Goal: Task Accomplishment & Management: Manage account settings

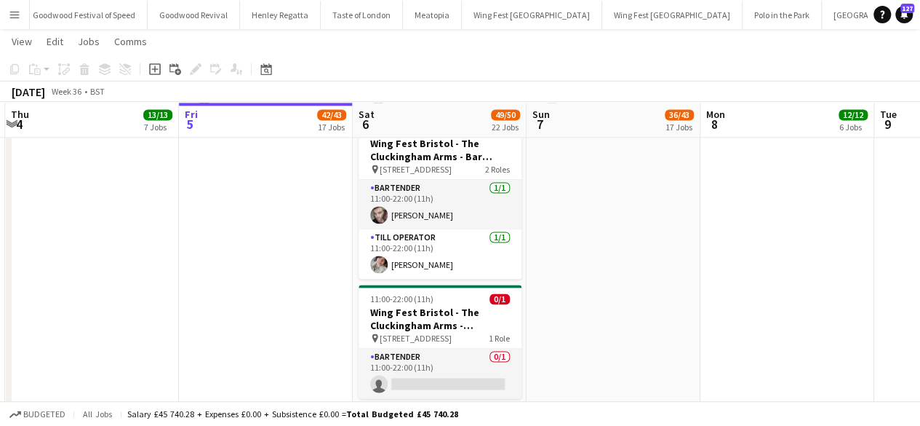
scroll to position [3866, 0]
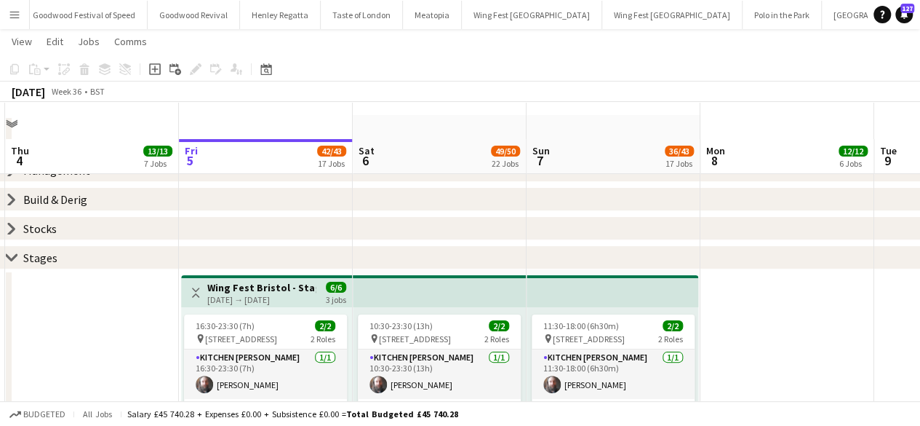
scroll to position [0, 0]
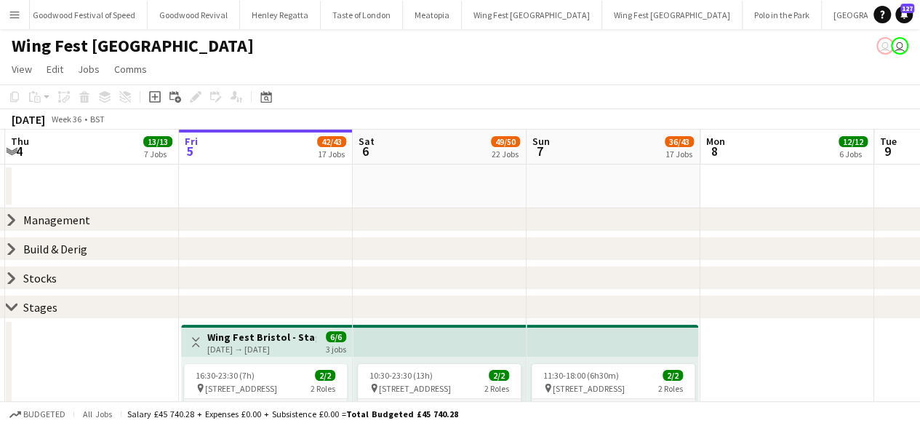
click at [11, 215] on icon "chevron-right" at bounding box center [12, 220] width 12 height 12
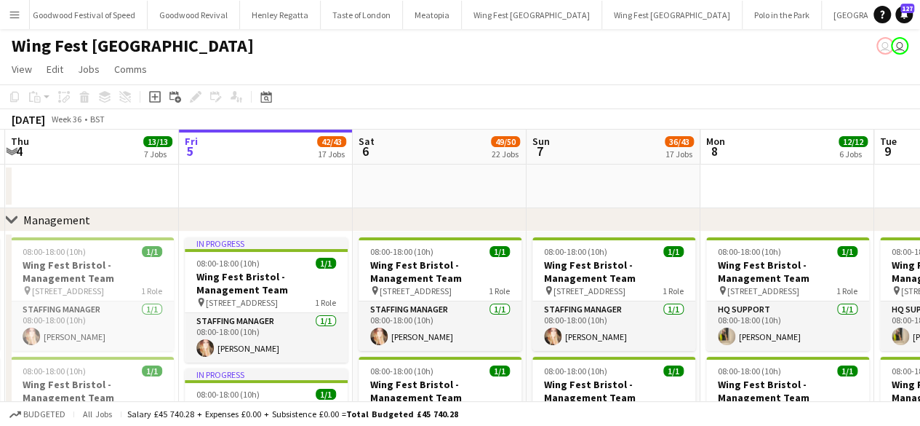
drag, startPoint x: 73, startPoint y: 280, endPoint x: 444, endPoint y: 225, distance: 374.5
click at [444, 225] on div "chevron-right Management" at bounding box center [460, 219] width 920 height 23
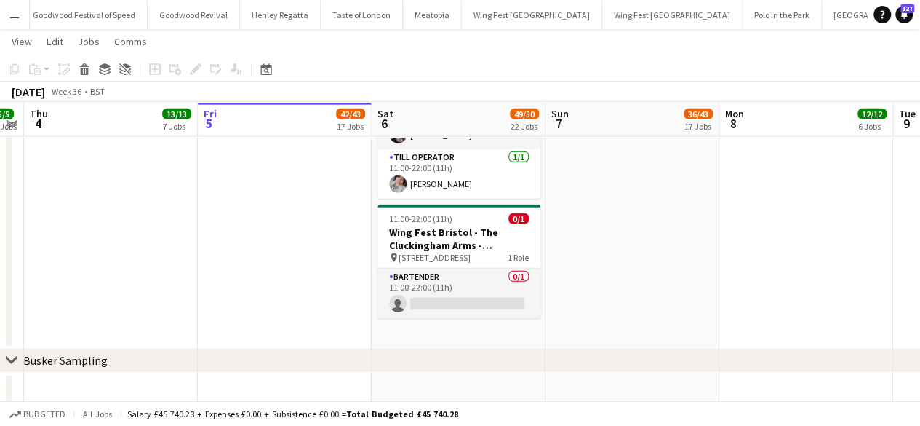
scroll to position [4537, 0]
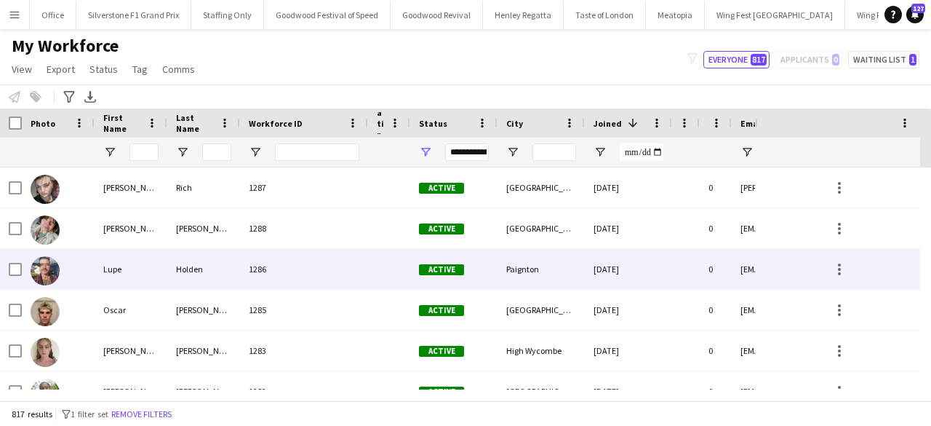
click at [259, 264] on div "1286" at bounding box center [304, 269] width 128 height 40
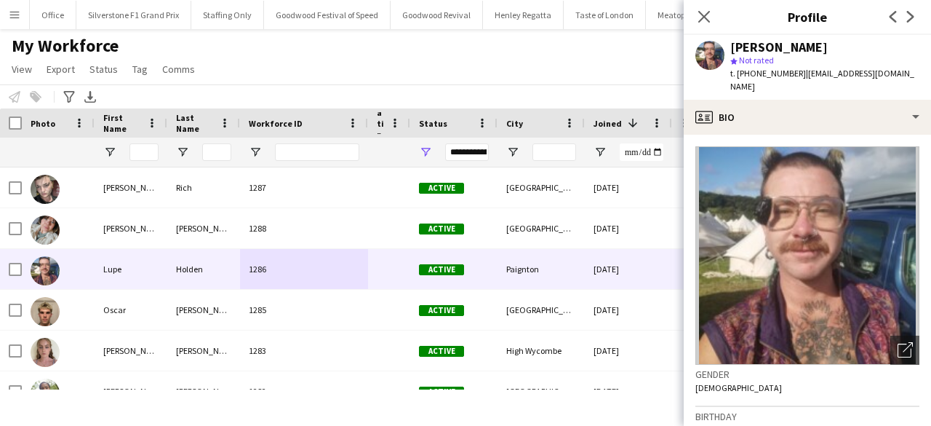
click at [760, 72] on span "t. +447708261806" at bounding box center [769, 73] width 76 height 11
copy span "447708261806"
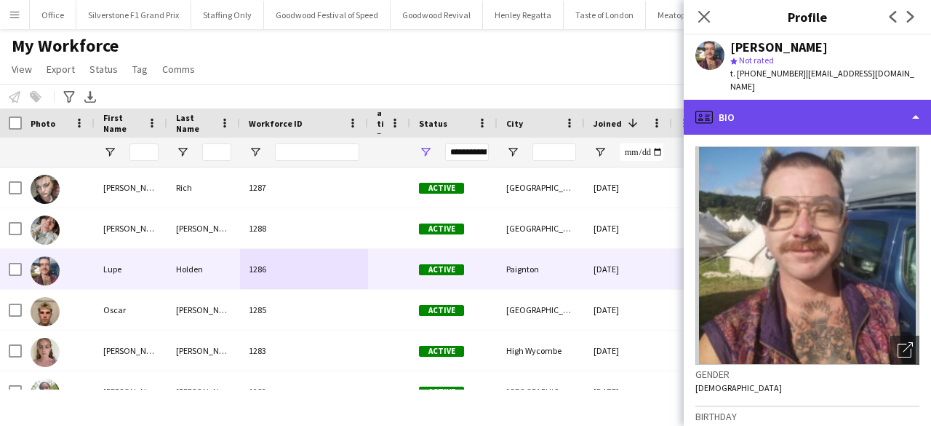
click at [760, 103] on div "profile Bio" at bounding box center [807, 117] width 247 height 35
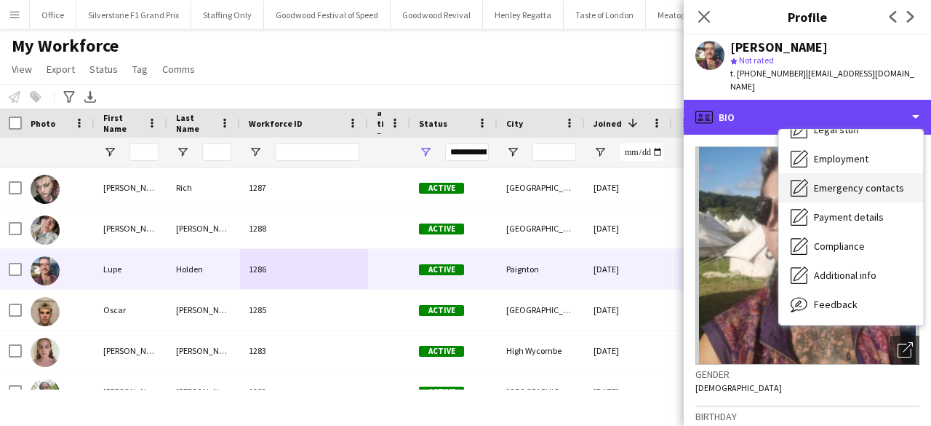
scroll to position [79, 0]
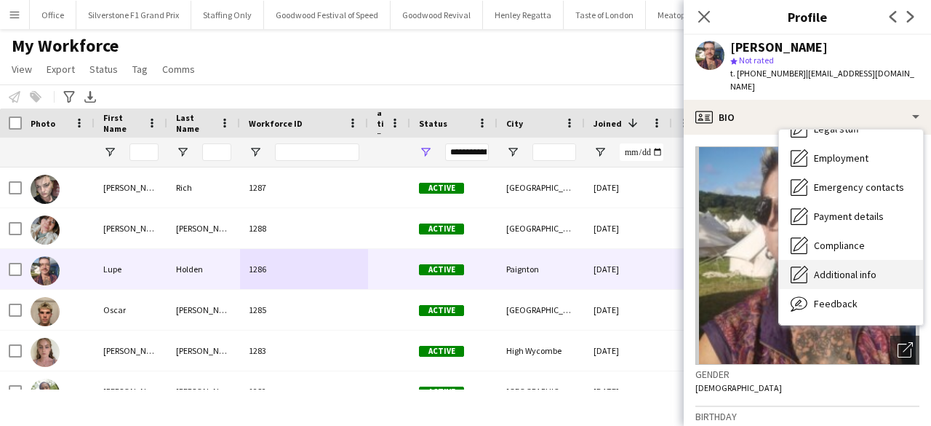
click at [870, 260] on div "Additional info Additional info" at bounding box center [851, 274] width 144 height 29
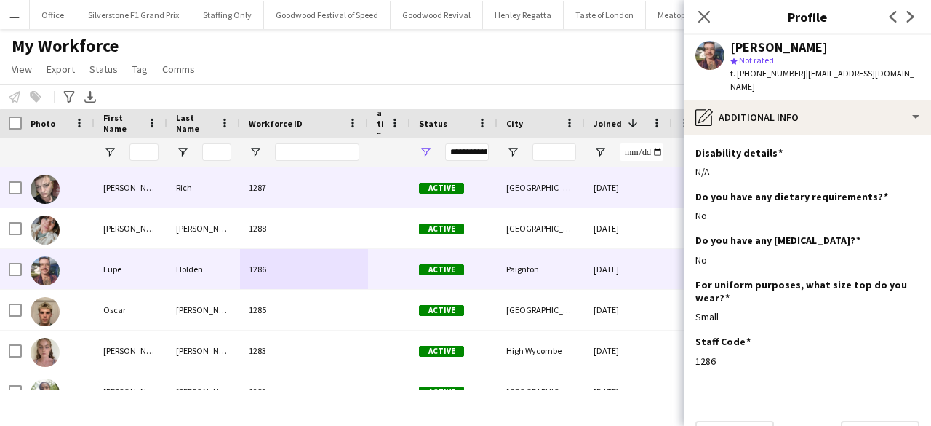
click at [193, 202] on div "Rich" at bounding box center [203, 187] width 73 height 40
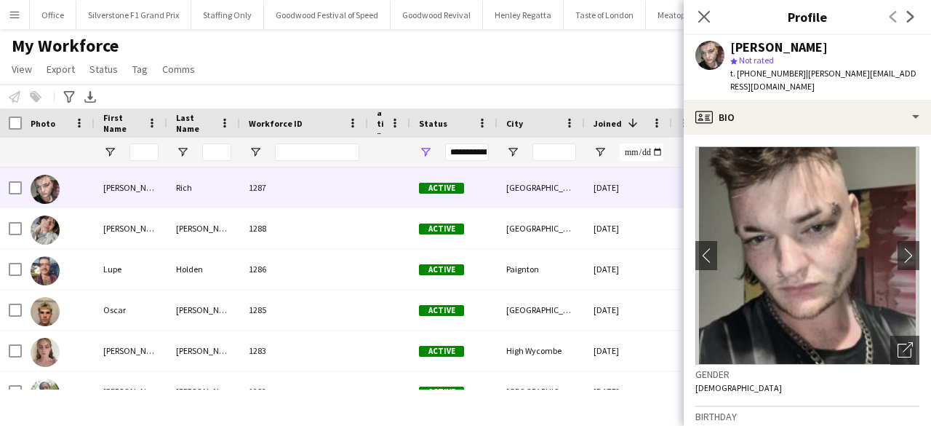
click at [755, 76] on span "t. +447760418139" at bounding box center [769, 73] width 76 height 11
copy span "447760418139"
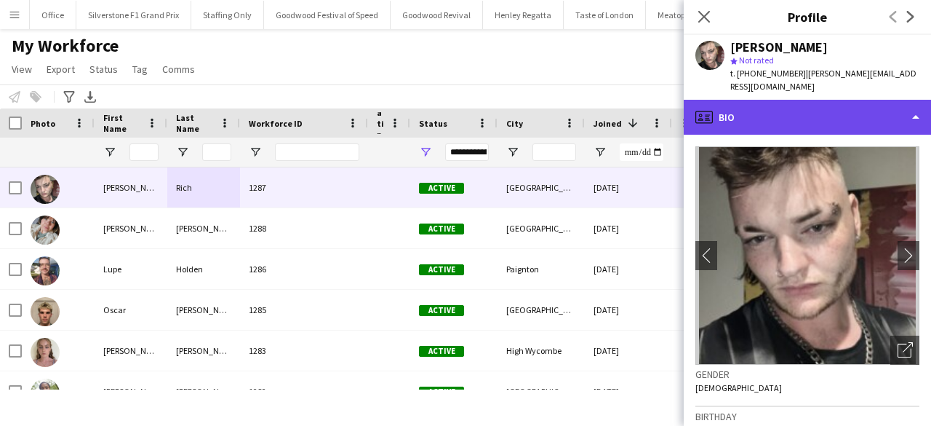
click at [788, 104] on div "profile Bio" at bounding box center [807, 117] width 247 height 35
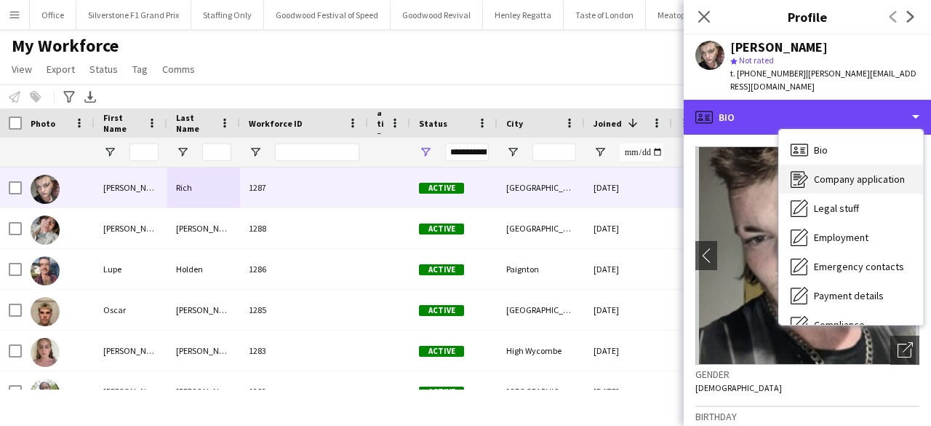
scroll to position [108, 0]
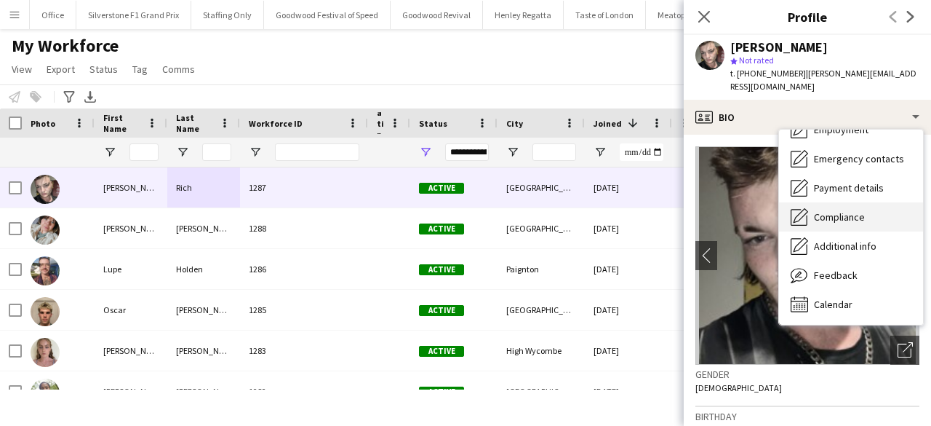
click at [844, 210] on span "Compliance" at bounding box center [839, 216] width 51 height 13
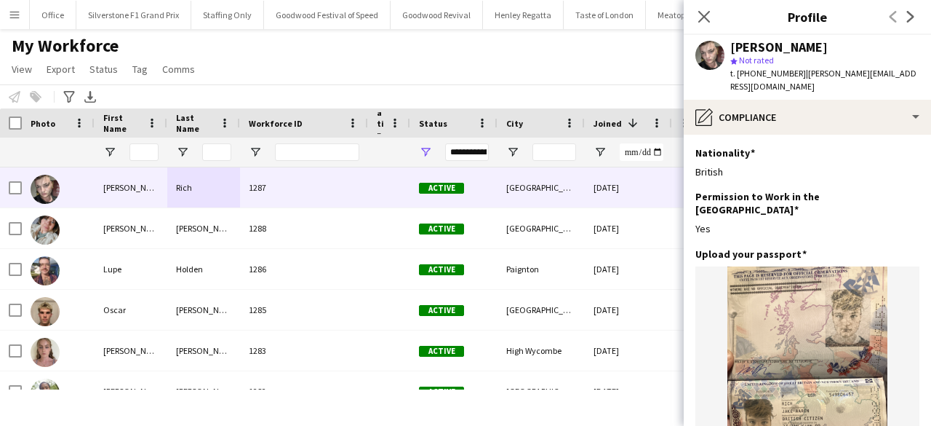
scroll to position [333, 0]
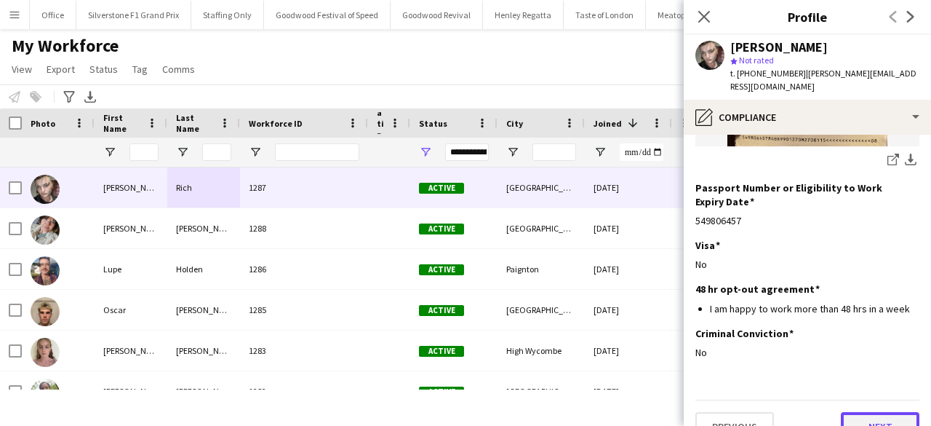
click at [854, 412] on button "Next" at bounding box center [880, 426] width 79 height 29
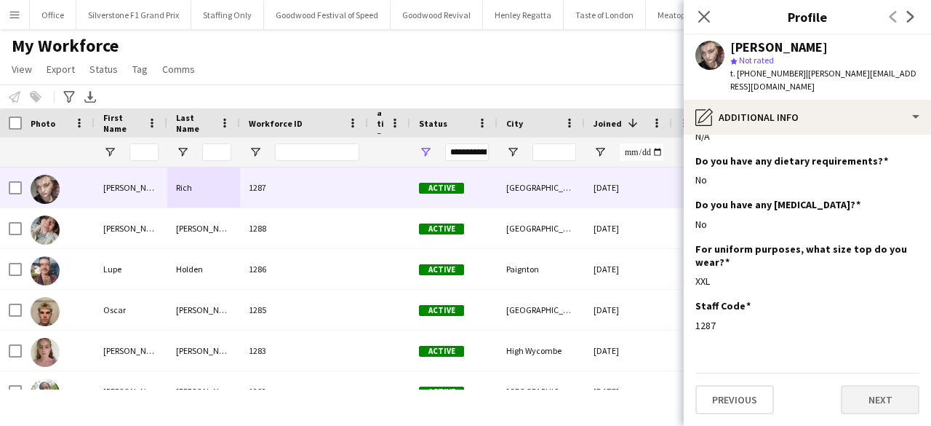
scroll to position [0, 0]
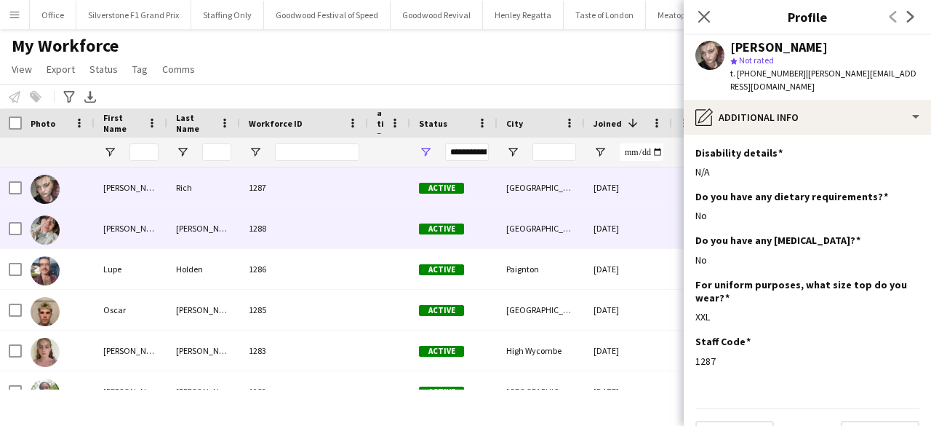
click at [395, 218] on div at bounding box center [389, 228] width 42 height 40
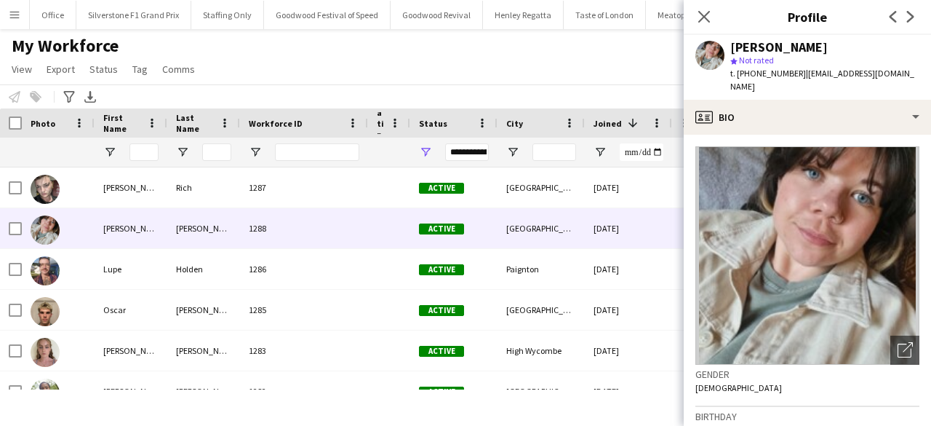
click at [751, 76] on span "t. [PHONE_NUMBER]" at bounding box center [769, 73] width 76 height 11
click at [751, 76] on span "t. +447840186898" at bounding box center [769, 73] width 76 height 11
copy span "447840186898"
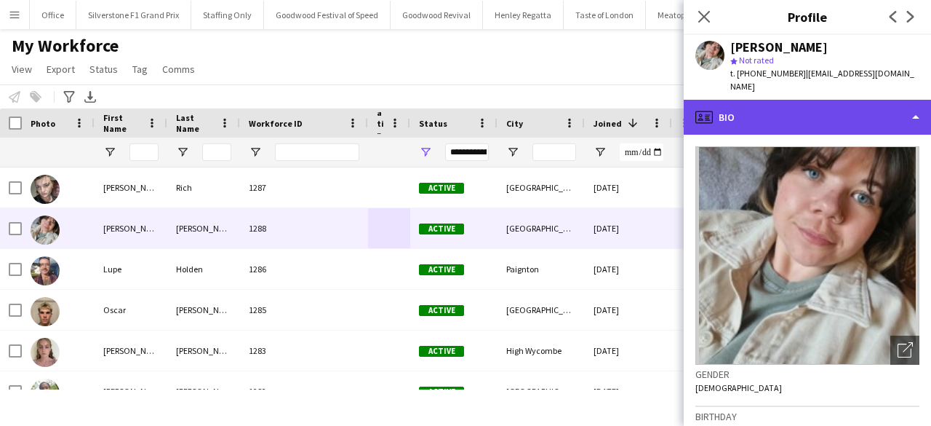
click at [768, 111] on div "profile Bio" at bounding box center [807, 117] width 247 height 35
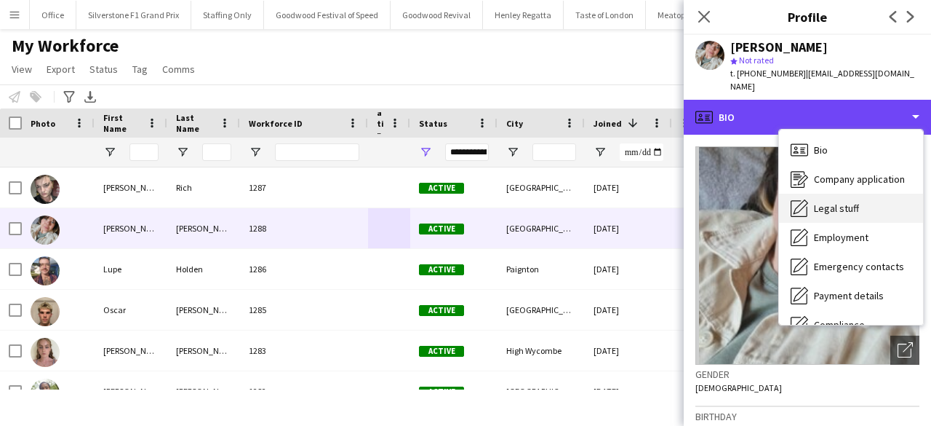
scroll to position [102, 0]
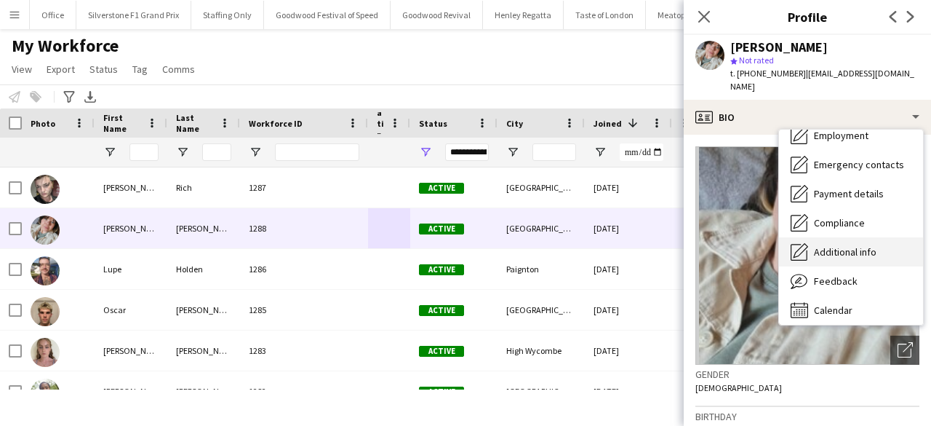
click at [847, 245] on span "Additional info" at bounding box center [845, 251] width 63 height 13
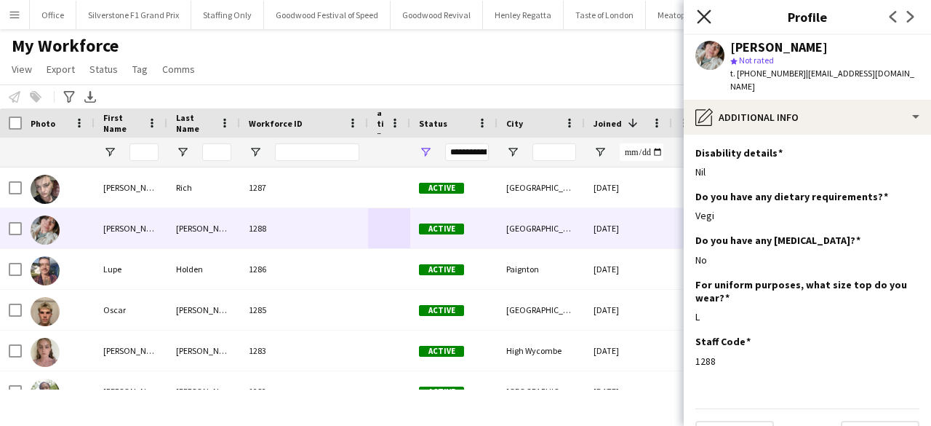
click at [707, 14] on icon at bounding box center [704, 16] width 14 height 14
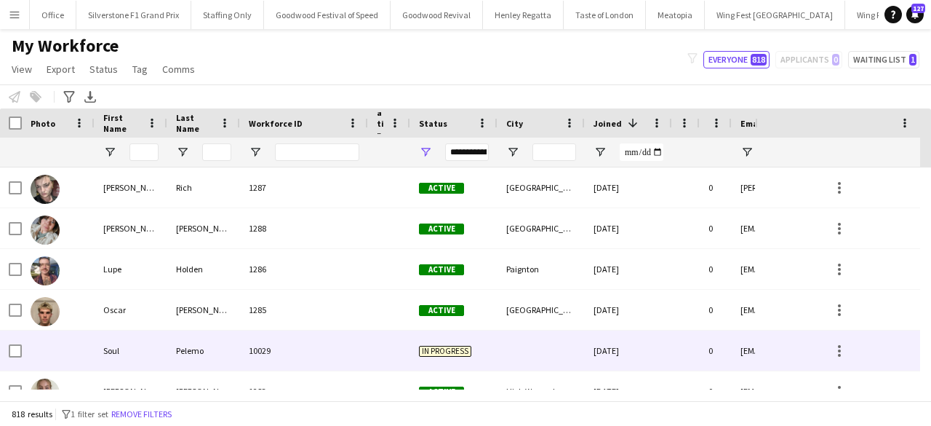
click at [201, 341] on div "Pelemo" at bounding box center [203, 350] width 73 height 40
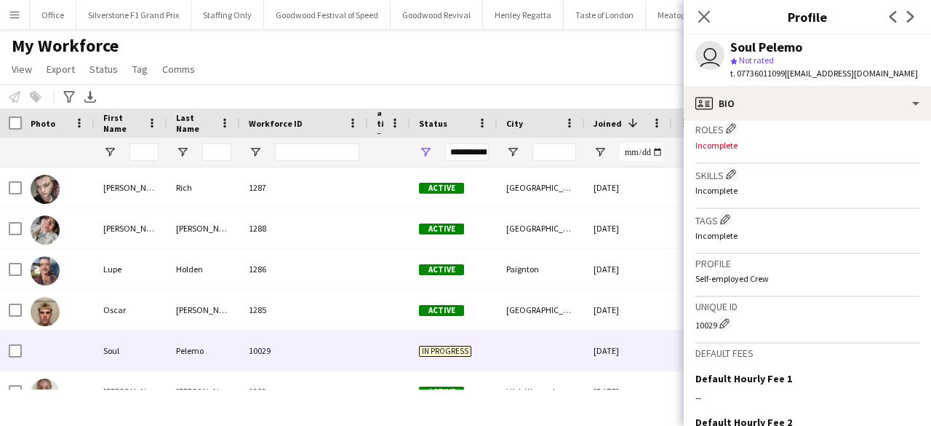
scroll to position [458, 0]
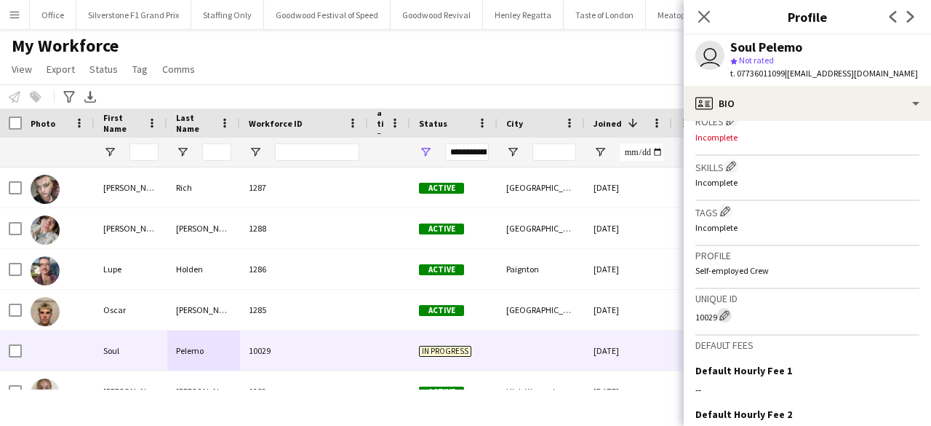
click at [728, 311] on app-icon "Edit crew unique ID" at bounding box center [725, 315] width 10 height 10
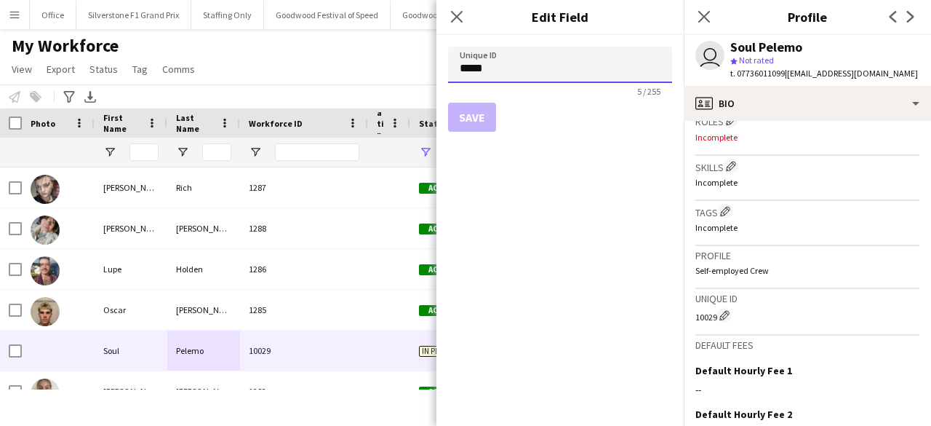
click at [476, 69] on input "*****" at bounding box center [560, 65] width 224 height 36
click at [508, 63] on input "****" at bounding box center [560, 65] width 224 height 36
click at [469, 73] on input "****" at bounding box center [560, 65] width 224 height 36
type input "****"
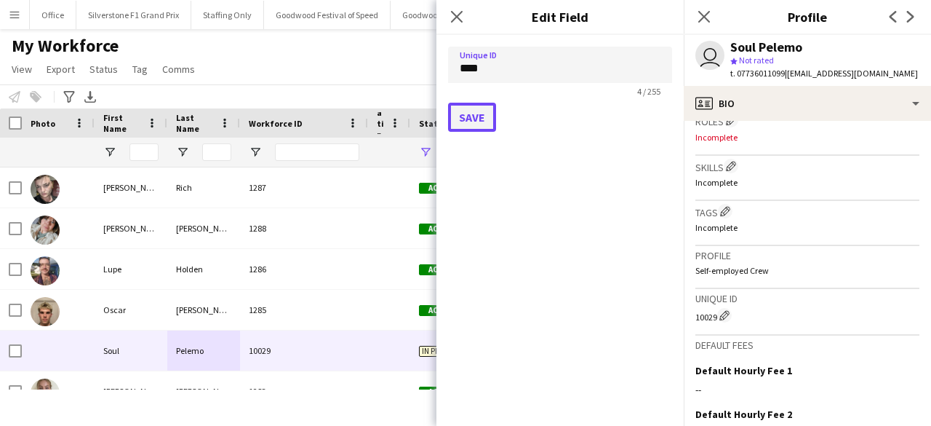
click at [465, 112] on button "Save" at bounding box center [472, 117] width 48 height 29
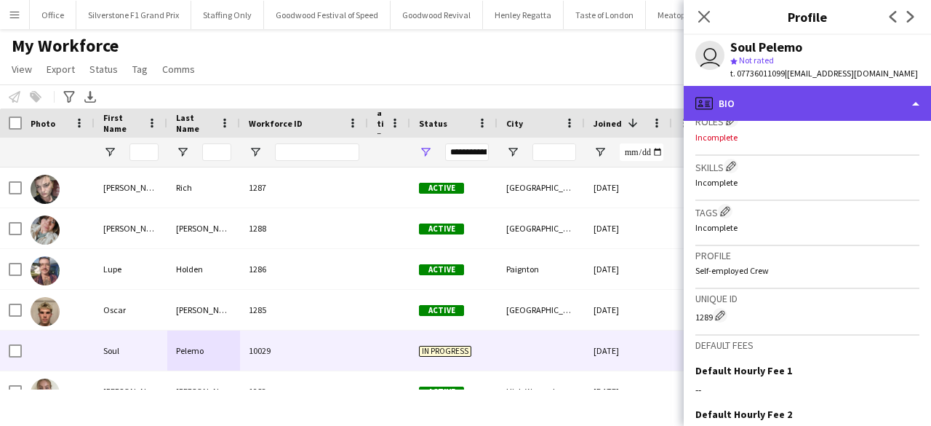
click at [771, 92] on div "profile Bio" at bounding box center [807, 103] width 247 height 35
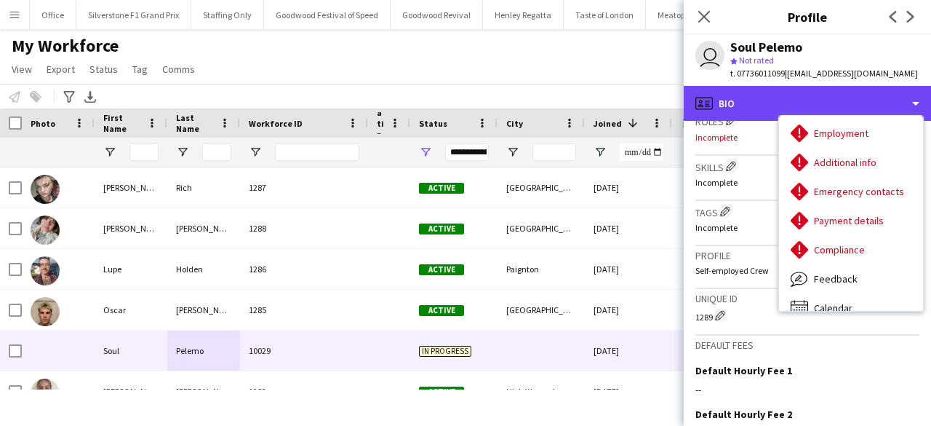
scroll to position [91, 0]
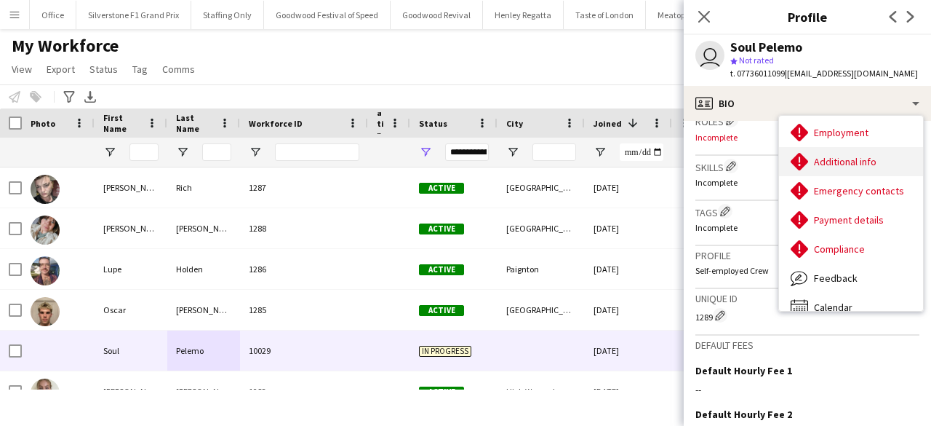
click at [822, 159] on span "Additional info" at bounding box center [845, 161] width 63 height 13
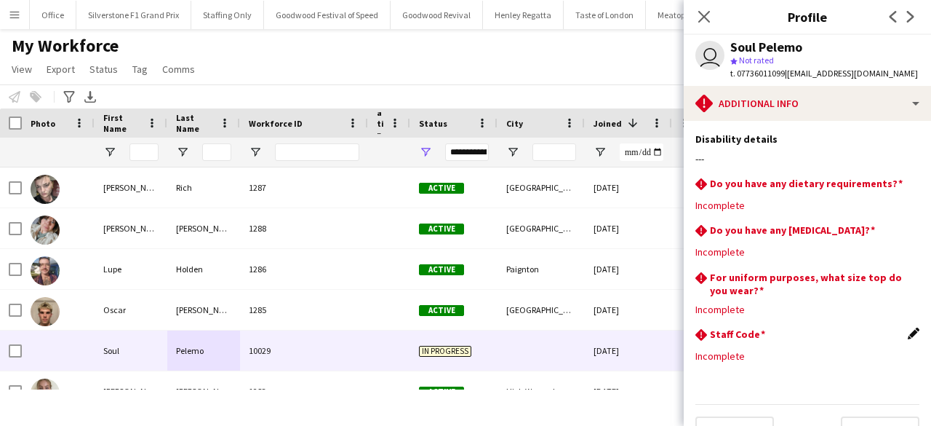
click at [908, 337] on app-icon "Edit this field" at bounding box center [914, 333] width 12 height 12
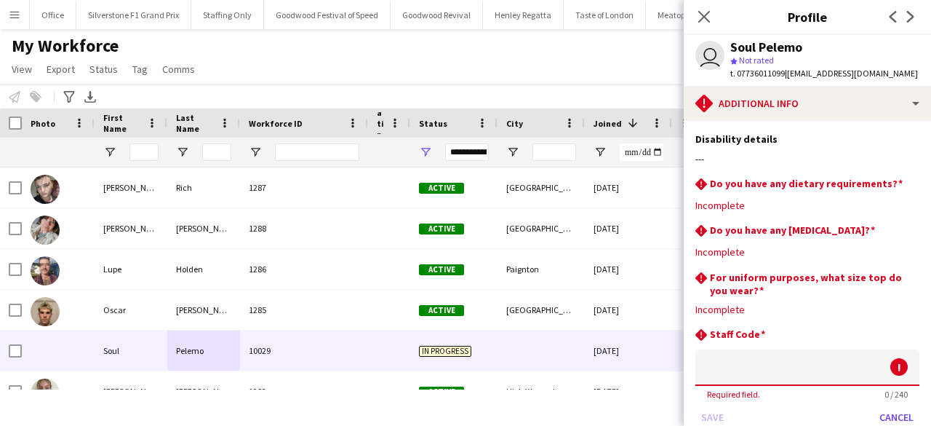
click at [779, 363] on input at bounding box center [808, 367] width 224 height 36
paste input "****"
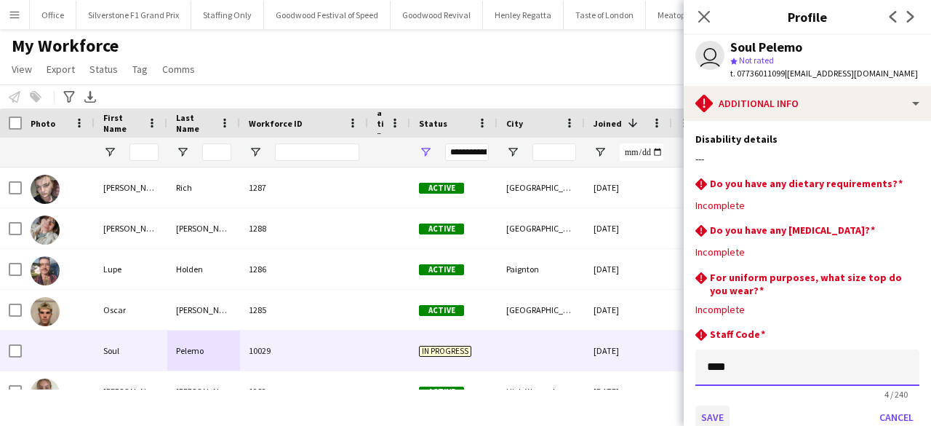
type input "****"
click at [707, 415] on button "Save" at bounding box center [713, 416] width 34 height 23
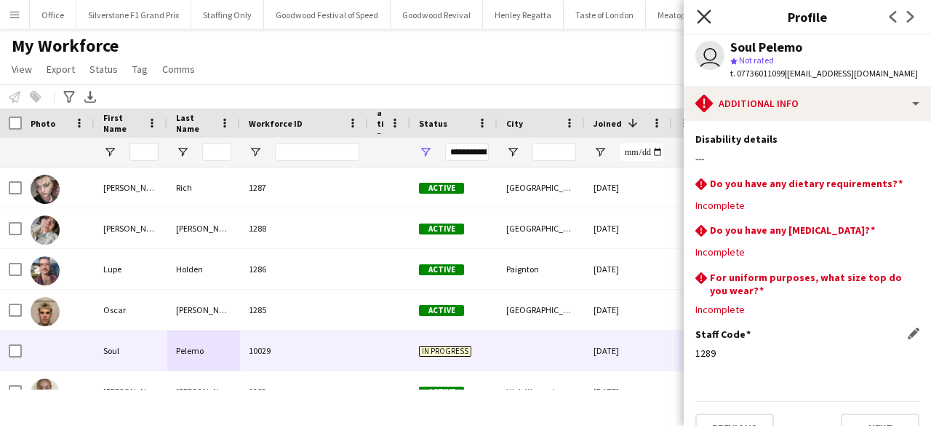
click at [703, 15] on icon at bounding box center [704, 16] width 14 height 14
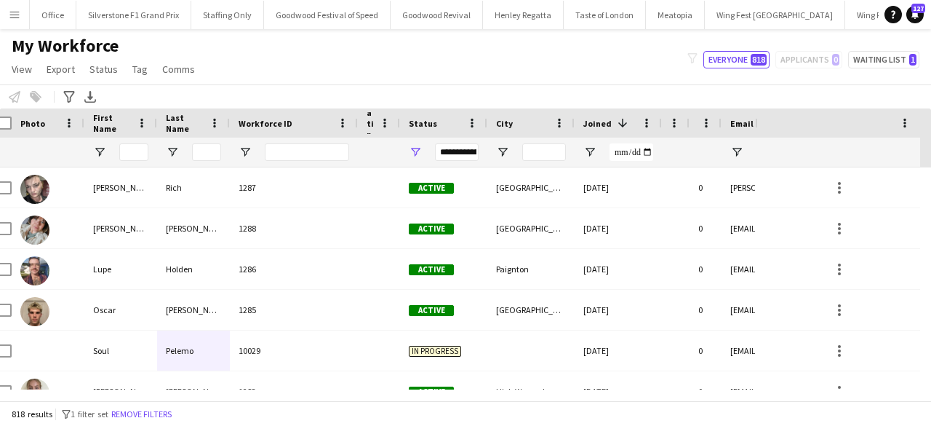
scroll to position [0, 13]
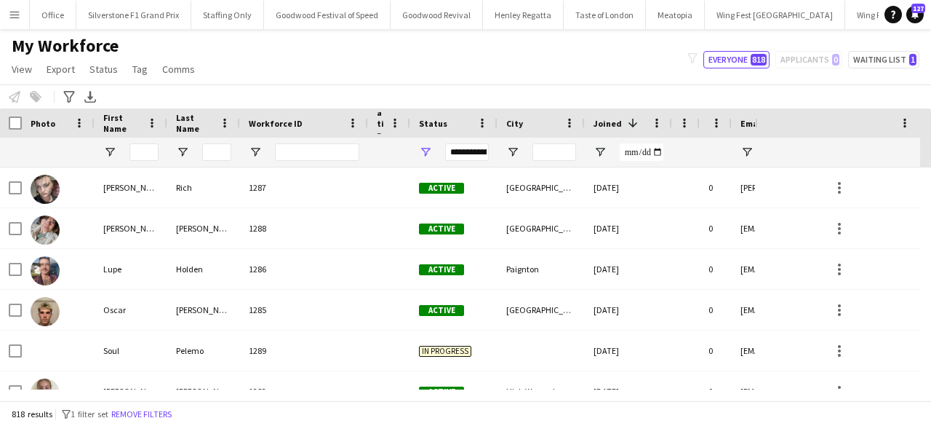
click at [263, 125] on span "Workforce ID" at bounding box center [276, 123] width 54 height 11
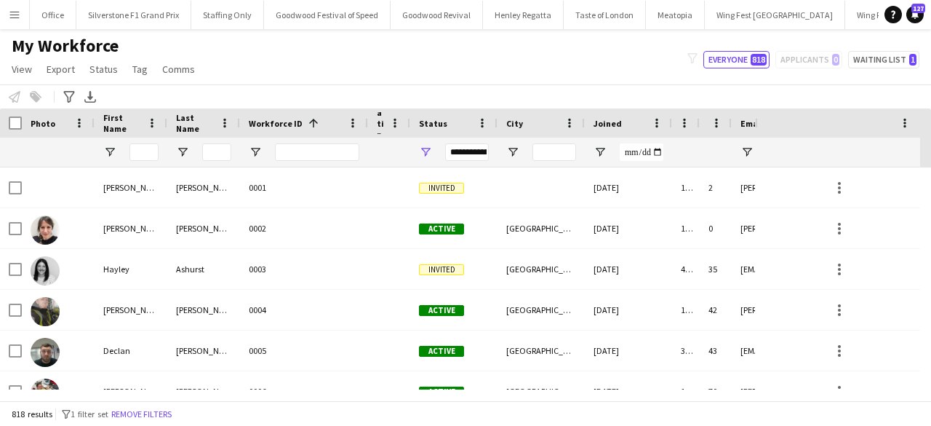
click at [263, 125] on span "Workforce ID" at bounding box center [276, 123] width 54 height 11
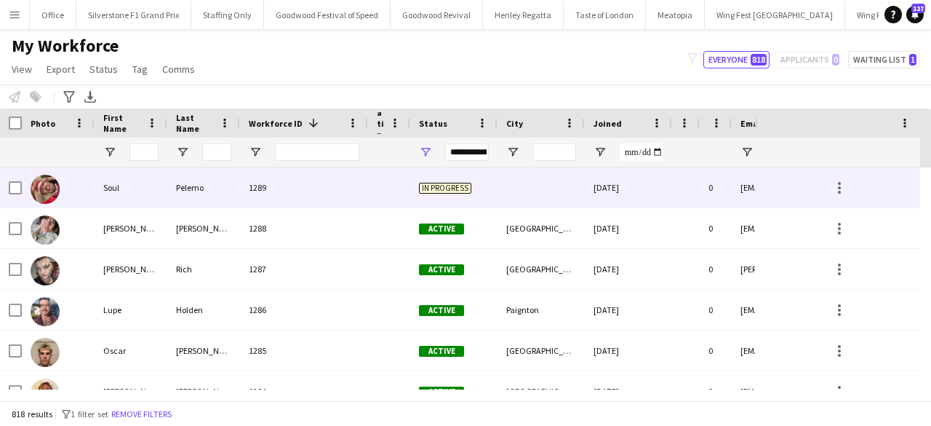
click at [223, 186] on div "Pelemo" at bounding box center [203, 187] width 73 height 40
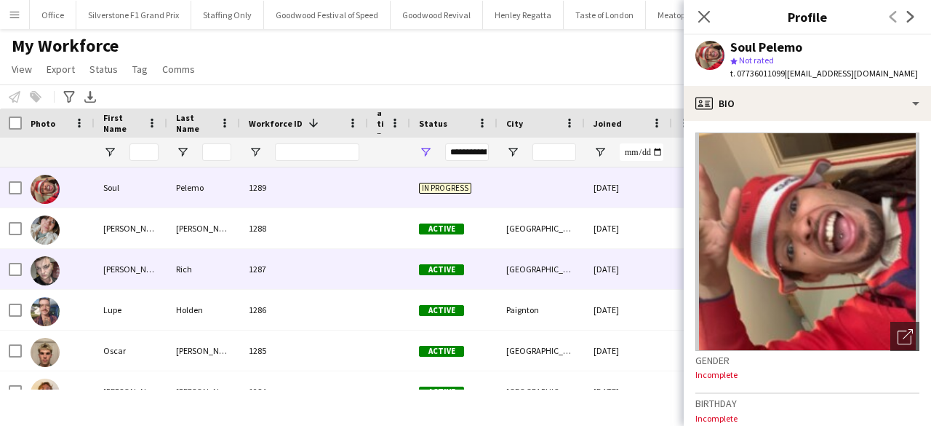
click at [330, 257] on div "1287" at bounding box center [304, 269] width 128 height 40
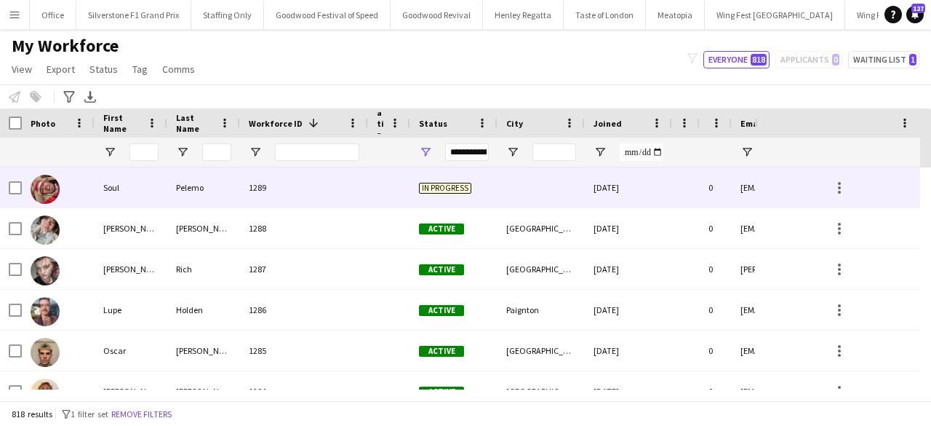
click at [406, 199] on div at bounding box center [389, 187] width 42 height 40
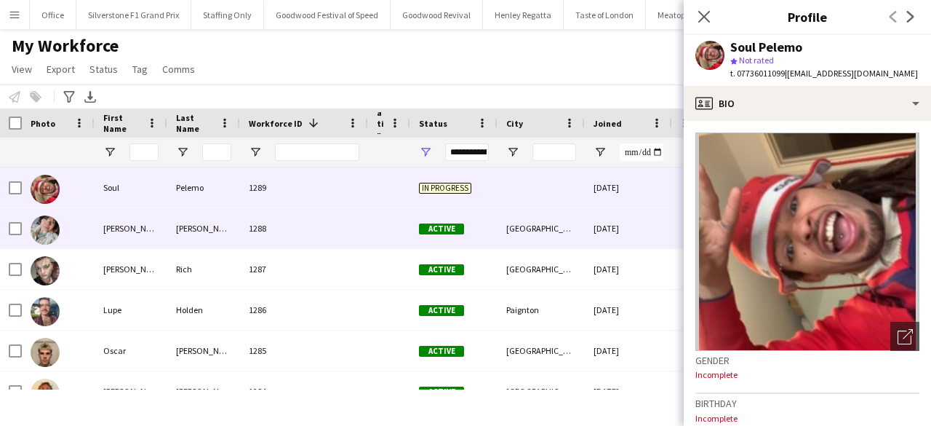
click at [597, 210] on div "[DATE]" at bounding box center [628, 228] width 87 height 40
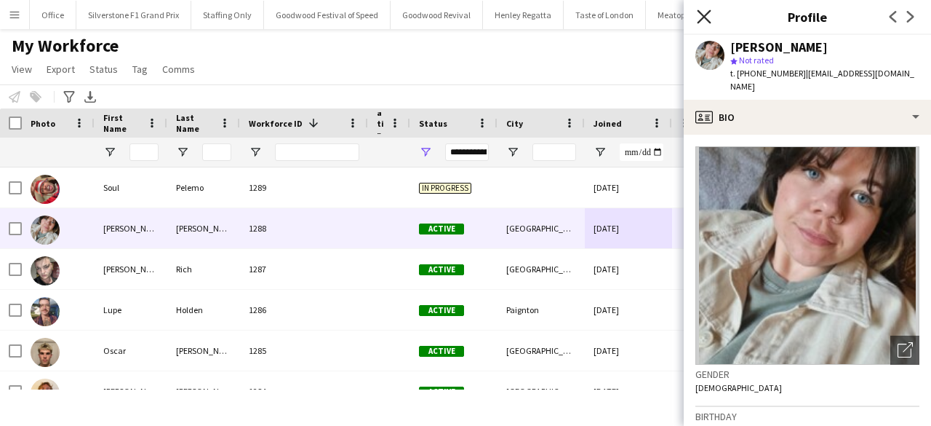
click at [698, 15] on icon "Close pop-in" at bounding box center [704, 16] width 14 height 14
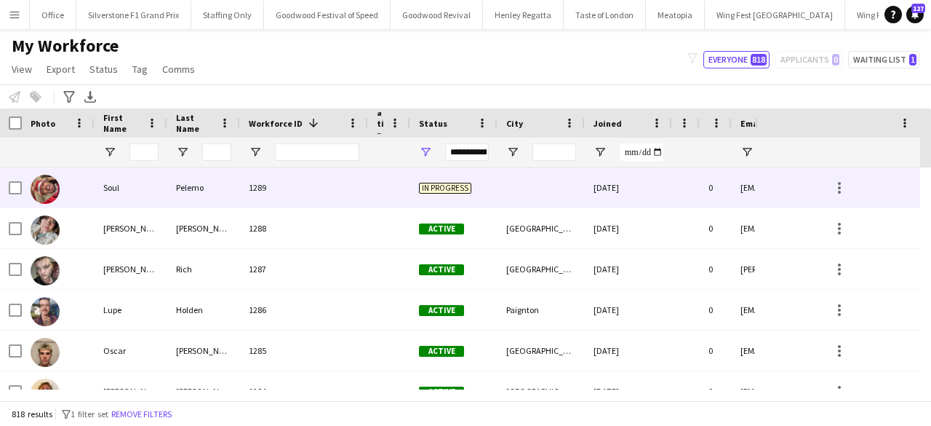
click at [646, 199] on div "[DATE]" at bounding box center [628, 187] width 87 height 40
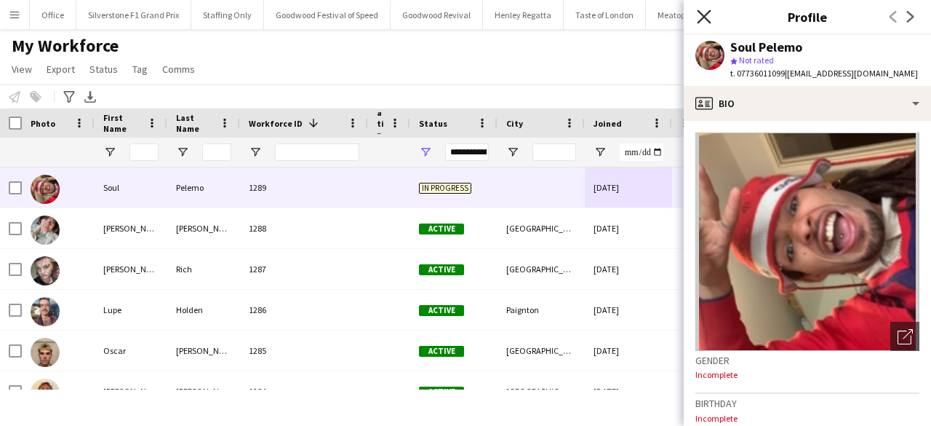
click at [707, 17] on icon "Close pop-in" at bounding box center [704, 16] width 14 height 14
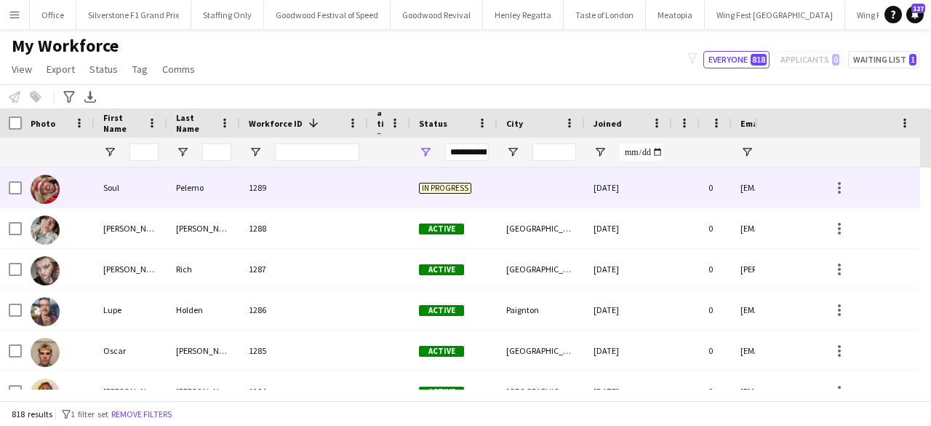
click at [668, 181] on div "[DATE]" at bounding box center [628, 187] width 87 height 40
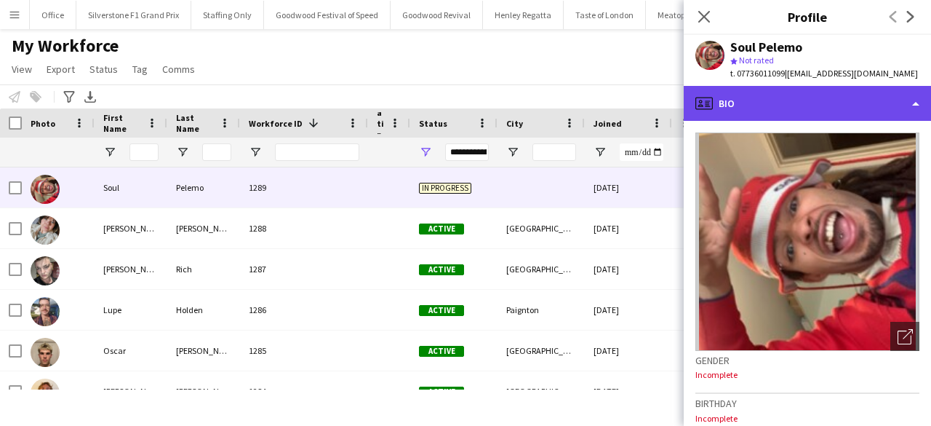
click at [805, 101] on div "profile Bio" at bounding box center [807, 103] width 247 height 35
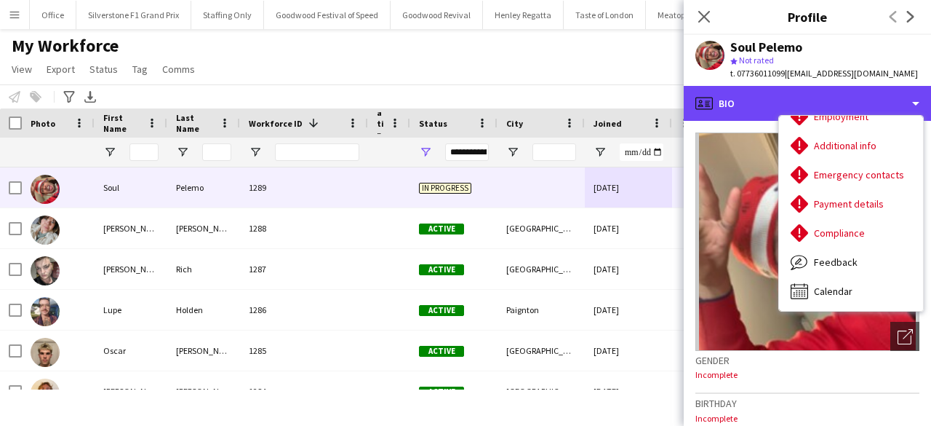
scroll to position [108, 0]
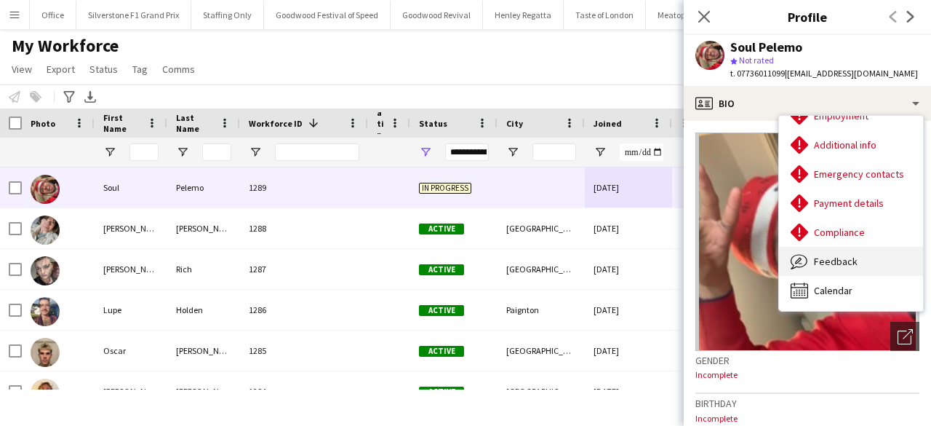
click at [850, 251] on div "Feedback Feedback" at bounding box center [851, 261] width 144 height 29
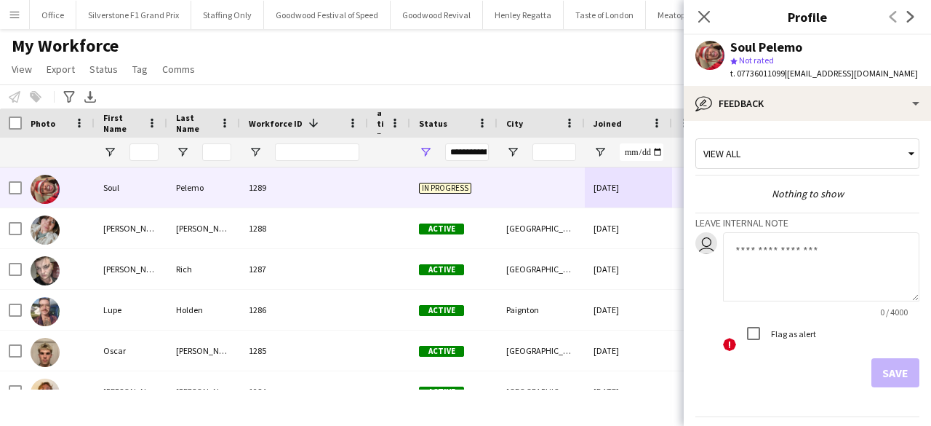
click at [850, 251] on textarea at bounding box center [821, 266] width 196 height 69
paste textarea "**********"
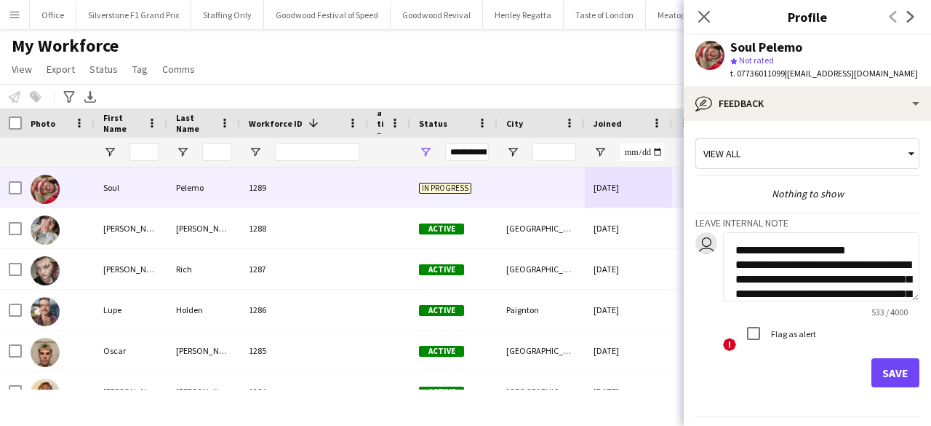
scroll to position [233, 0]
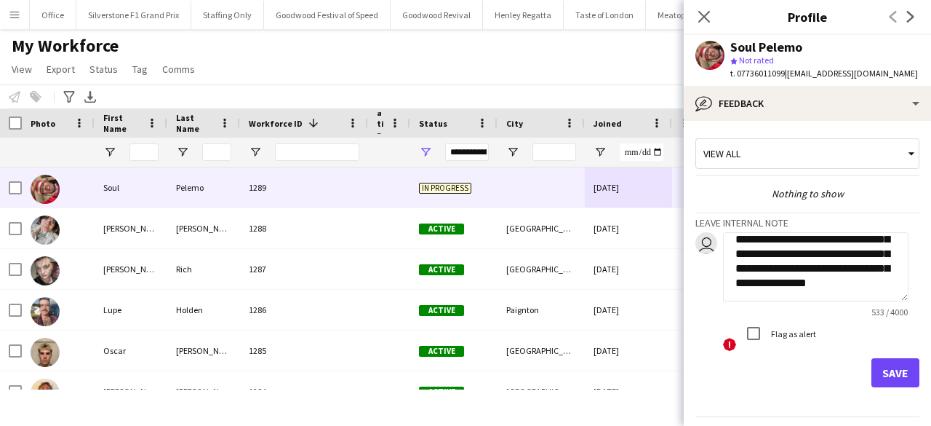
click at [781, 247] on textarea "**********" at bounding box center [816, 266] width 186 height 69
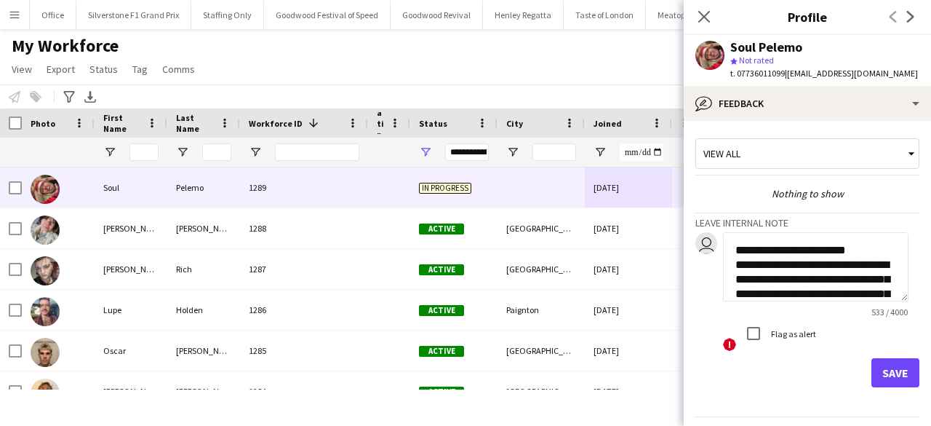
click at [829, 266] on textarea "**********" at bounding box center [816, 266] width 186 height 69
click at [864, 266] on textarea "**********" at bounding box center [816, 266] width 186 height 69
click at [803, 279] on textarea "**********" at bounding box center [816, 266] width 186 height 69
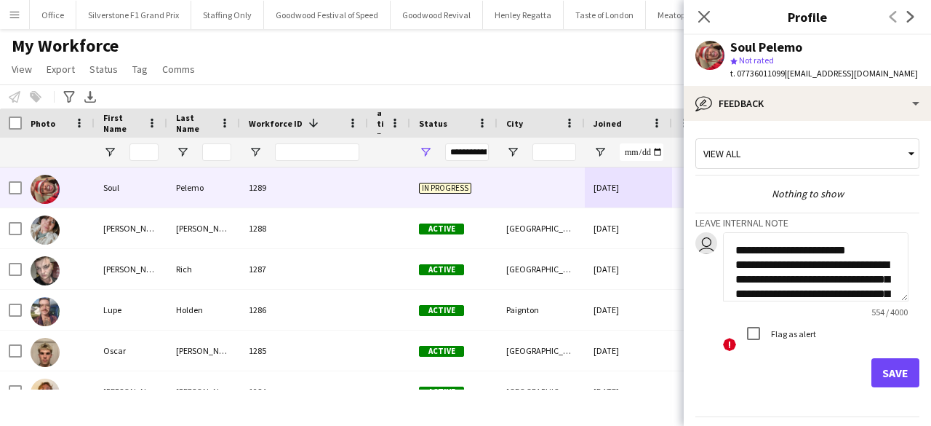
click at [806, 292] on textarea "**********" at bounding box center [816, 266] width 186 height 69
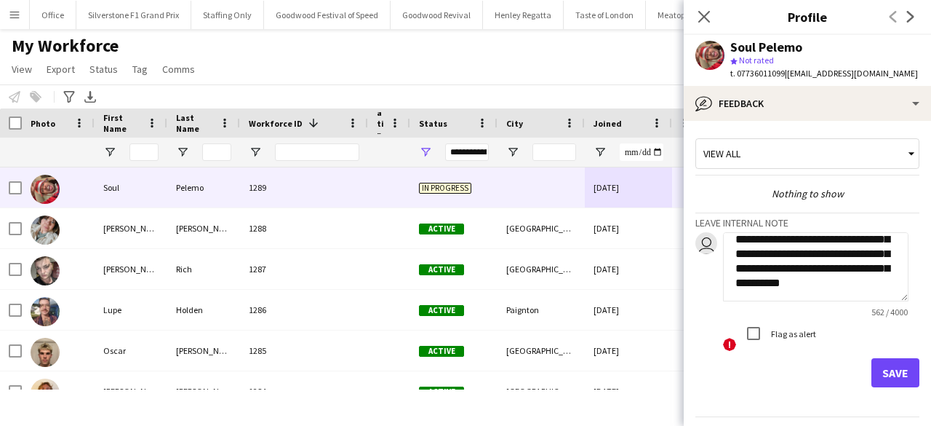
scroll to position [68, 0]
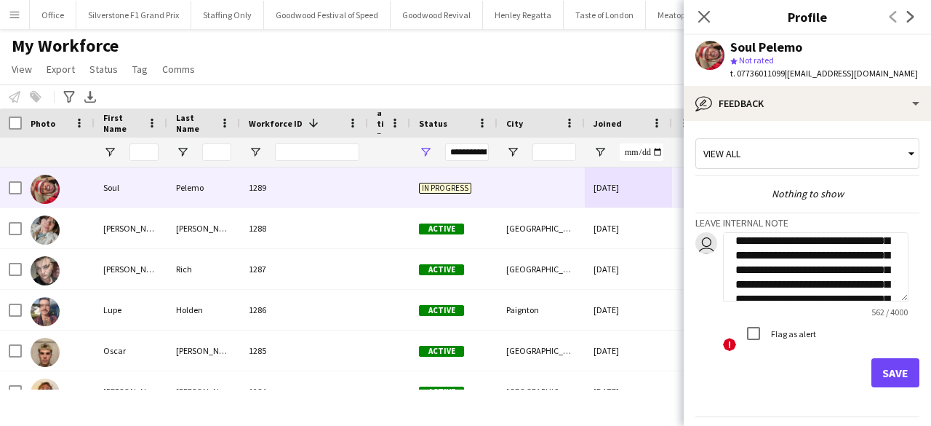
click at [872, 258] on textarea "**********" at bounding box center [816, 266] width 186 height 69
click at [869, 251] on textarea "**********" at bounding box center [816, 266] width 186 height 69
click at [781, 282] on textarea "**********" at bounding box center [816, 266] width 186 height 69
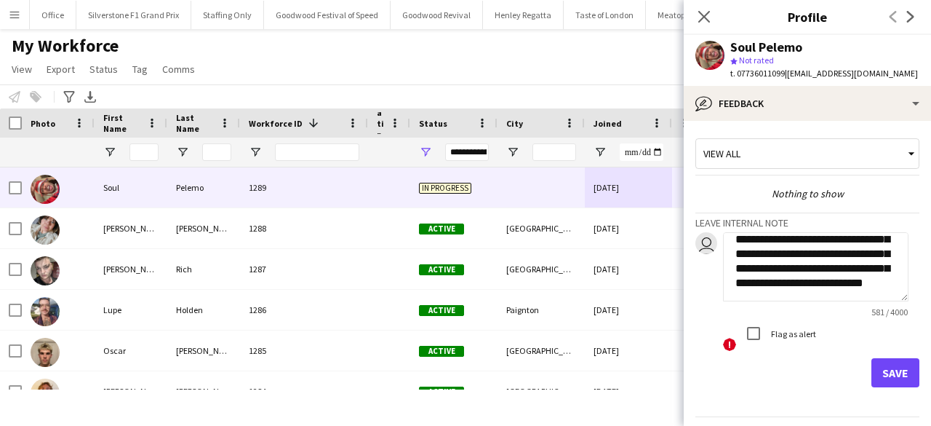
scroll to position [247, 0]
click at [781, 282] on textarea "**********" at bounding box center [816, 266] width 186 height 69
type textarea "**********"
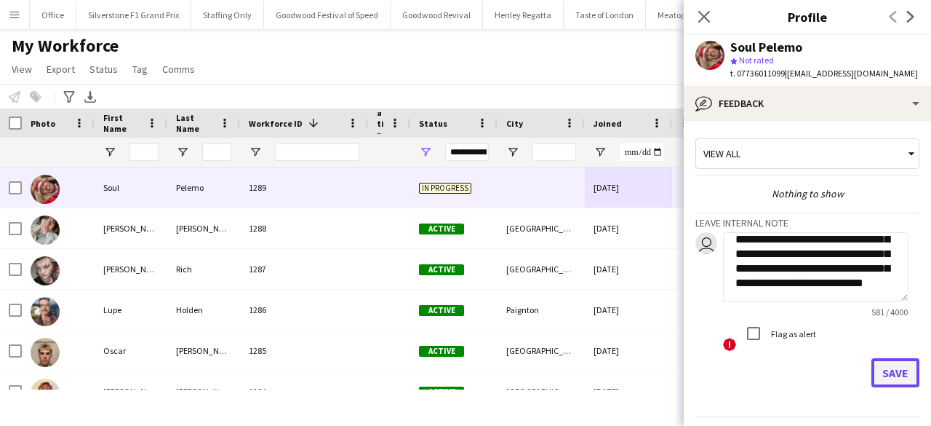
click at [878, 375] on button "Save" at bounding box center [896, 372] width 48 height 29
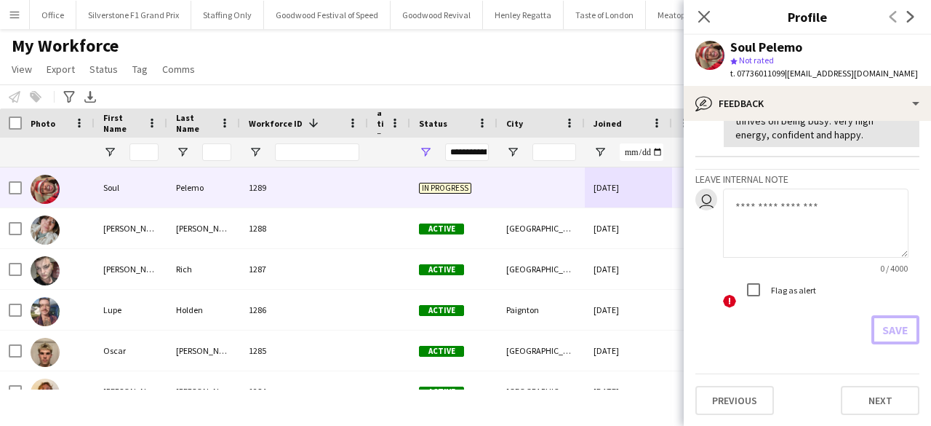
scroll to position [0, 0]
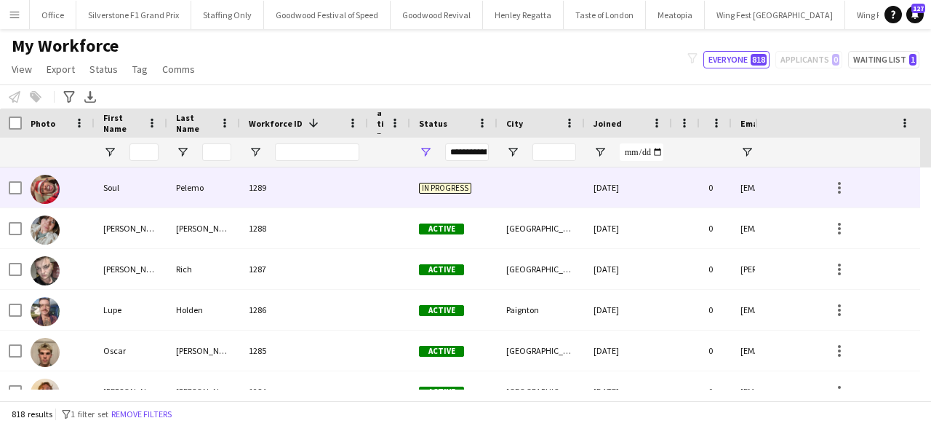
click at [313, 187] on div "1289" at bounding box center [304, 187] width 128 height 40
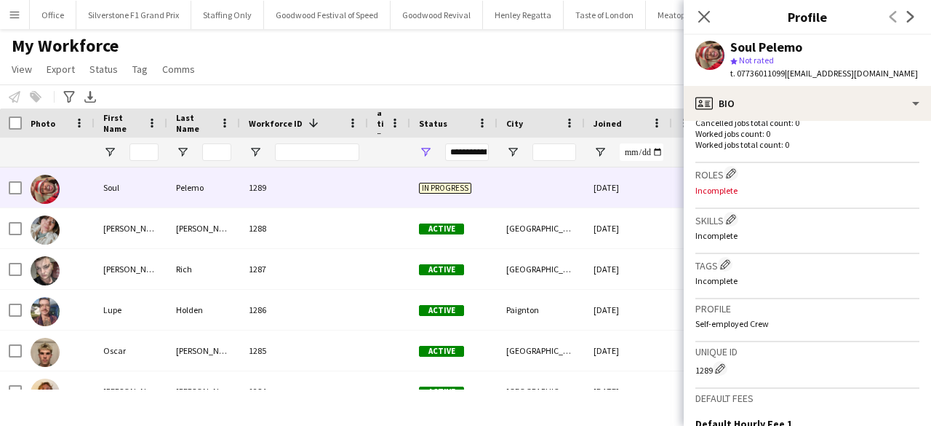
scroll to position [406, 0]
click at [733, 167] on app-icon "Edit crew company roles" at bounding box center [731, 170] width 10 height 10
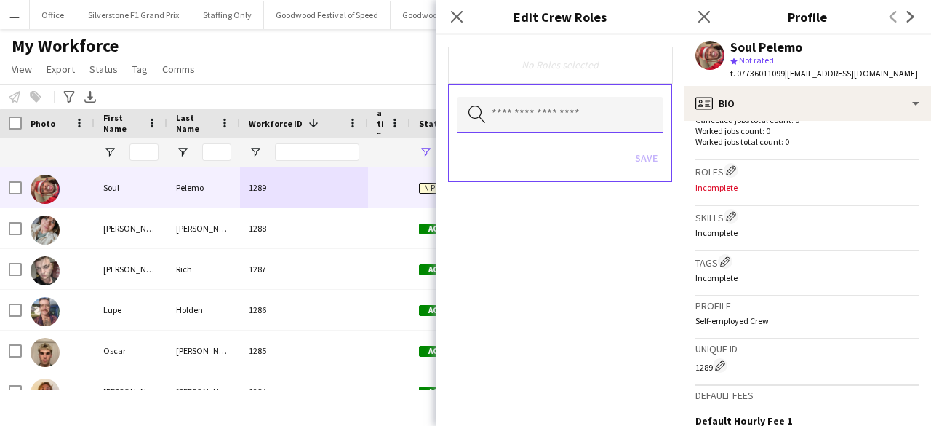
click at [572, 117] on input "text" at bounding box center [560, 115] width 207 height 36
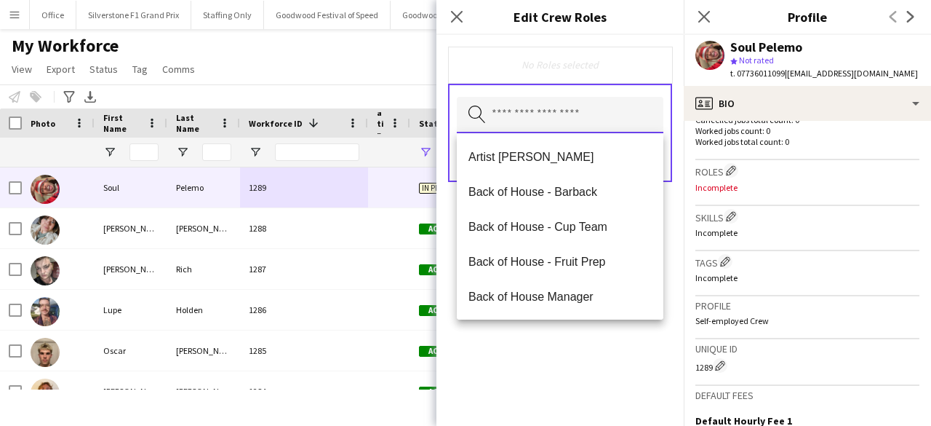
type input "*"
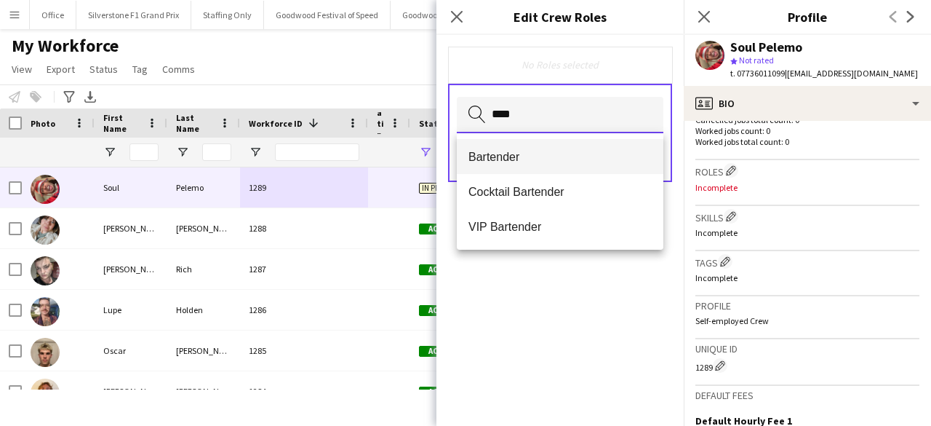
type input "****"
click at [536, 157] on span "Bartender" at bounding box center [560, 157] width 183 height 14
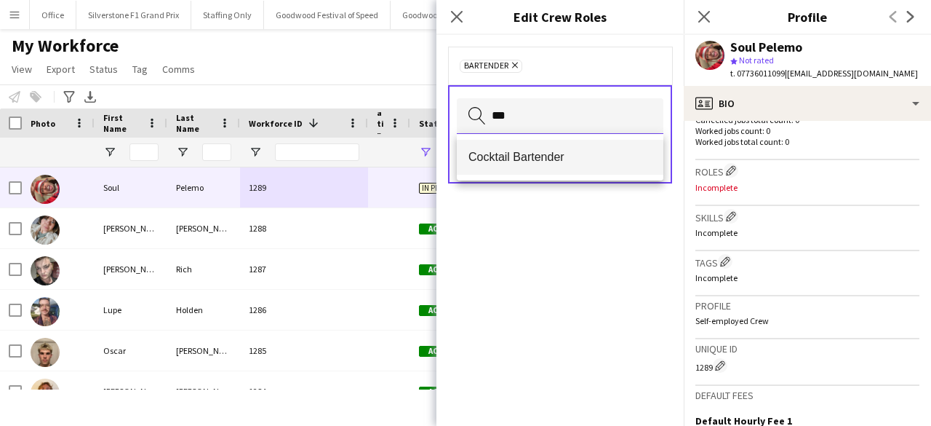
type input "***"
click at [538, 154] on span "Cocktail Bartender" at bounding box center [560, 157] width 183 height 14
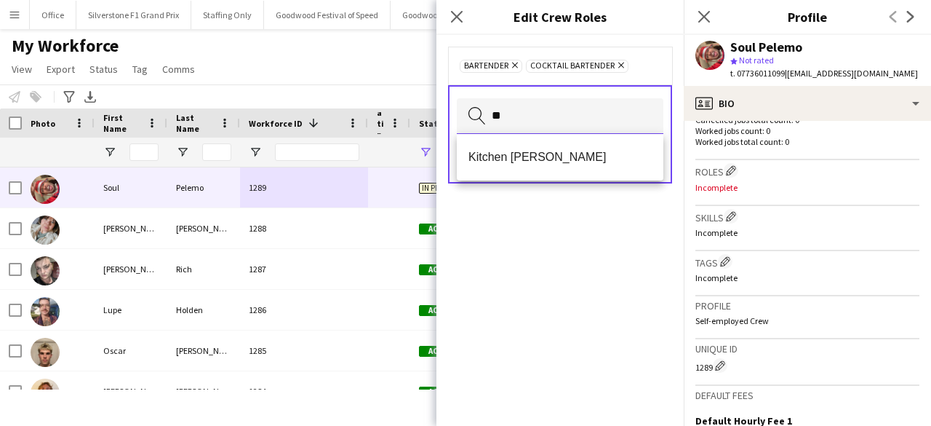
type input "**"
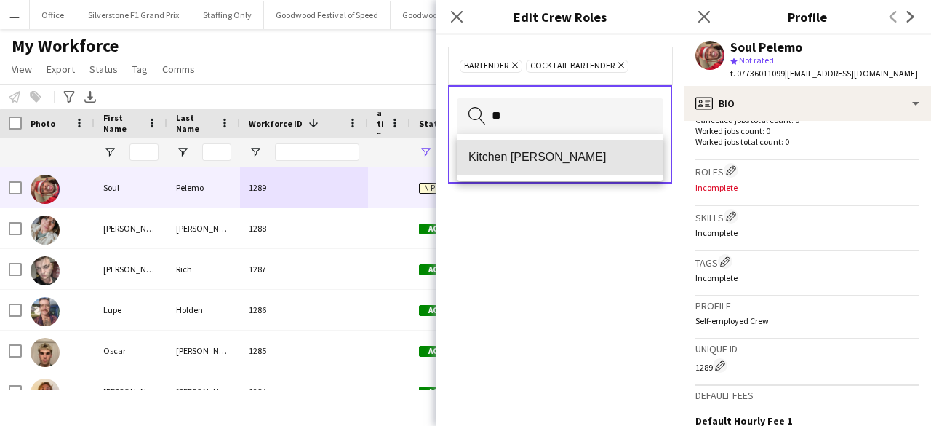
click at [538, 154] on span "Kitchen Porter" at bounding box center [560, 157] width 183 height 14
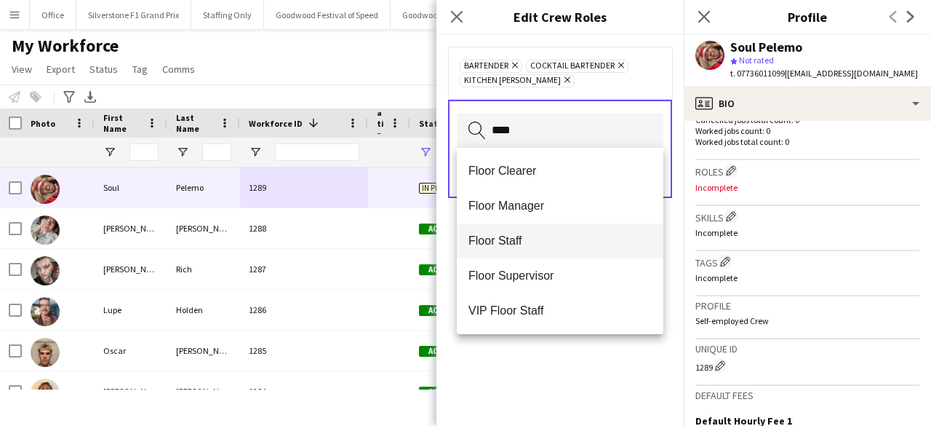
type input "****"
click at [527, 236] on span "Floor Staff" at bounding box center [560, 241] width 183 height 14
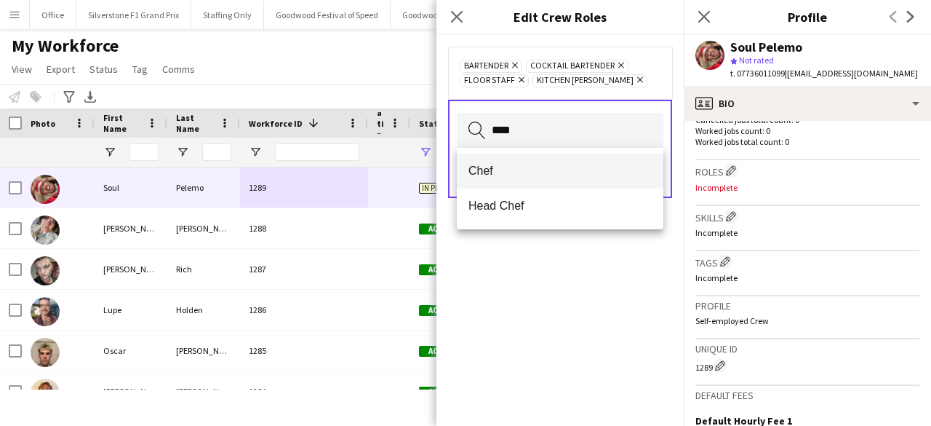
type input "****"
click at [490, 166] on span "Chef" at bounding box center [560, 171] width 183 height 14
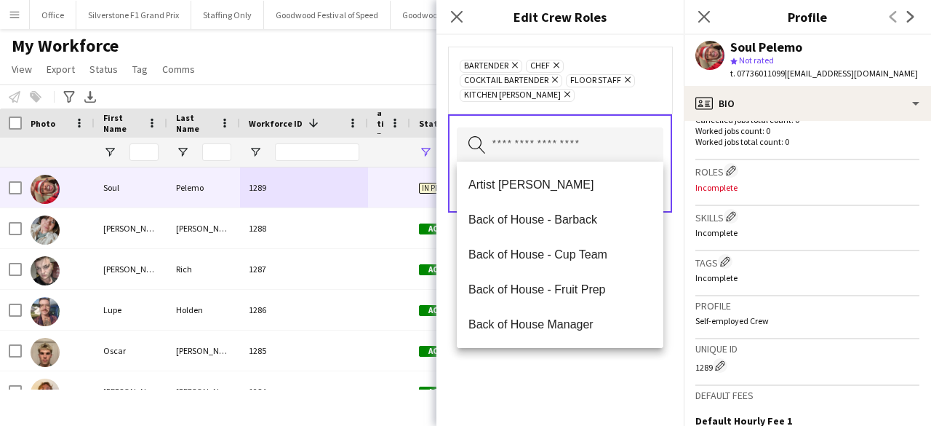
click at [557, 65] on icon "Remove" at bounding box center [554, 64] width 9 height 9
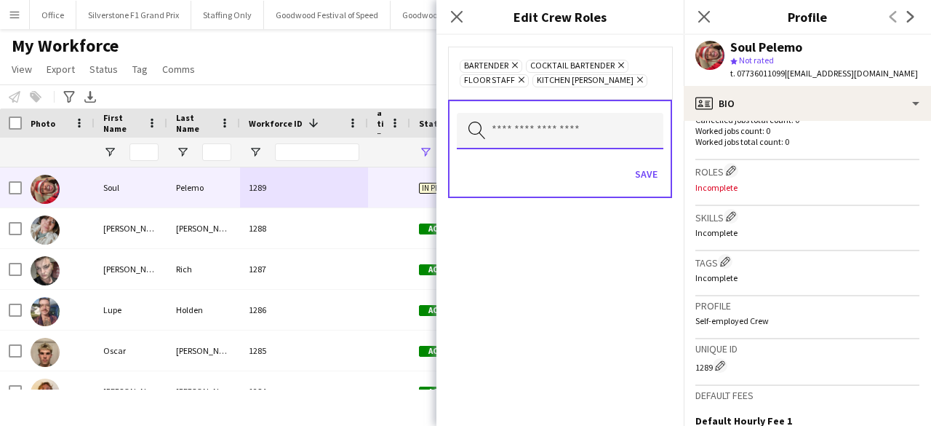
click at [533, 135] on input "text" at bounding box center [560, 131] width 207 height 36
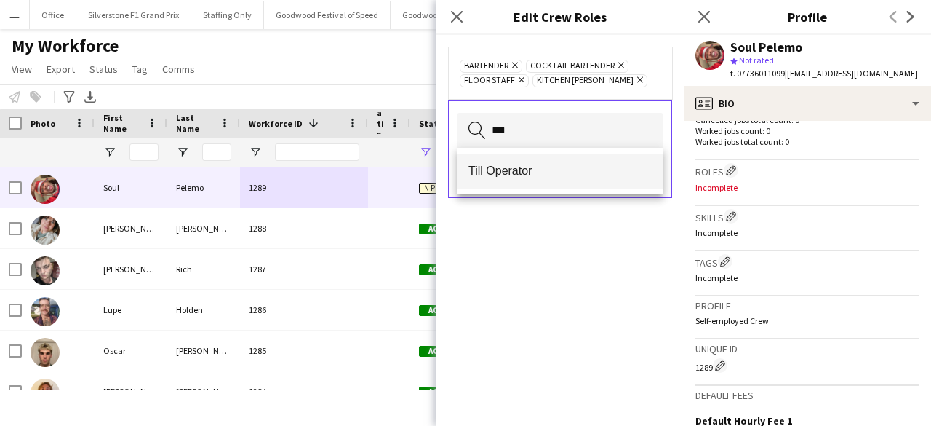
type input "***"
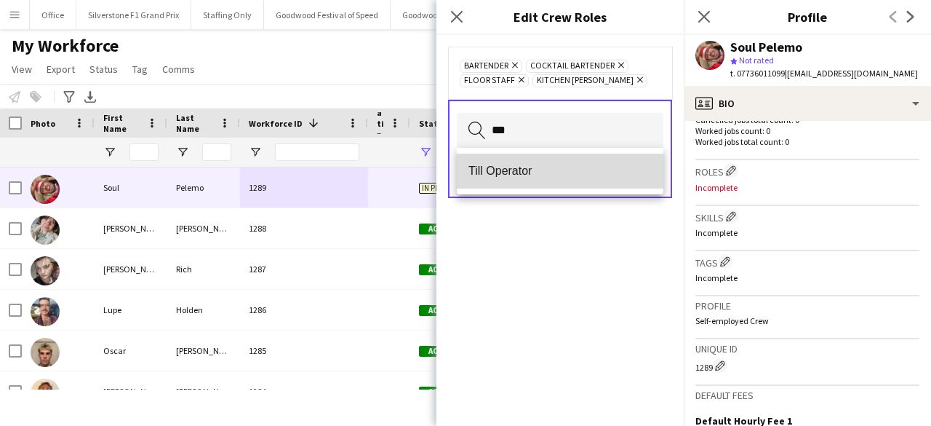
click at [514, 180] on mat-option "Till Operator" at bounding box center [560, 171] width 207 height 35
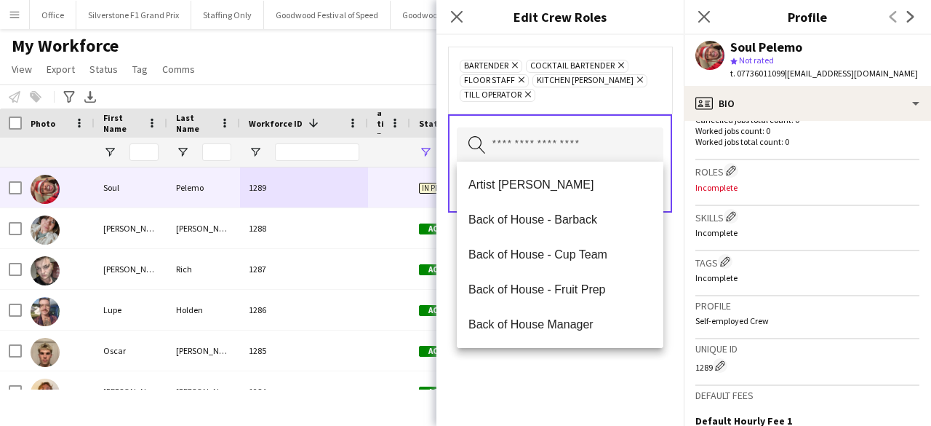
click at [624, 380] on div "Bartender Remove Cocktail Bartender Remove Floor Staff Remove Kitchen Porter Re…" at bounding box center [560, 230] width 247 height 391
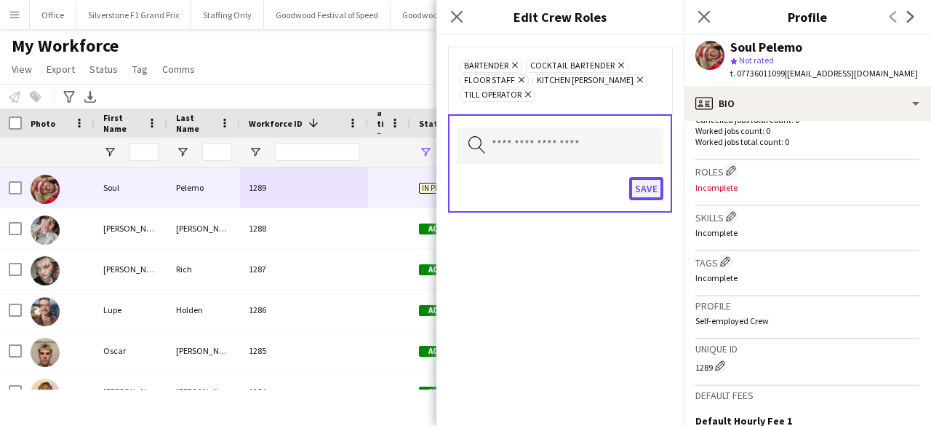
click at [653, 188] on button "Save" at bounding box center [646, 188] width 34 height 23
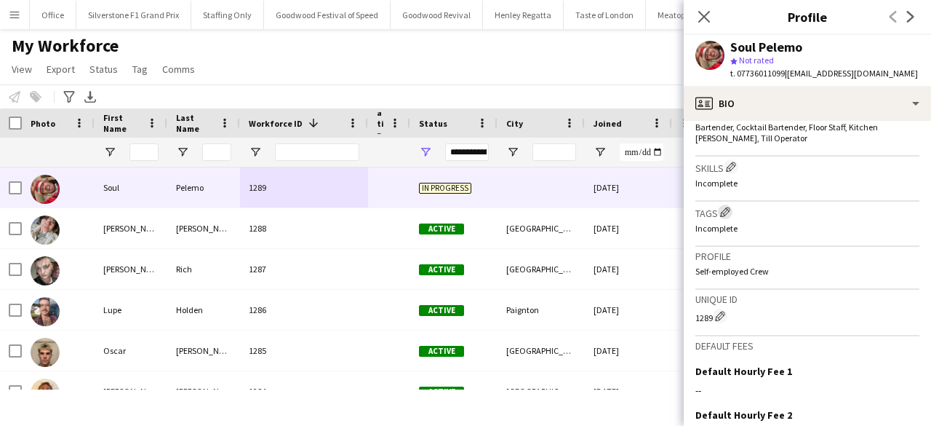
scroll to position [464, 0]
click at [728, 210] on app-icon "Edit crew company tags" at bounding box center [725, 214] width 10 height 10
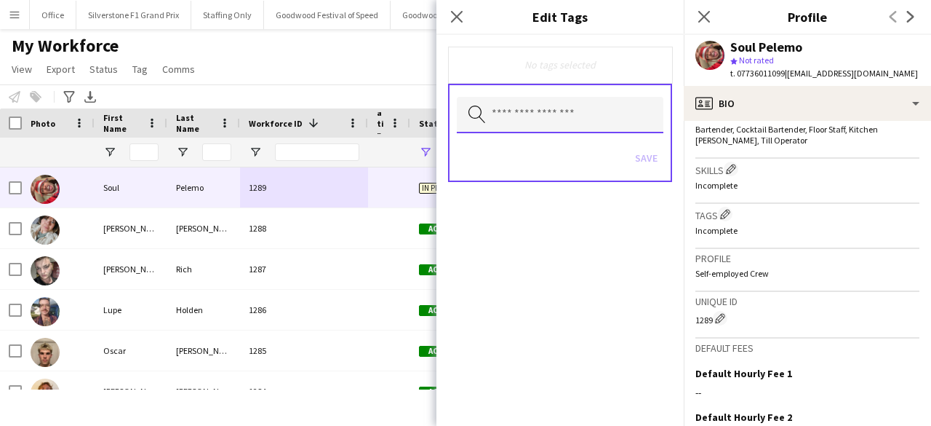
click at [581, 113] on input "text" at bounding box center [560, 115] width 207 height 36
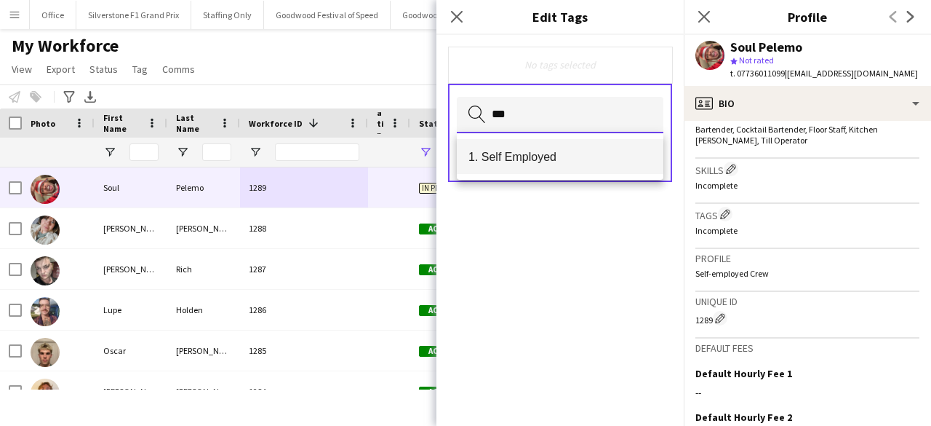
type input "***"
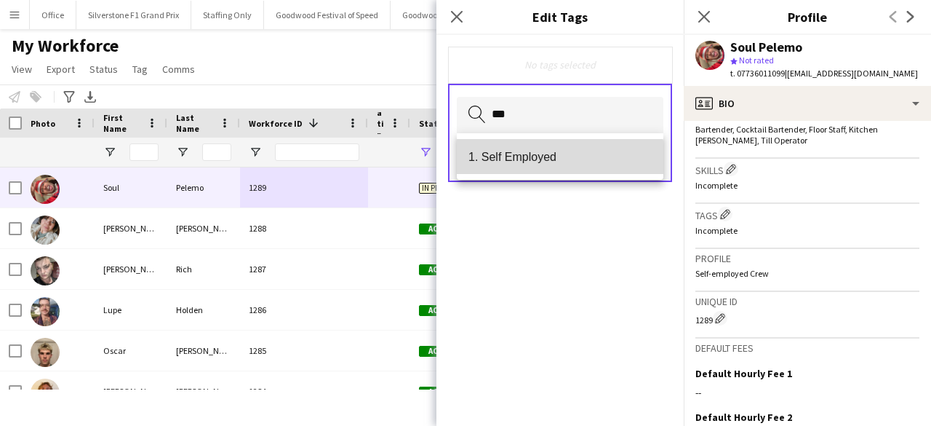
click at [544, 164] on mat-option "1. Self Employed" at bounding box center [560, 156] width 207 height 35
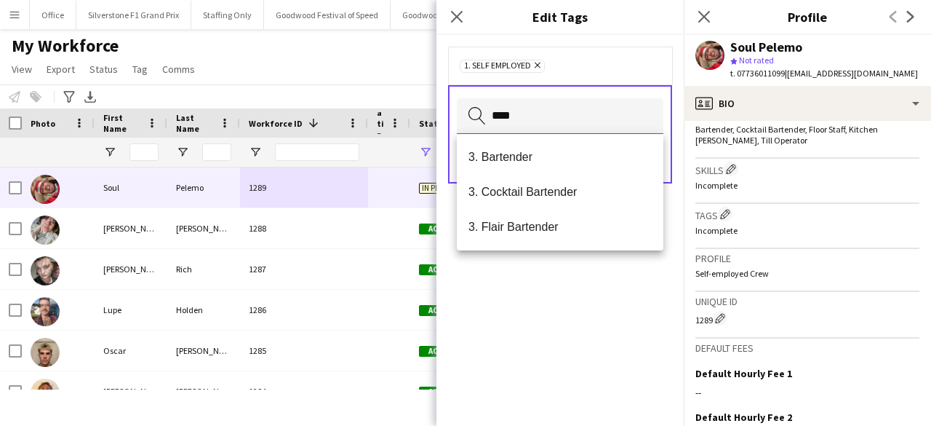
type input "****"
click at [544, 164] on span "3. Bartender" at bounding box center [560, 157] width 183 height 14
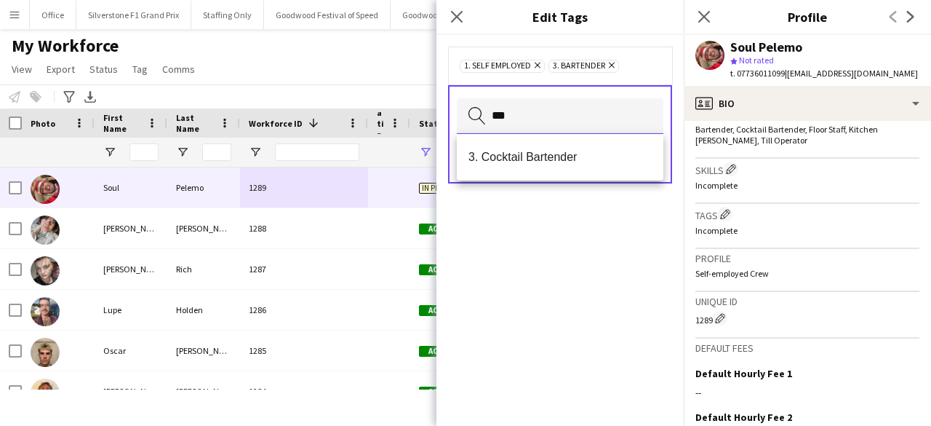
type input "***"
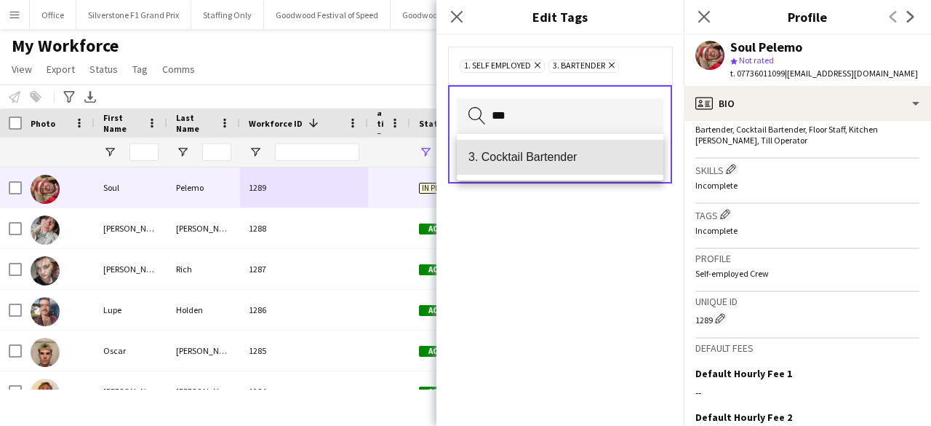
click at [544, 164] on span "3. Cocktail Bartender" at bounding box center [560, 157] width 183 height 14
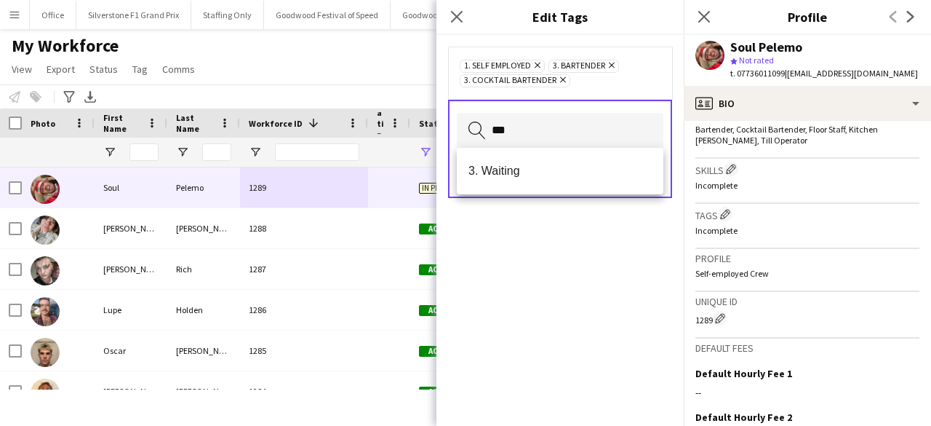
type input "***"
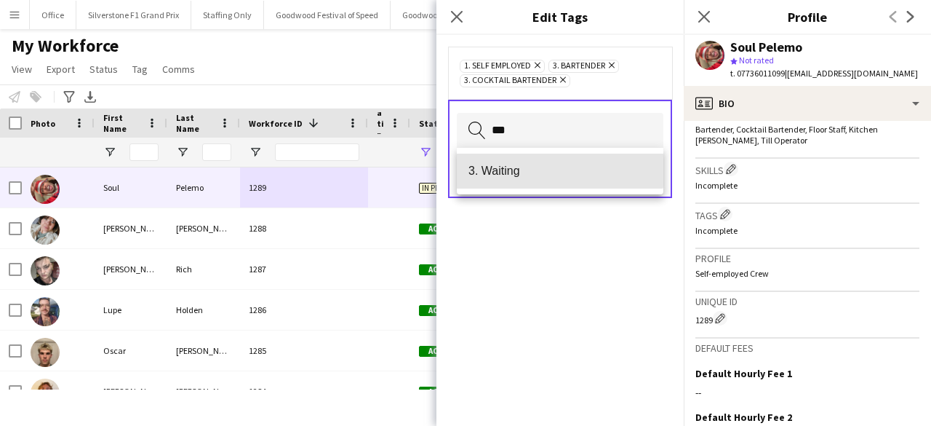
click at [544, 164] on span "3. Waiting" at bounding box center [560, 171] width 183 height 14
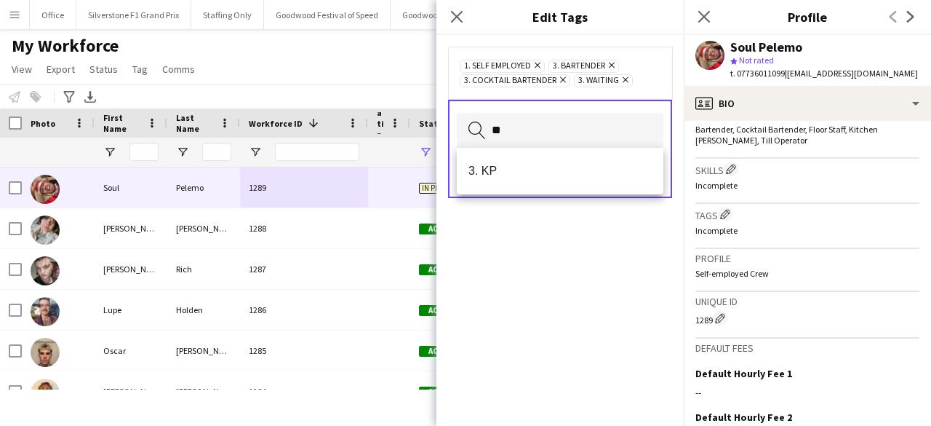
type input "**"
click at [544, 164] on span "3. KP" at bounding box center [560, 171] width 183 height 14
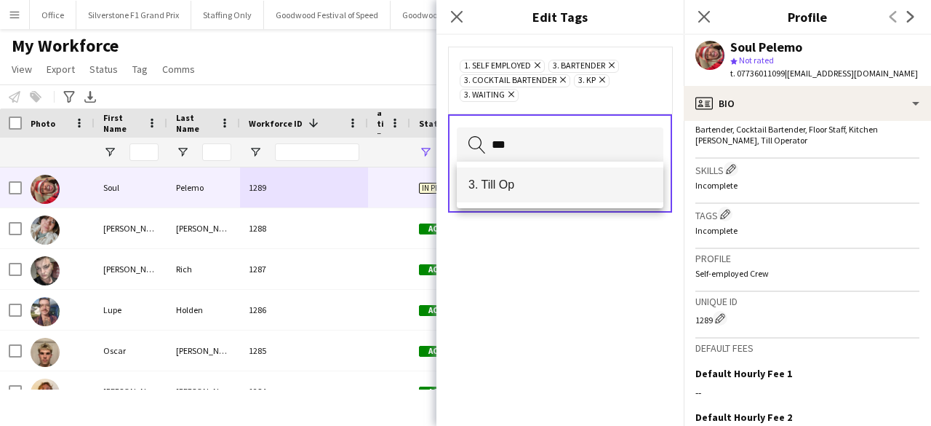
type input "***"
click at [515, 184] on span "3. Till Op" at bounding box center [560, 185] width 183 height 14
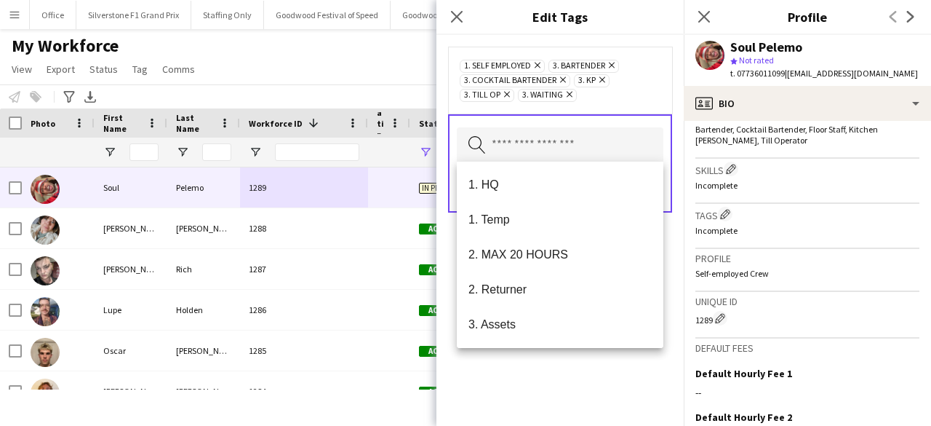
click at [565, 381] on div "1. Self Employed Remove 3. Bartender Remove 3. Cocktail Bartender Remove 3. KP …" at bounding box center [560, 230] width 247 height 391
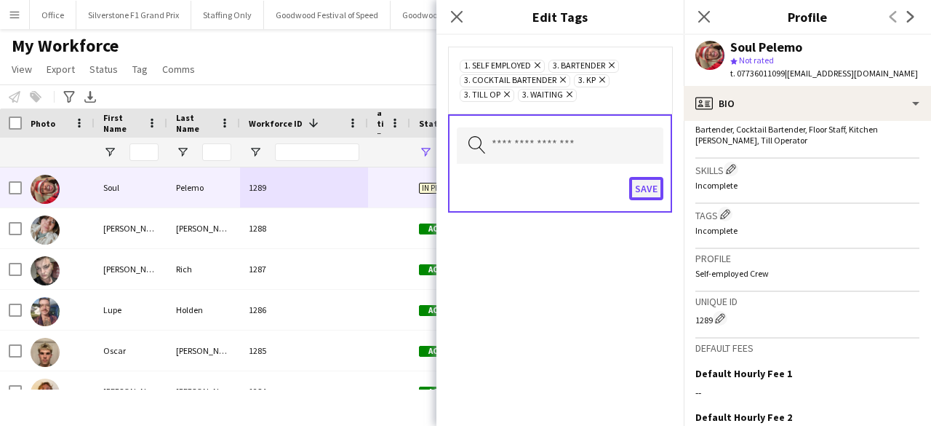
click at [650, 187] on button "Save" at bounding box center [646, 188] width 34 height 23
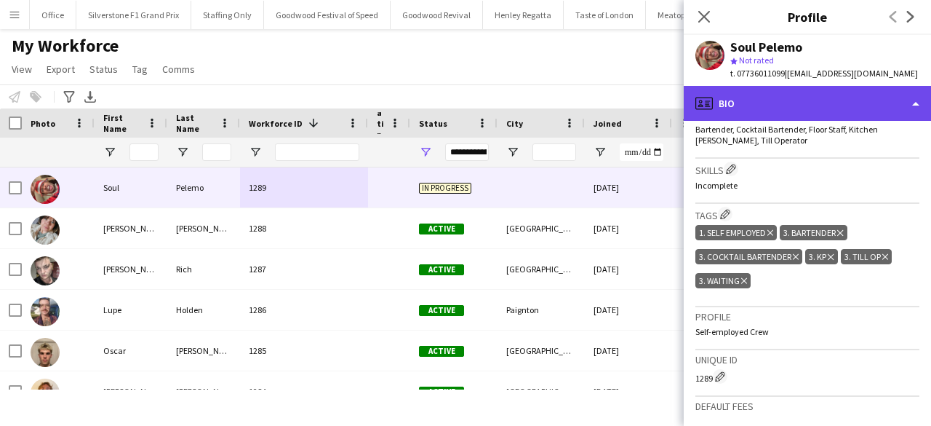
click at [770, 97] on div "profile Bio" at bounding box center [807, 103] width 247 height 35
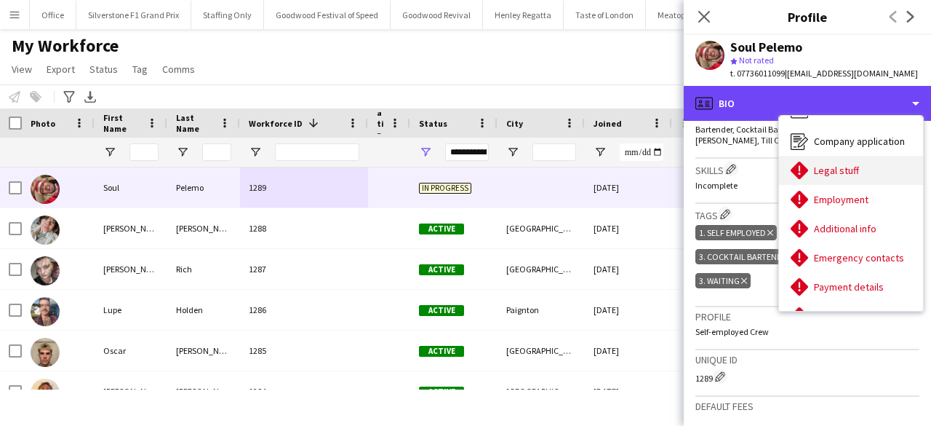
scroll to position [0, 0]
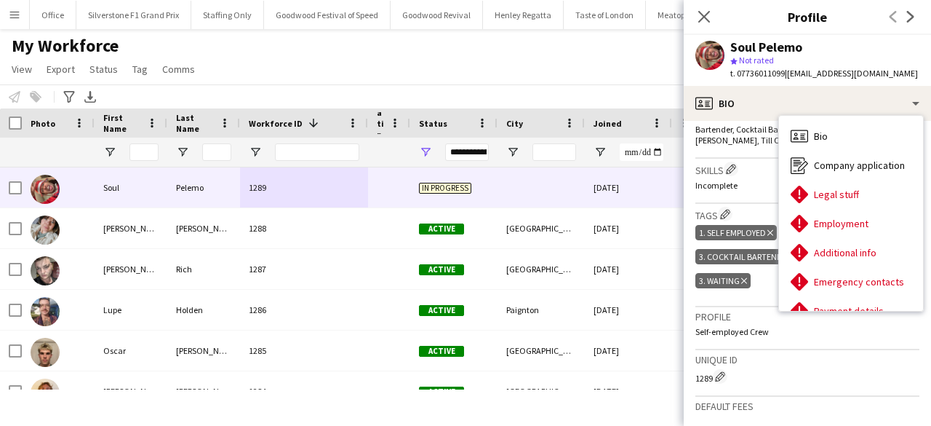
click at [800, 350] on div "Unique ID 1289 Edit crew unique ID" at bounding box center [808, 373] width 224 height 47
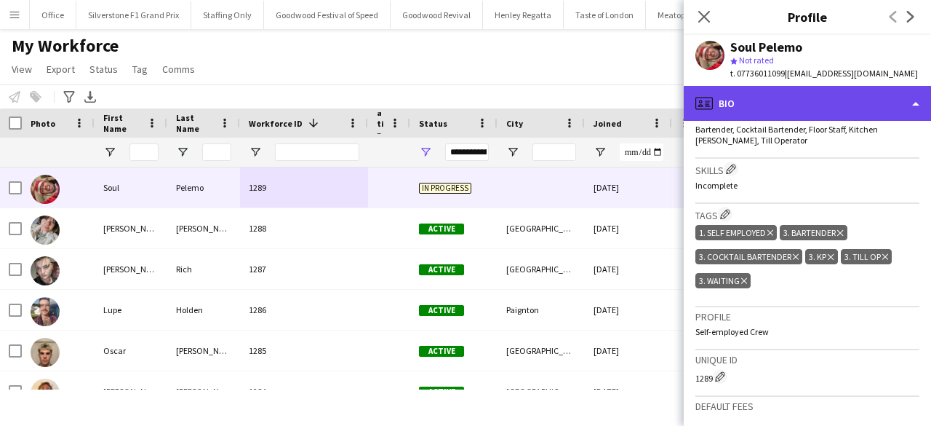
click at [809, 103] on div "profile Bio" at bounding box center [807, 103] width 247 height 35
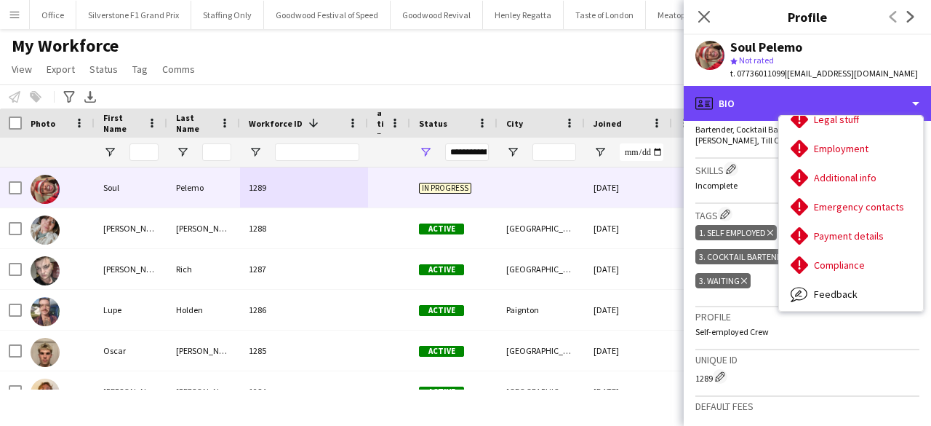
scroll to position [81, 0]
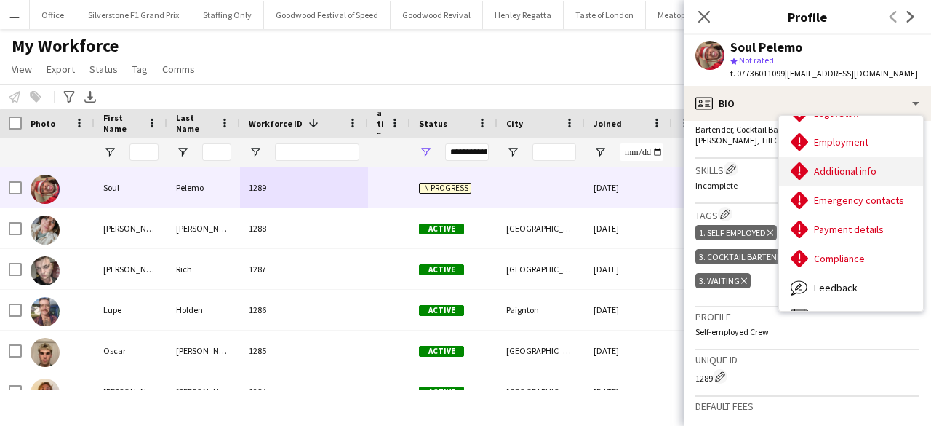
click at [857, 169] on span "Additional info" at bounding box center [845, 170] width 63 height 13
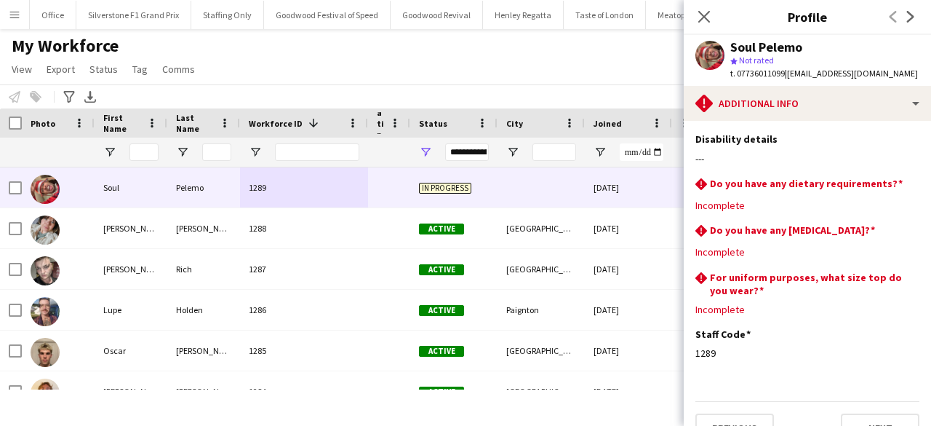
click at [636, 39] on div "My Workforce View Views Default view Glenn BD's Payroll New Starters New view U…" at bounding box center [465, 59] width 931 height 49
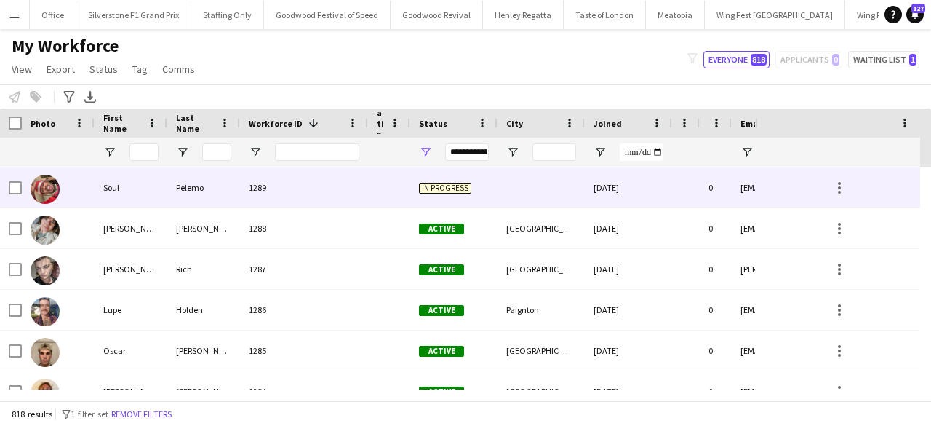
click at [84, 190] on div at bounding box center [58, 187] width 73 height 40
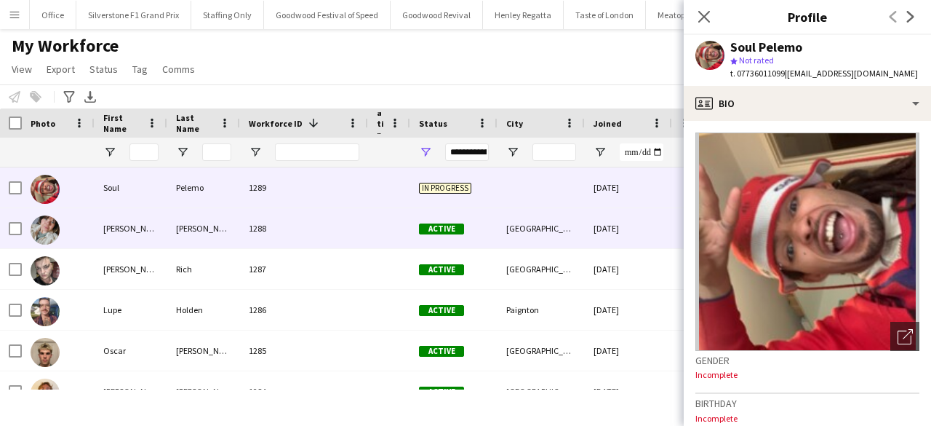
click at [105, 226] on div "[PERSON_NAME]" at bounding box center [131, 228] width 73 height 40
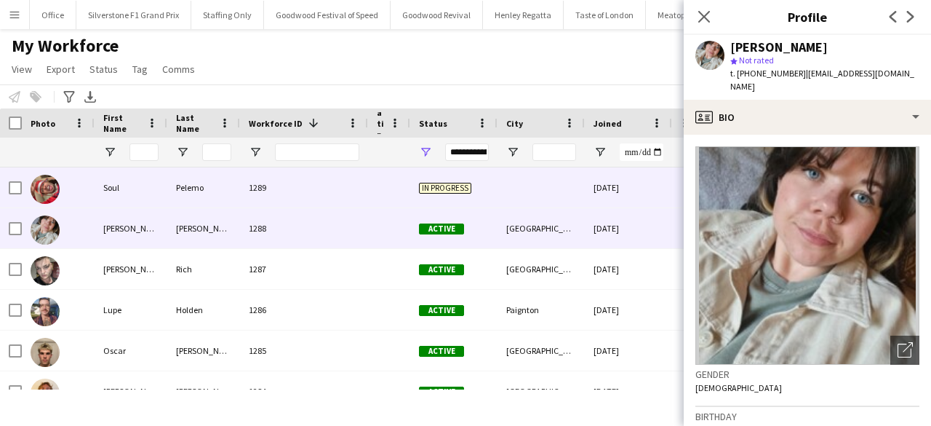
click at [309, 197] on div "1289" at bounding box center [304, 187] width 128 height 40
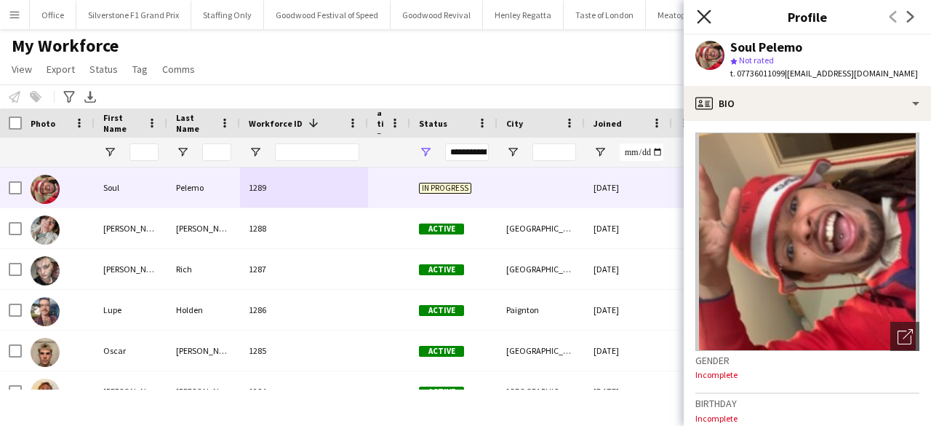
click at [701, 14] on icon at bounding box center [704, 16] width 14 height 14
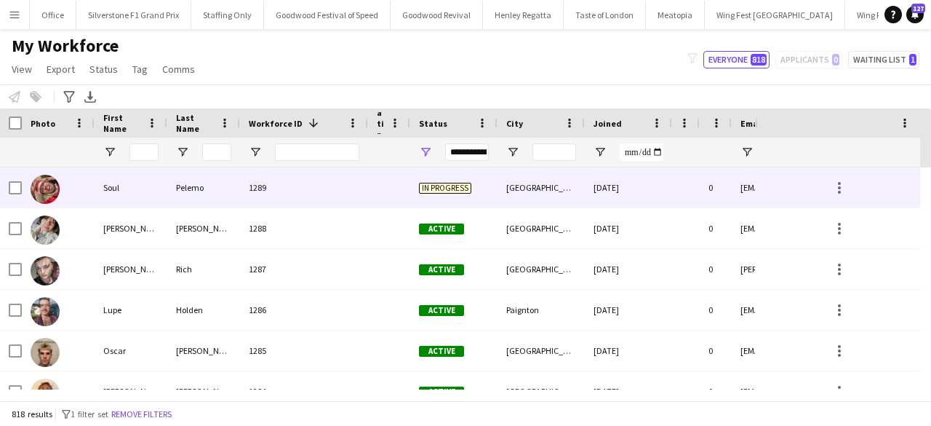
click at [572, 201] on div "[GEOGRAPHIC_DATA]" at bounding box center [541, 187] width 87 height 40
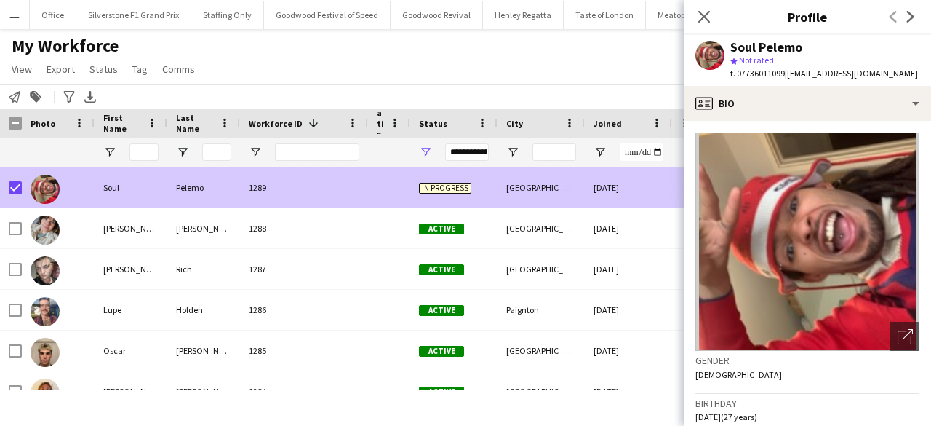
click at [572, 201] on div "[GEOGRAPHIC_DATA]" at bounding box center [541, 187] width 87 height 40
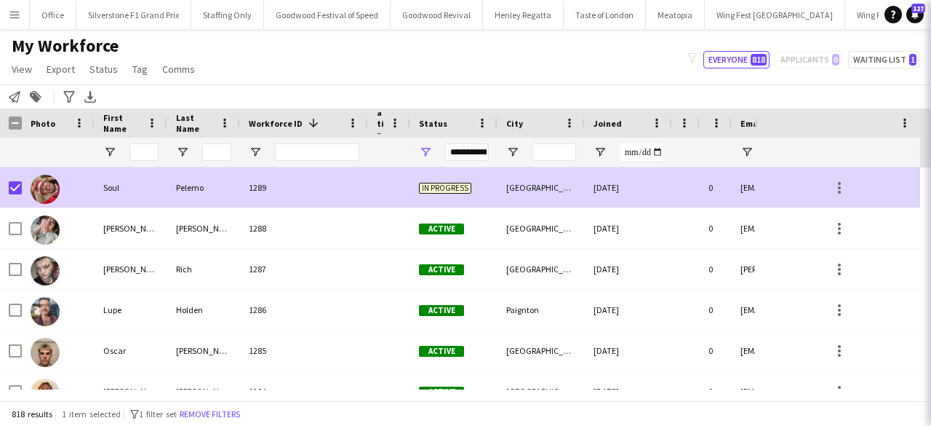
click at [572, 201] on div "[GEOGRAPHIC_DATA]" at bounding box center [541, 187] width 87 height 40
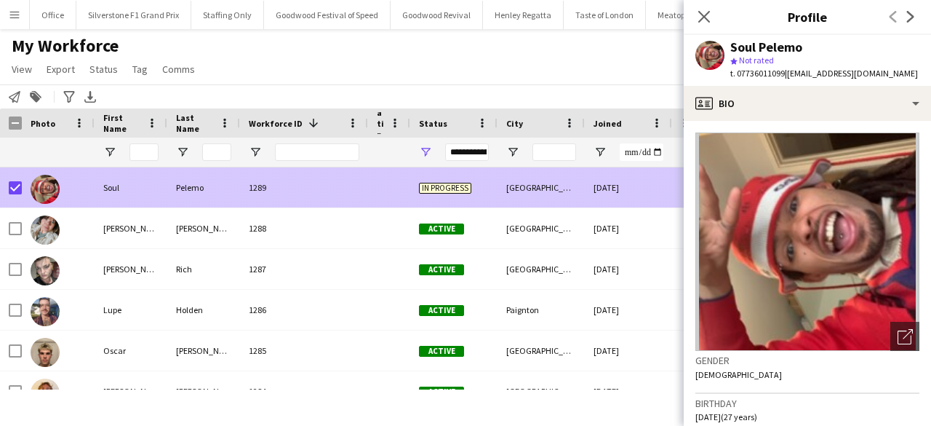
click at [572, 201] on div "[GEOGRAPHIC_DATA]" at bounding box center [541, 187] width 87 height 40
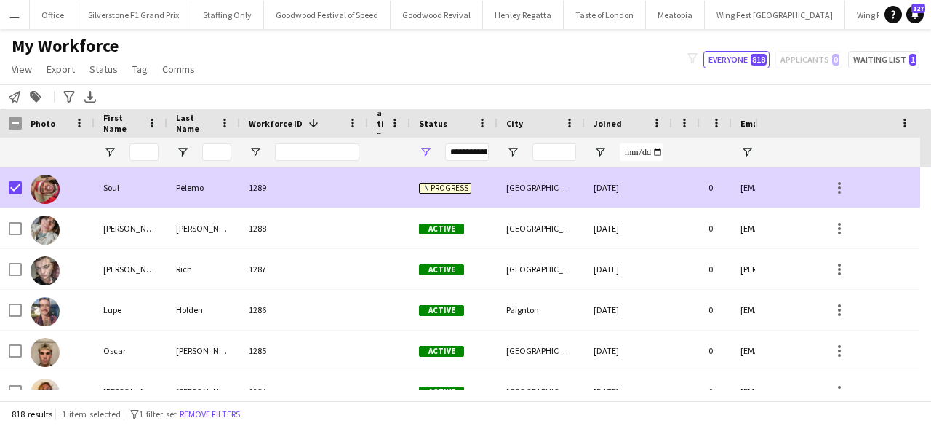
click at [572, 201] on div "[GEOGRAPHIC_DATA]" at bounding box center [541, 187] width 87 height 40
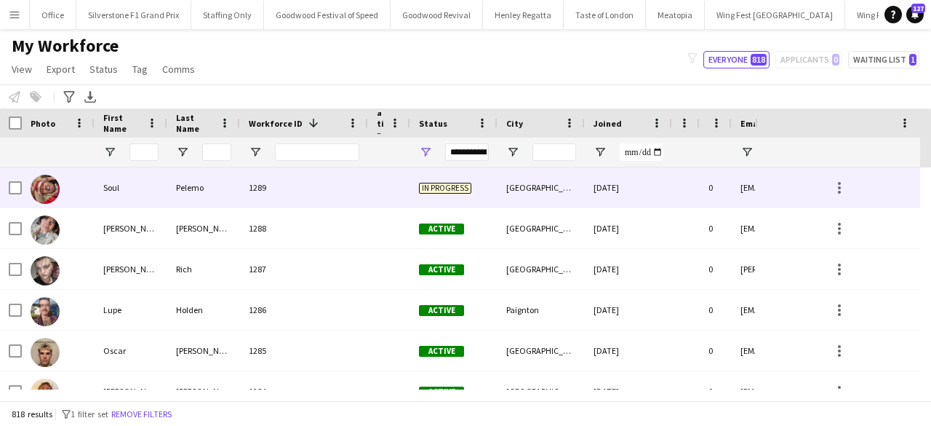
click at [509, 199] on div "[GEOGRAPHIC_DATA]" at bounding box center [541, 187] width 87 height 40
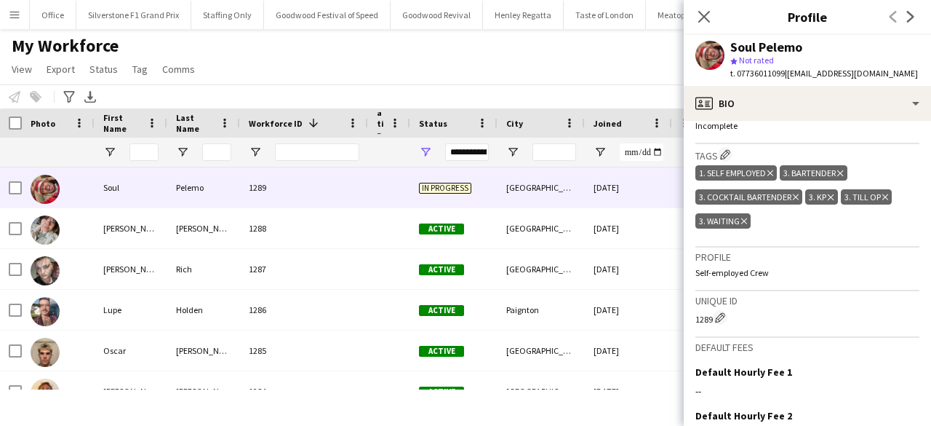
scroll to position [523, 0]
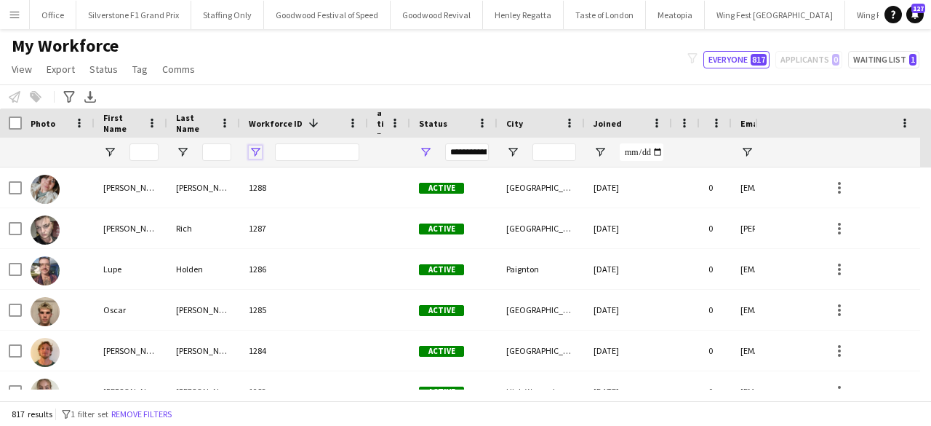
click at [255, 151] on span "Open Filter Menu" at bounding box center [255, 152] width 13 height 13
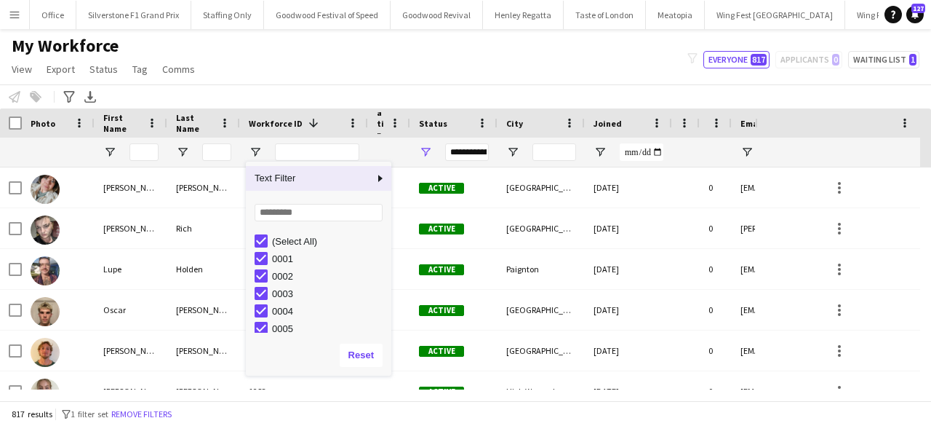
click at [263, 120] on span "Workforce ID" at bounding box center [276, 123] width 54 height 11
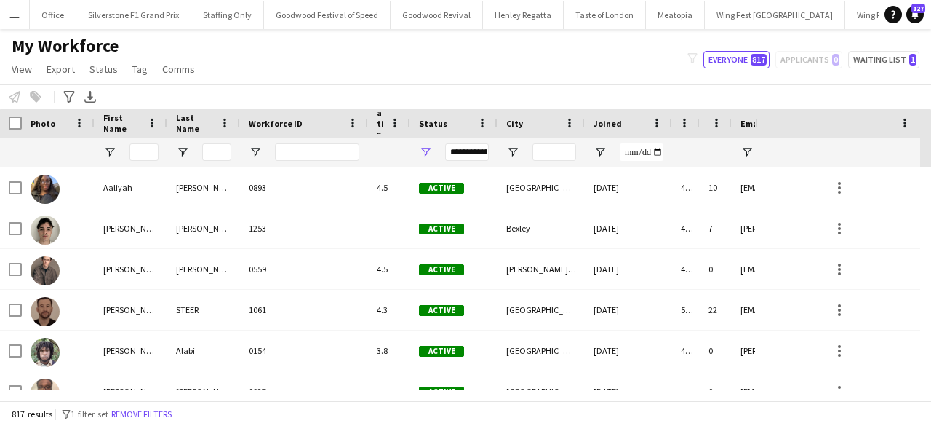
click at [263, 120] on span "Workforce ID" at bounding box center [276, 123] width 54 height 11
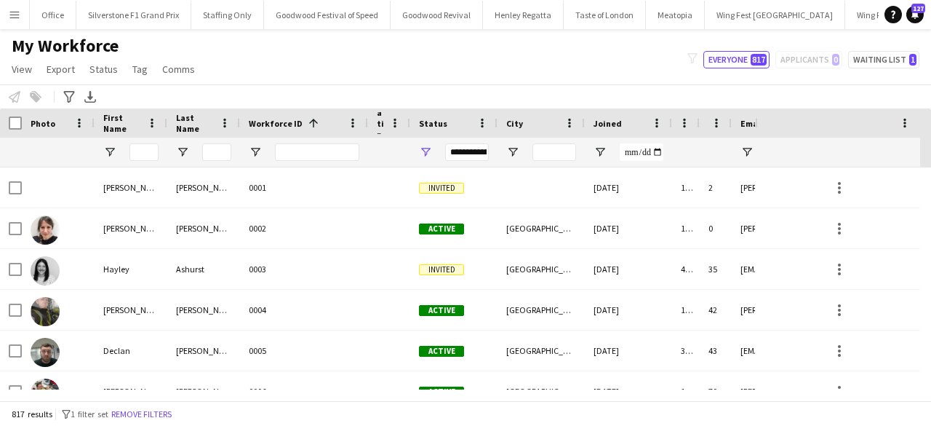
click at [263, 120] on span "Workforce ID" at bounding box center [276, 123] width 54 height 11
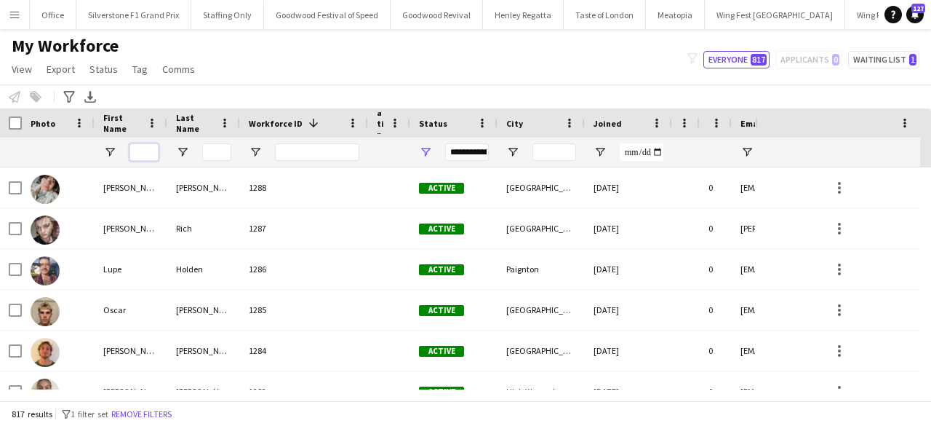
click at [143, 160] on input "First Name Filter Input" at bounding box center [144, 151] width 29 height 17
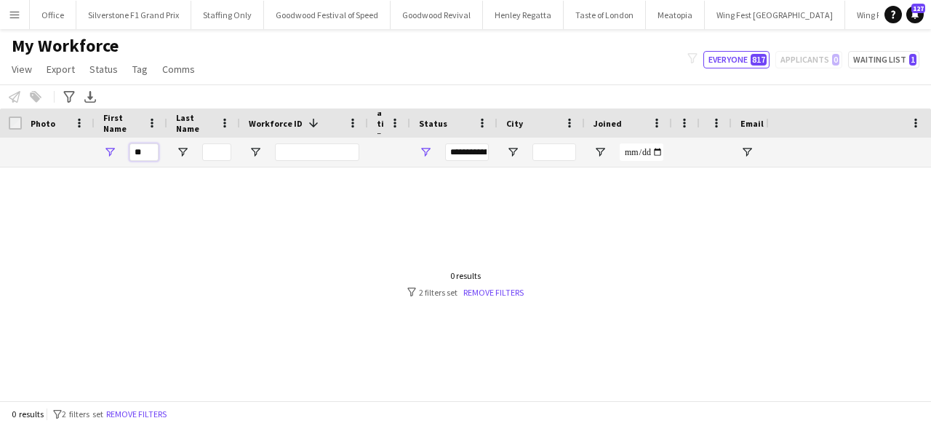
type input "*"
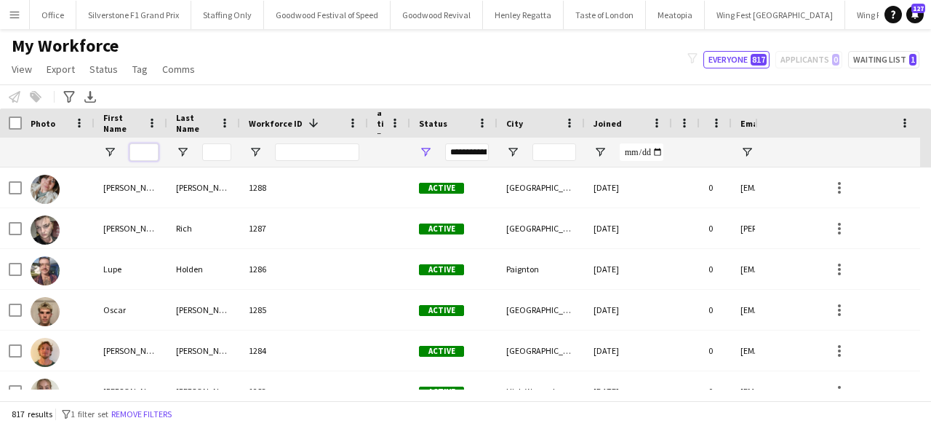
click at [143, 159] on input "First Name Filter Input" at bounding box center [144, 151] width 29 height 17
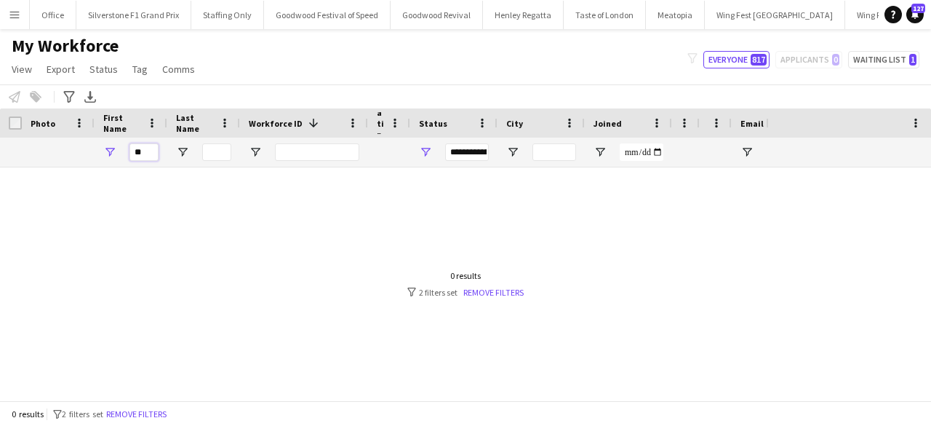
type input "*"
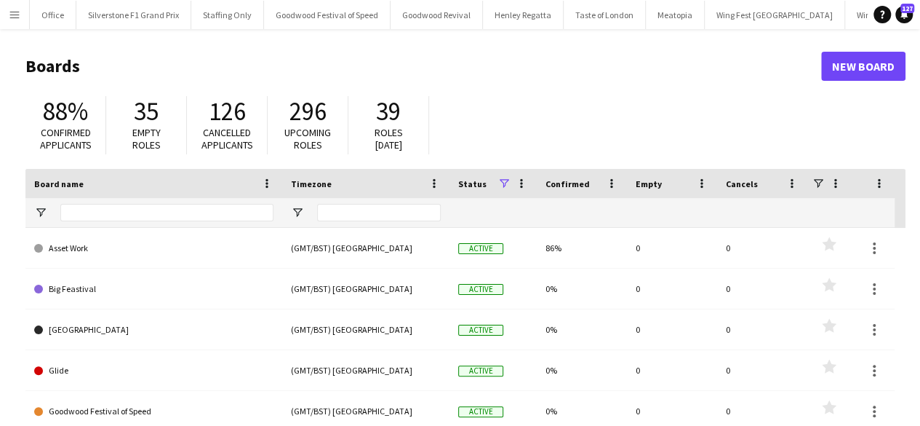
click at [14, 17] on app-icon "Menu" at bounding box center [15, 15] width 12 height 12
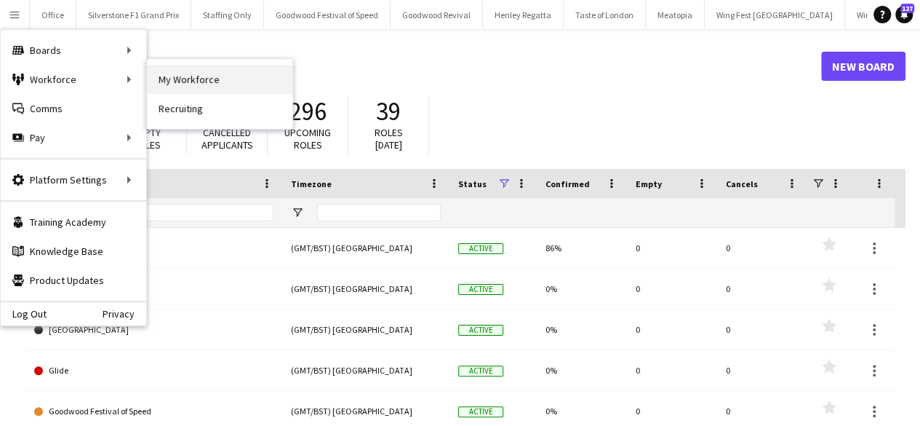
click at [196, 83] on link "My Workforce" at bounding box center [220, 79] width 146 height 29
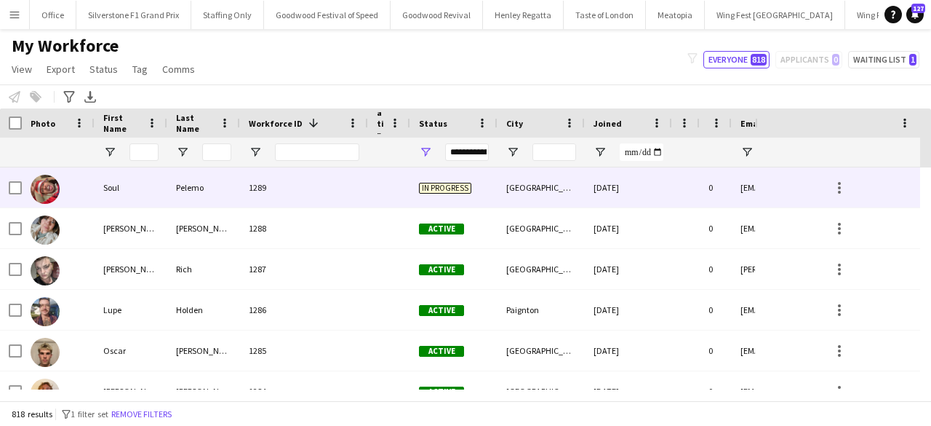
click at [260, 183] on div "1289" at bounding box center [304, 187] width 128 height 40
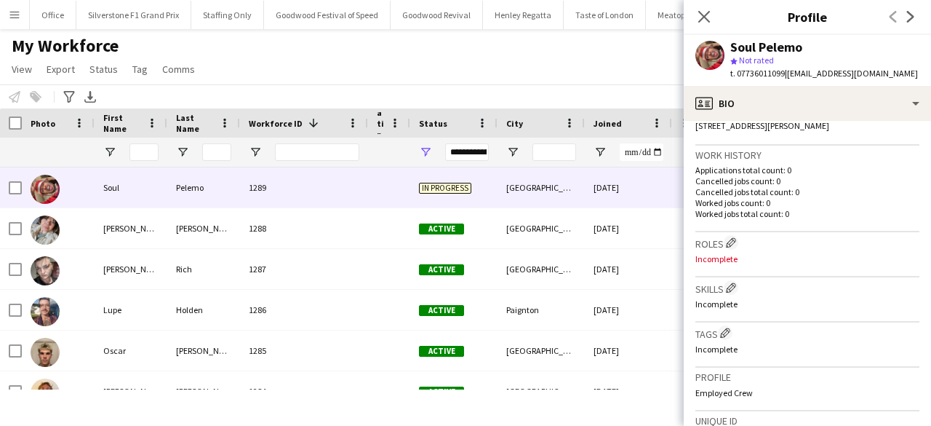
scroll to position [305, 0]
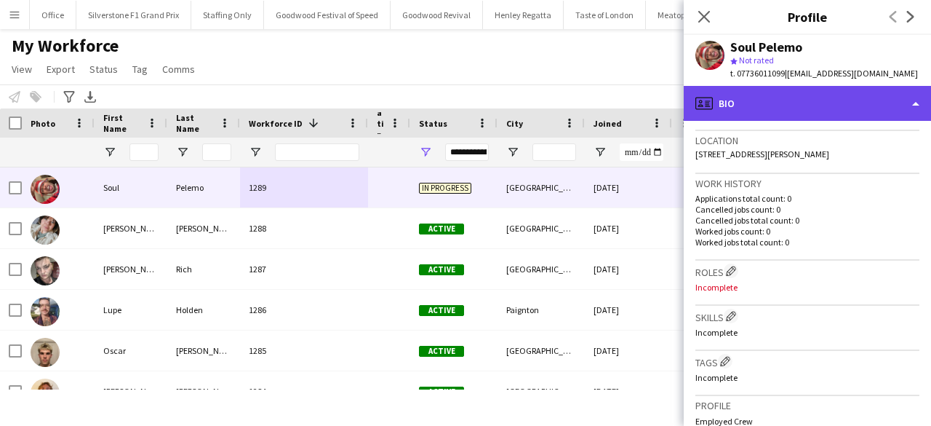
click at [793, 102] on div "profile Bio" at bounding box center [807, 103] width 247 height 35
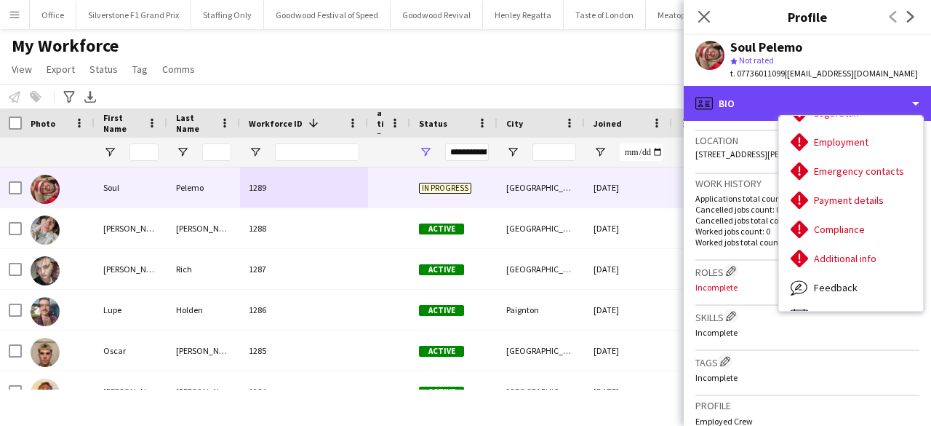
scroll to position [83, 0]
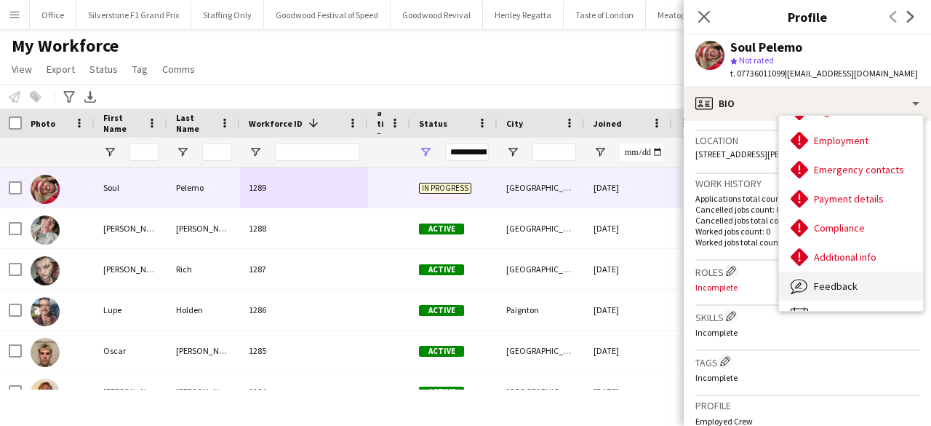
click at [856, 279] on div "Feedback Feedback" at bounding box center [851, 285] width 144 height 29
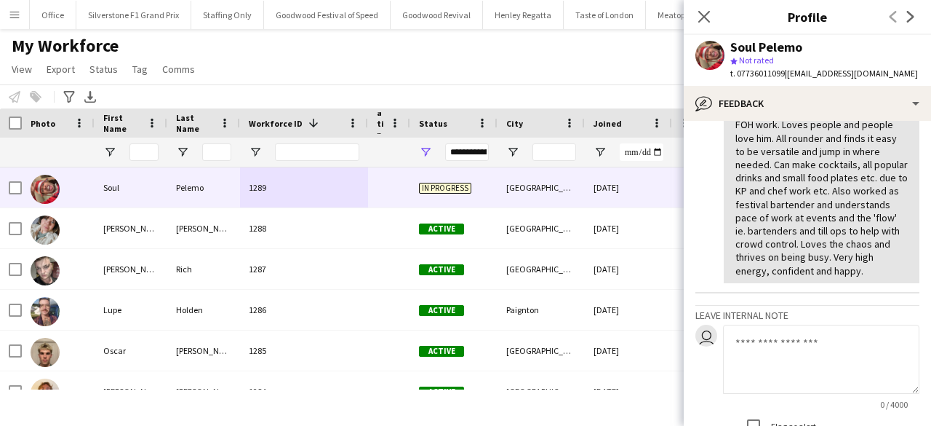
scroll to position [317, 0]
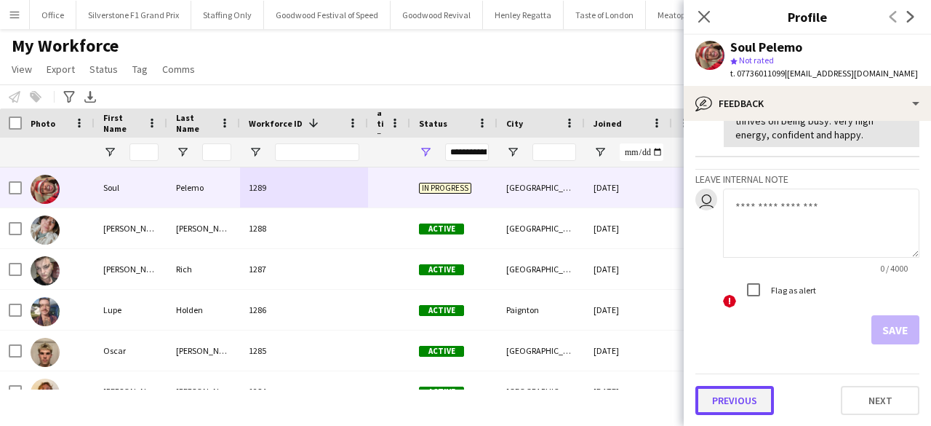
click at [721, 404] on button "Previous" at bounding box center [735, 400] width 79 height 29
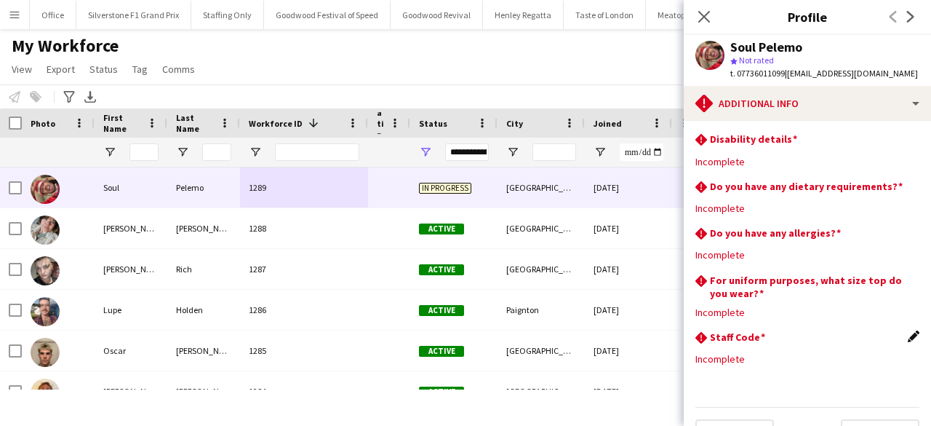
click at [908, 340] on app-icon "Edit this field" at bounding box center [914, 336] width 12 height 12
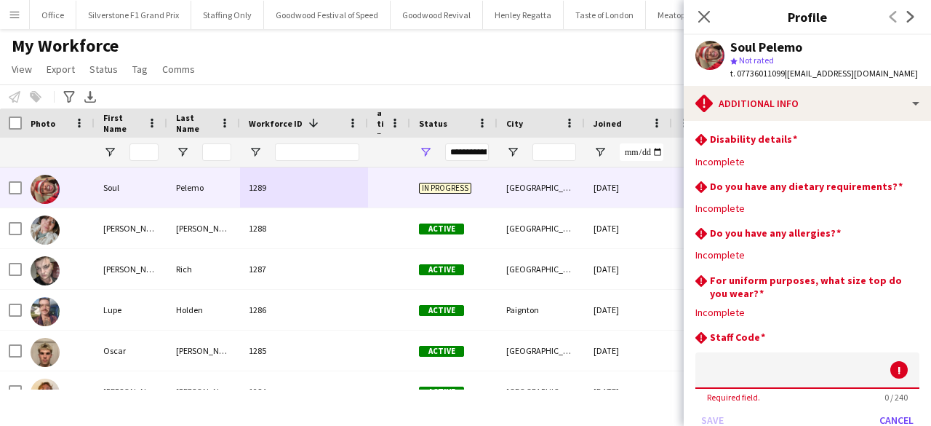
click at [710, 360] on input at bounding box center [808, 370] width 224 height 36
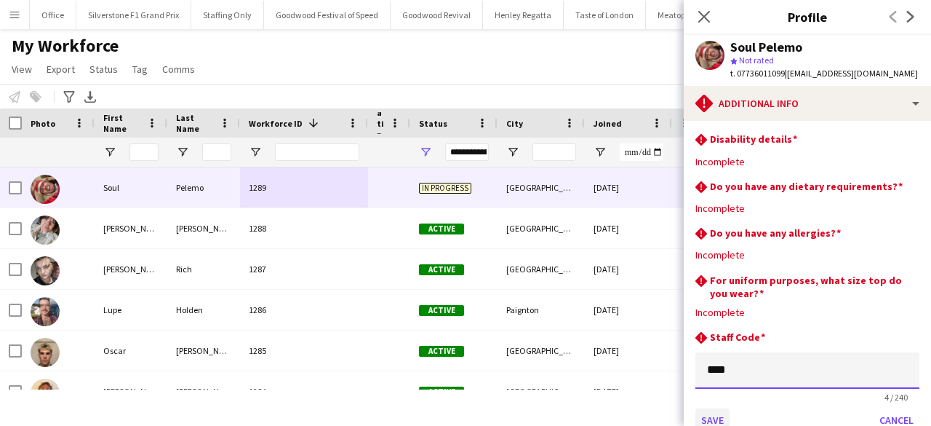
type input "****"
click at [709, 417] on button "Save" at bounding box center [713, 419] width 34 height 23
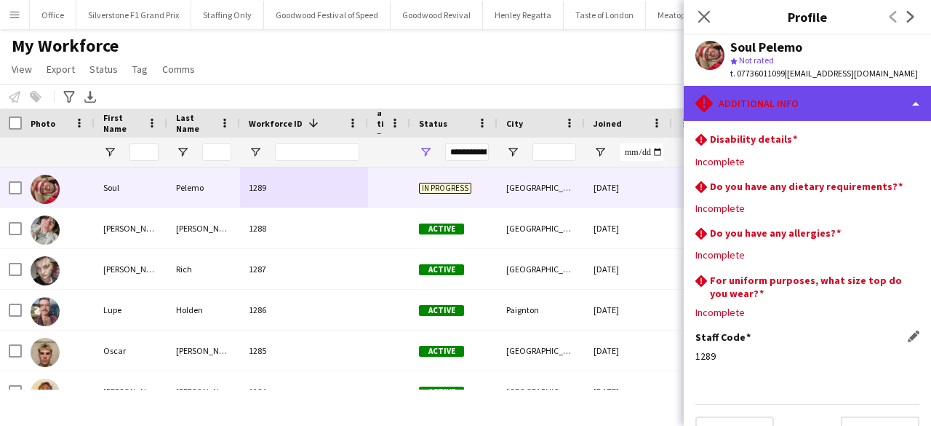
click at [812, 101] on div "rhombus-alert Additional info" at bounding box center [807, 103] width 247 height 35
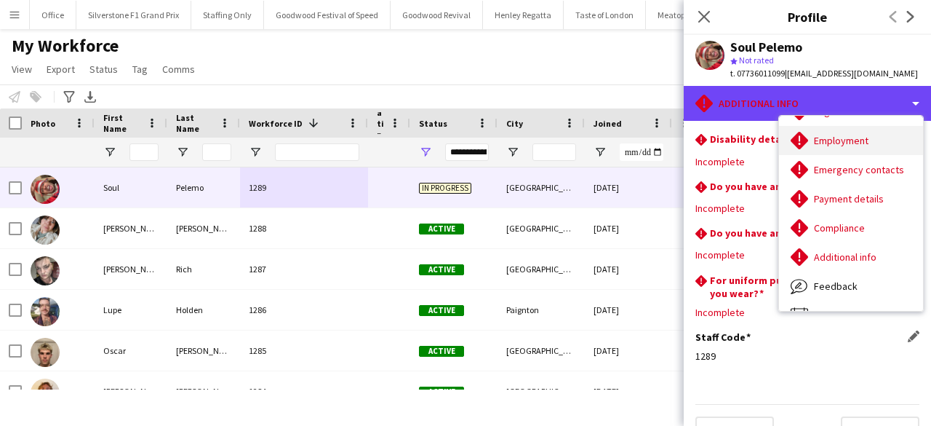
scroll to position [0, 0]
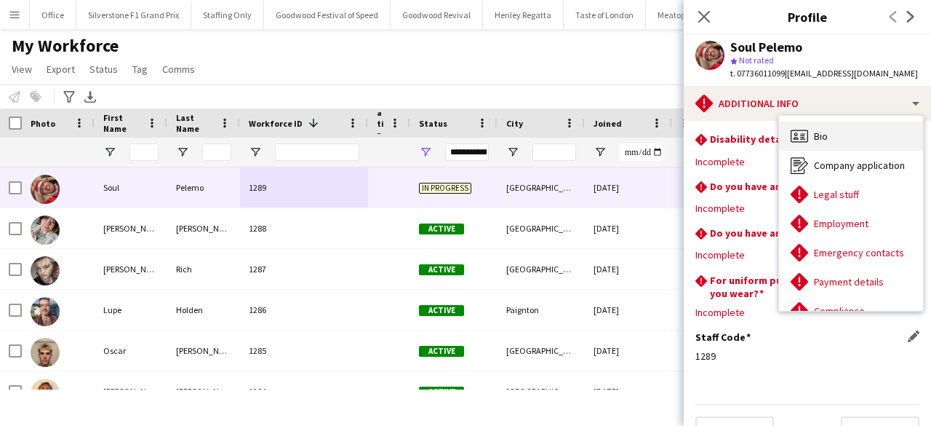
click at [832, 138] on div "Bio Bio" at bounding box center [851, 136] width 144 height 29
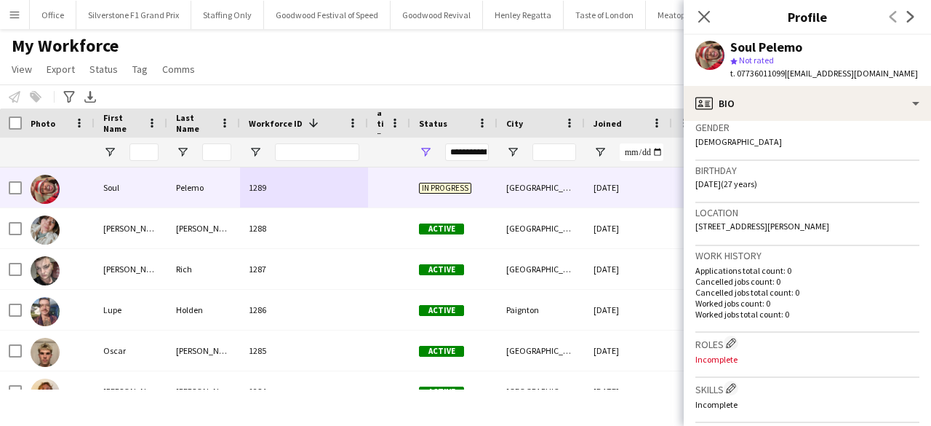
scroll to position [234, 0]
click at [810, 222] on span "The Gateway, flat 11, abel yard, Bristol, BS1 6ZP" at bounding box center [763, 225] width 134 height 11
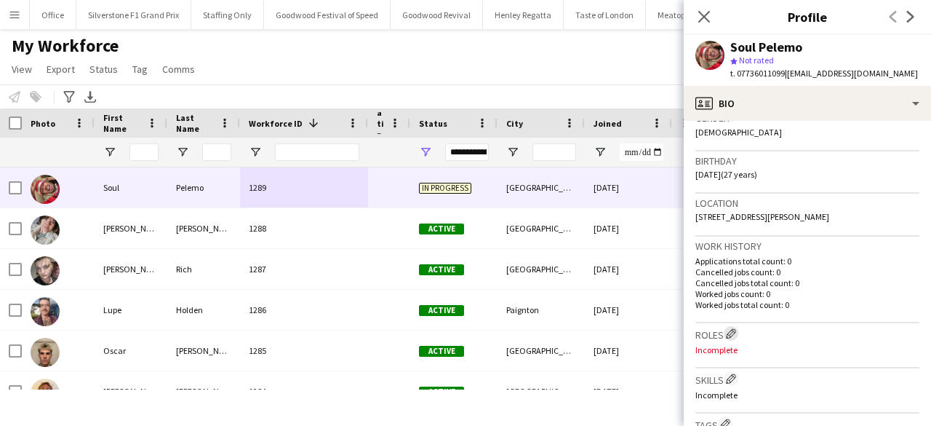
click at [736, 330] on app-icon "Edit crew company roles" at bounding box center [731, 333] width 10 height 10
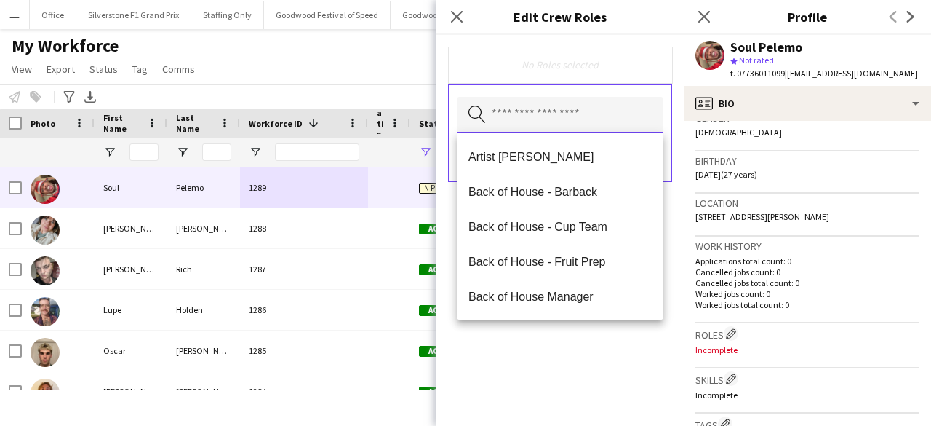
click at [557, 123] on input "text" at bounding box center [560, 115] width 207 height 36
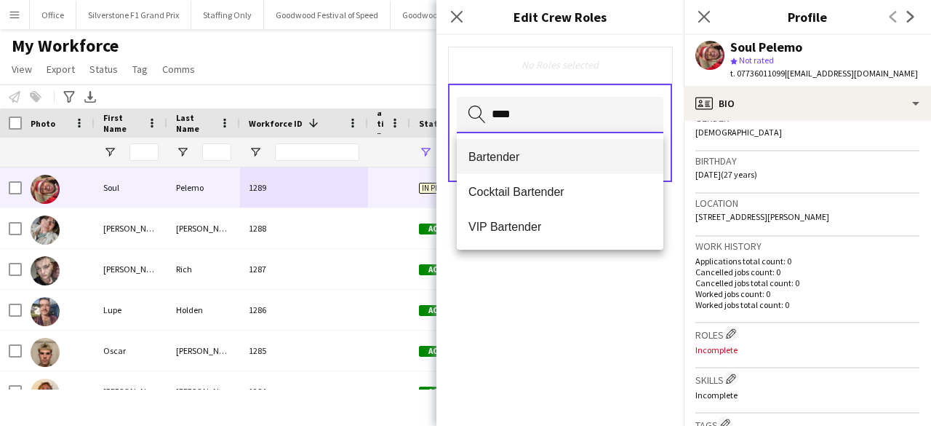
type input "****"
click at [535, 161] on span "Bartender" at bounding box center [560, 157] width 183 height 14
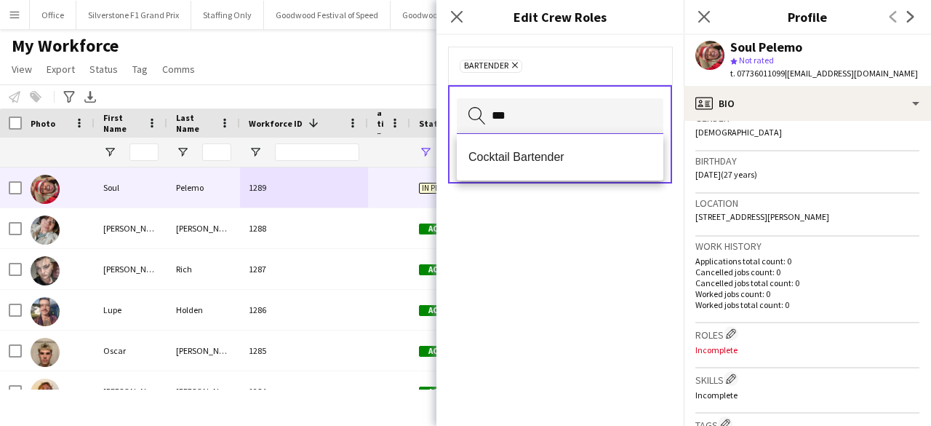
type input "***"
click at [535, 161] on span "Cocktail Bartender" at bounding box center [560, 157] width 183 height 14
type input "**"
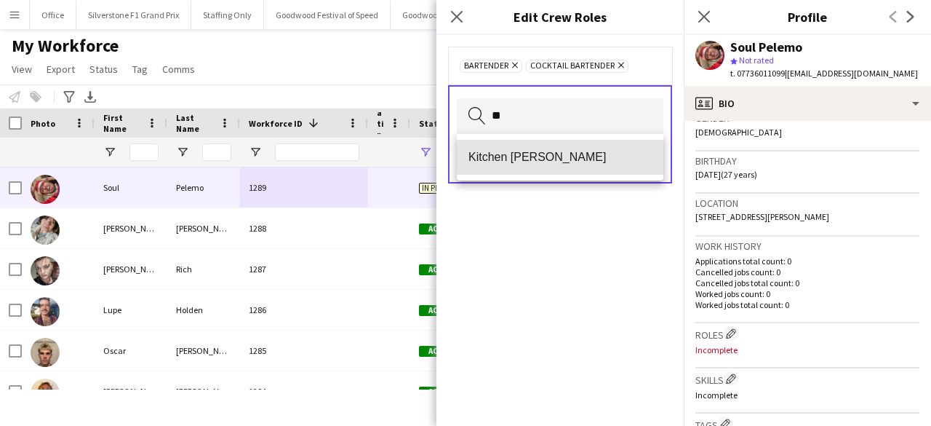
click at [535, 161] on span "Kitchen [PERSON_NAME]" at bounding box center [560, 157] width 183 height 14
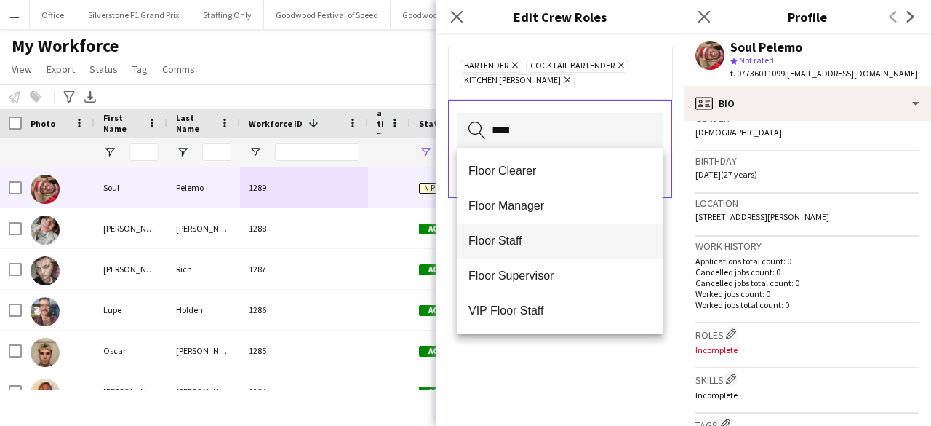
type input "****"
click at [520, 249] on mat-option "Floor Staff" at bounding box center [560, 240] width 207 height 35
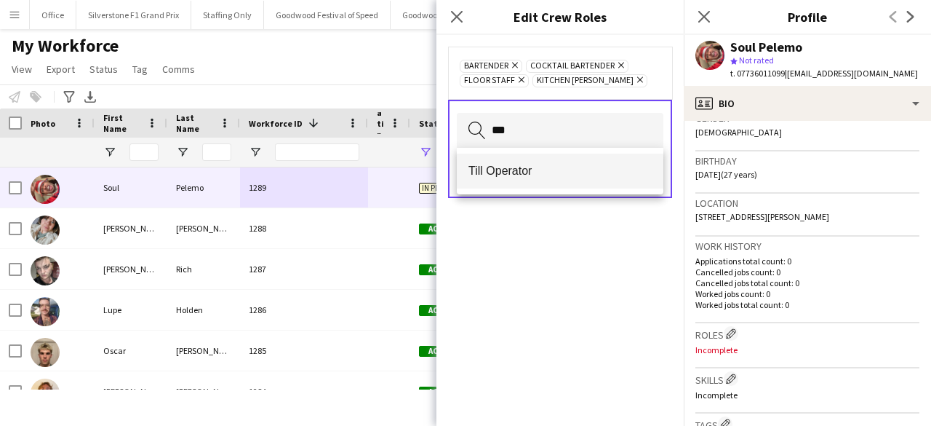
type input "***"
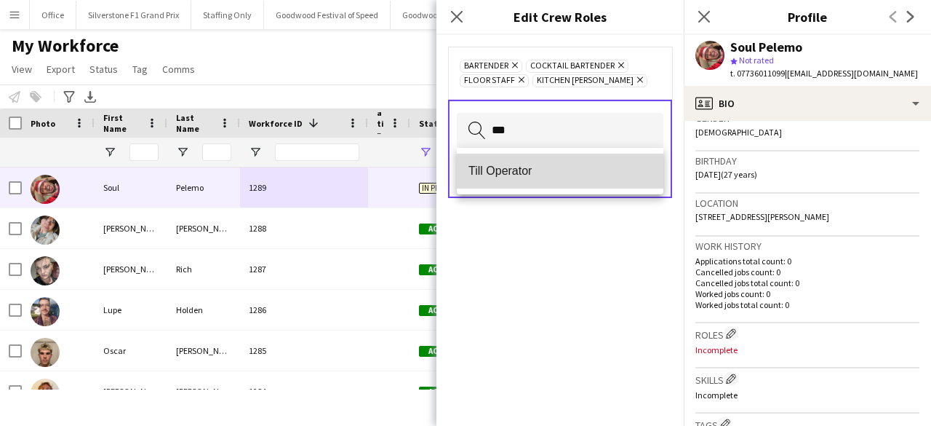
click at [506, 164] on span "Till Operator" at bounding box center [560, 171] width 183 height 14
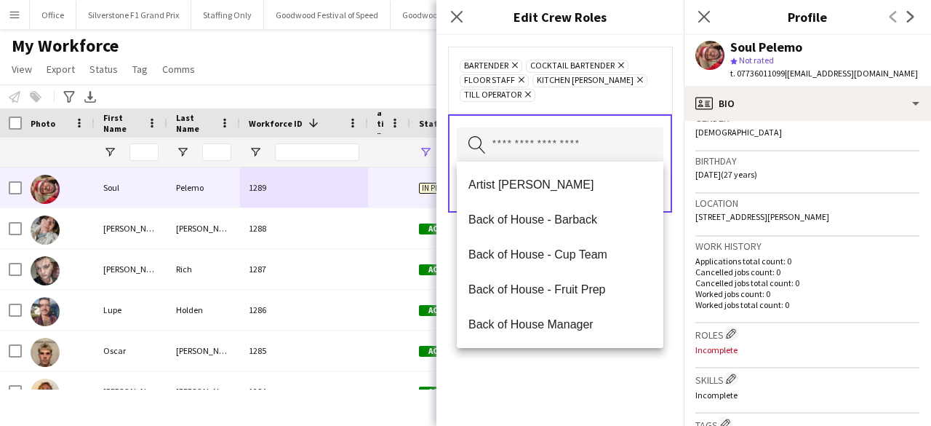
click at [510, 360] on div "Bartender Remove Cocktail Bartender Remove Floor Staff Remove Kitchen Porter Re…" at bounding box center [560, 230] width 247 height 391
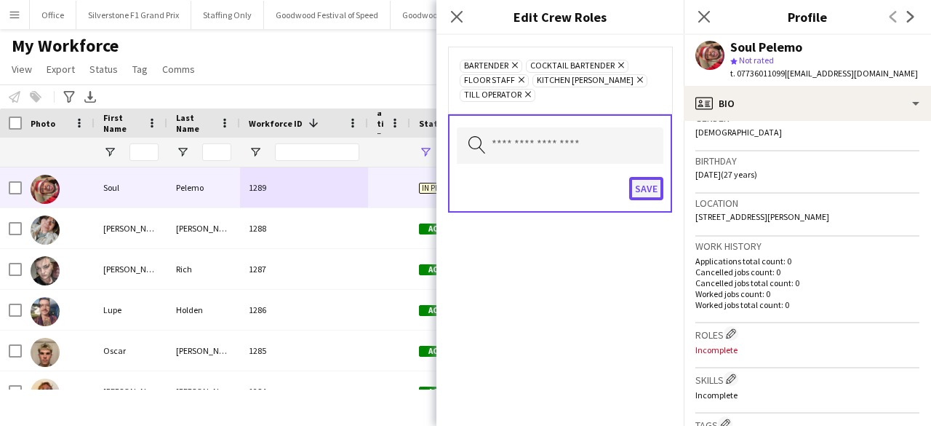
click at [658, 194] on button "Save" at bounding box center [646, 188] width 34 height 23
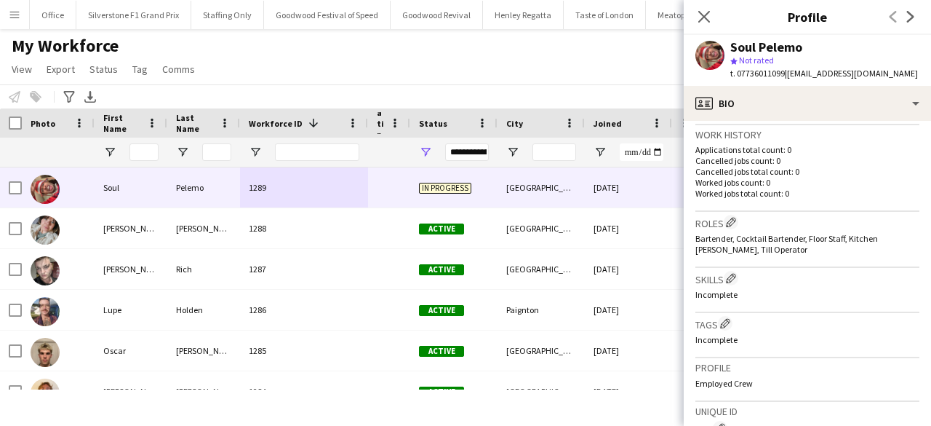
scroll to position [371, 0]
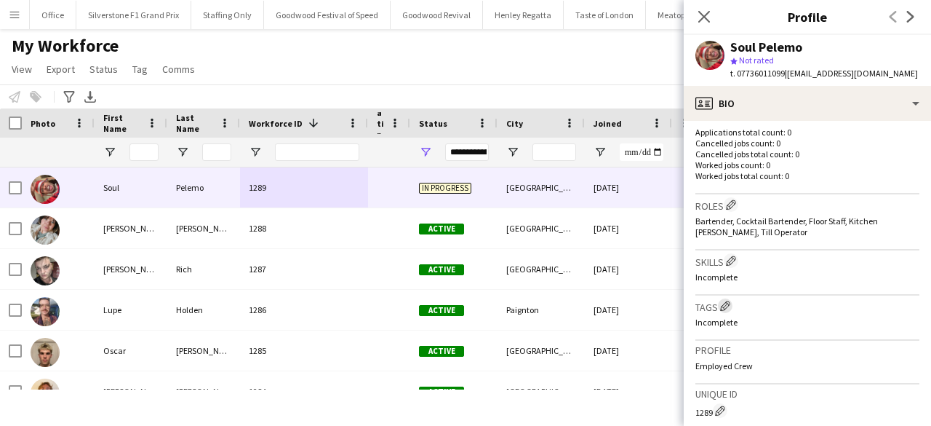
click at [728, 299] on button "Edit crew company tags" at bounding box center [725, 305] width 15 height 15
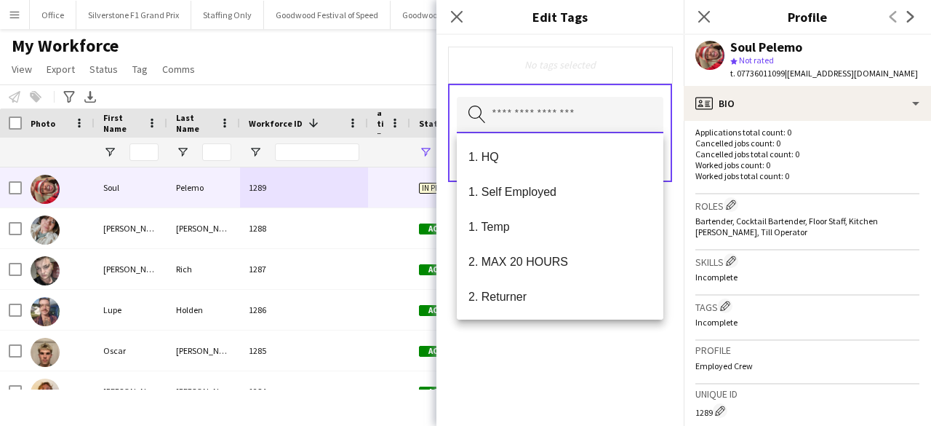
click at [556, 130] on input "text" at bounding box center [560, 115] width 207 height 36
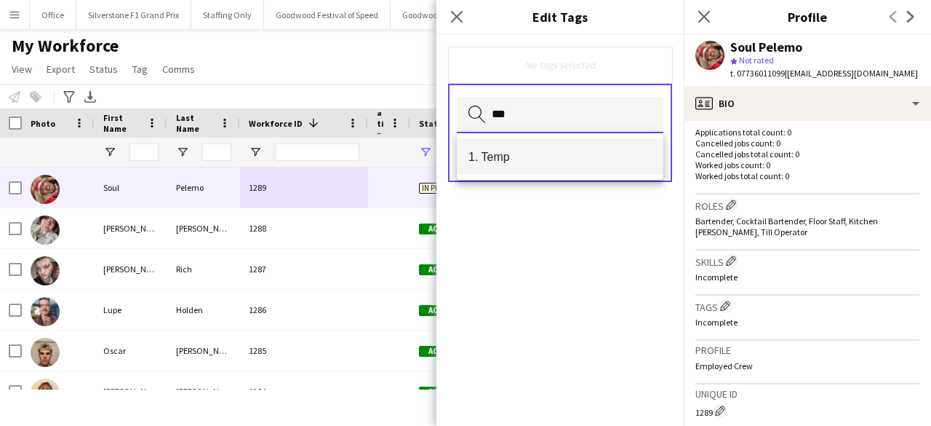
type input "***"
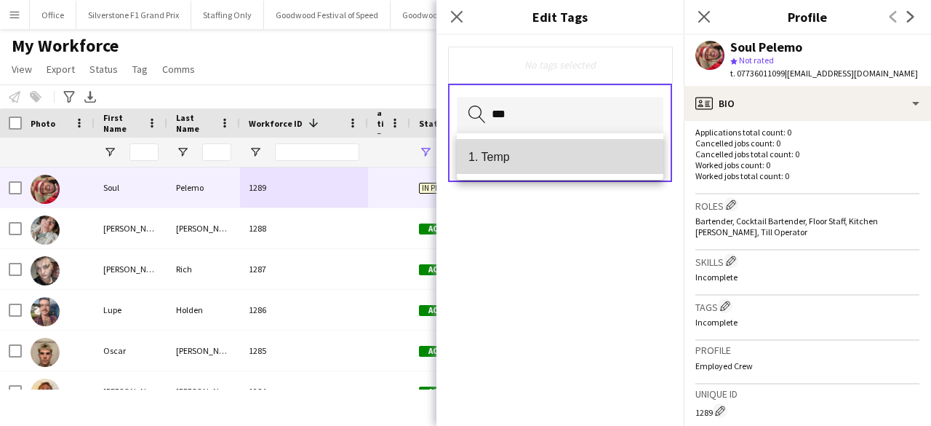
click at [502, 162] on span "1. Temp" at bounding box center [560, 157] width 183 height 14
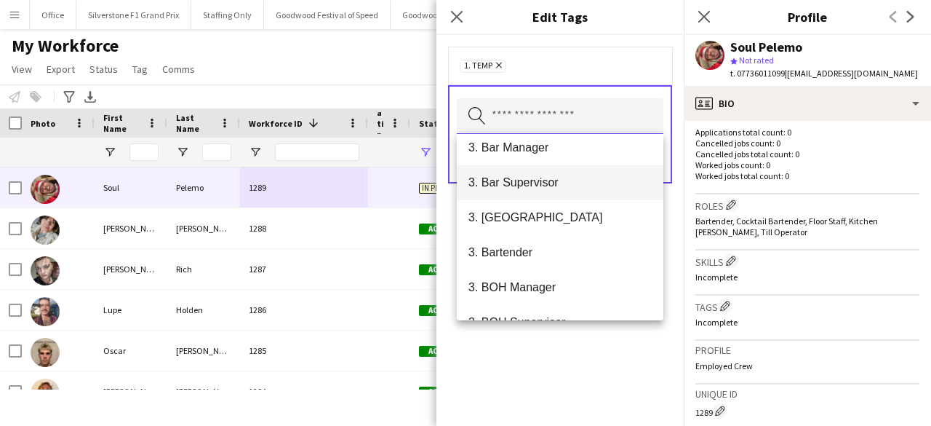
scroll to position [223, 0]
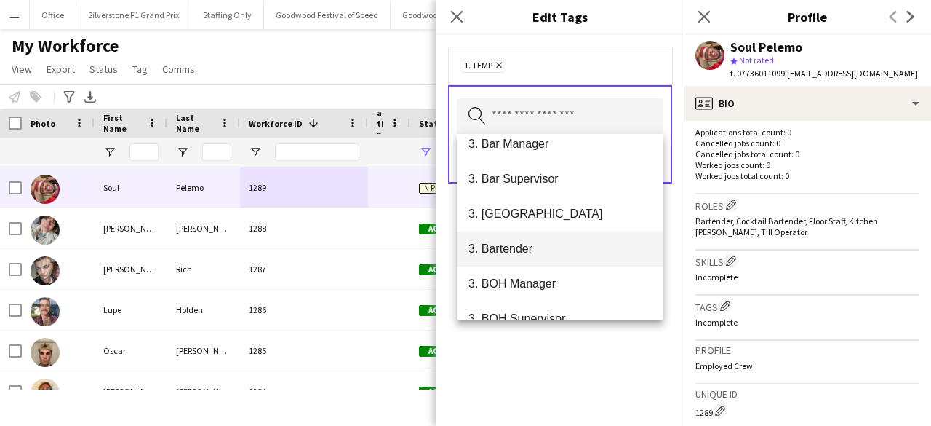
click at [535, 262] on mat-option "3. Bartender" at bounding box center [560, 248] width 207 height 35
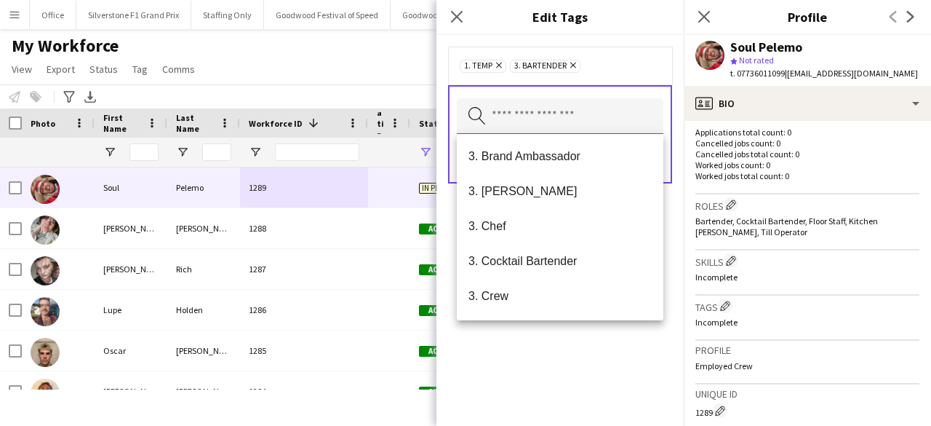
scroll to position [392, 0]
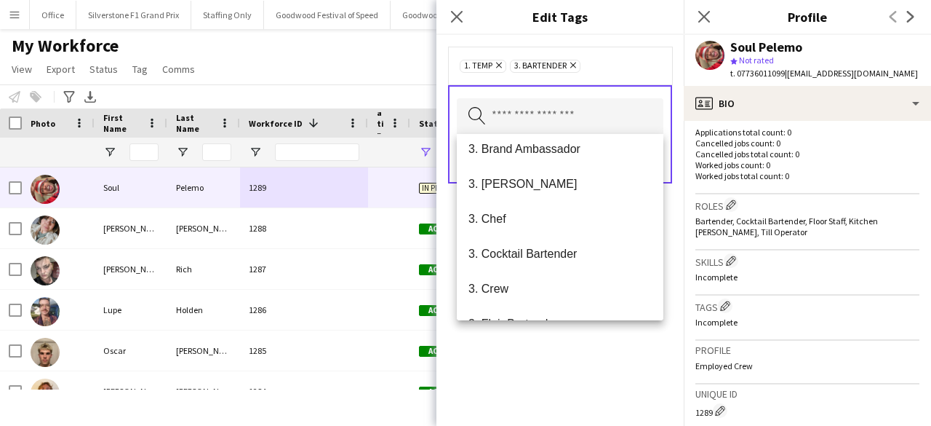
click at [535, 262] on mat-option "3. Cocktail Bartender" at bounding box center [560, 253] width 207 height 35
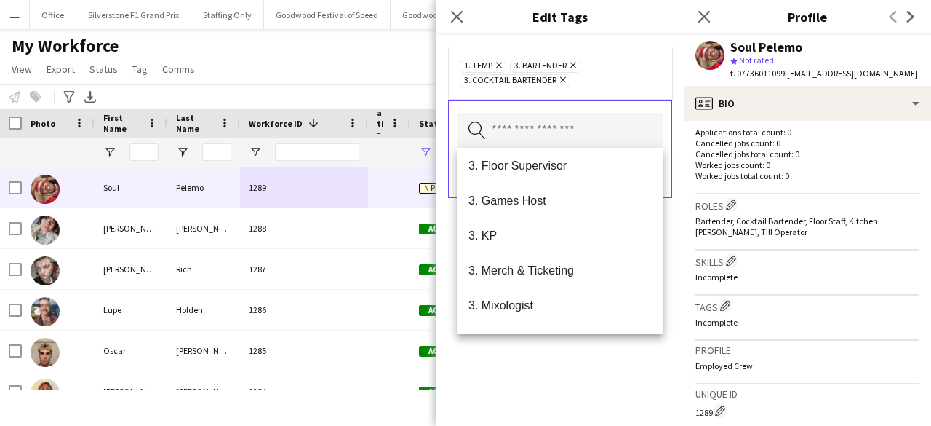
scroll to position [565, 0]
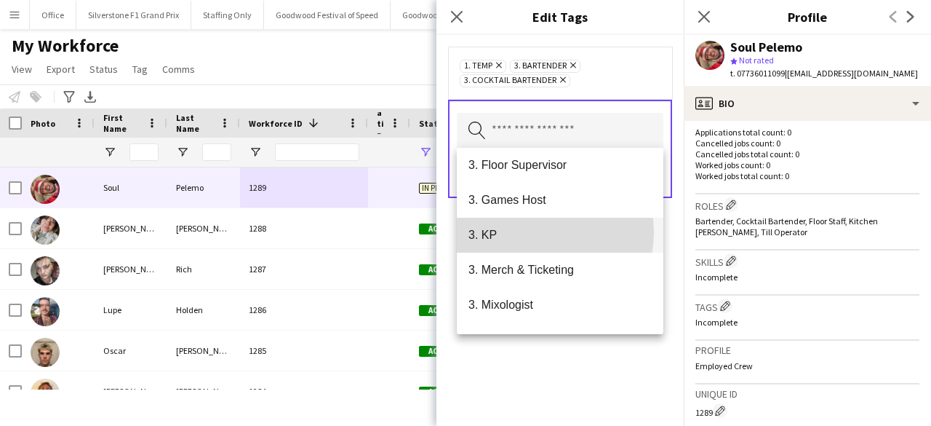
click at [533, 232] on span "3. KP" at bounding box center [560, 235] width 183 height 14
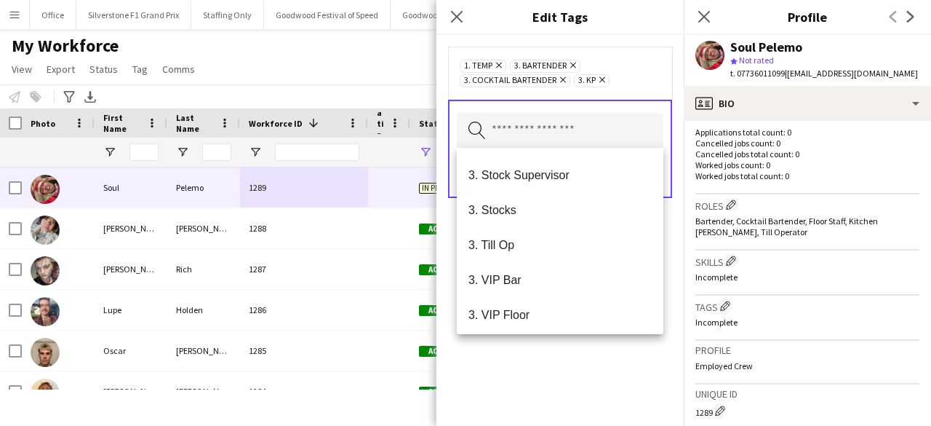
scroll to position [765, 0]
click at [533, 232] on mat-option "3. Till Op" at bounding box center [560, 243] width 207 height 35
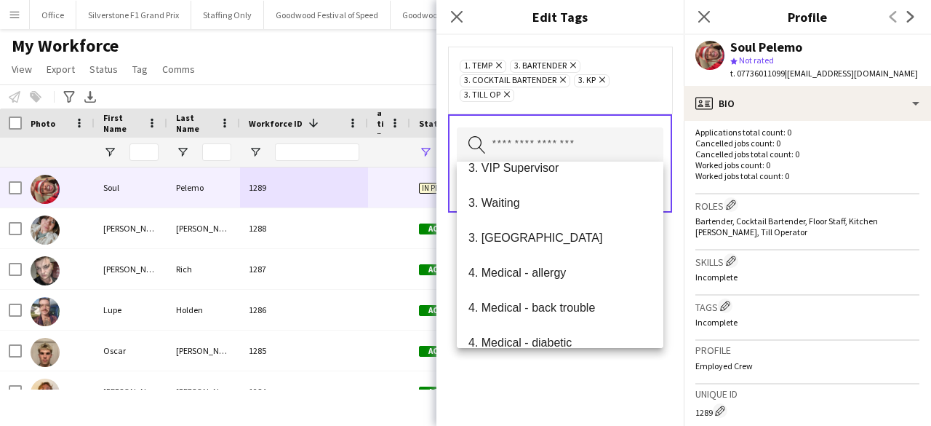
scroll to position [995, 0]
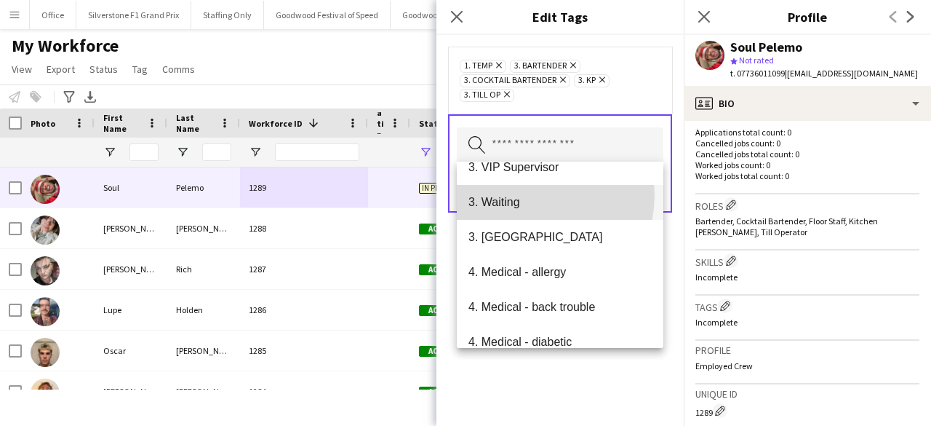
click at [524, 194] on mat-option "3. Waiting" at bounding box center [560, 202] width 207 height 35
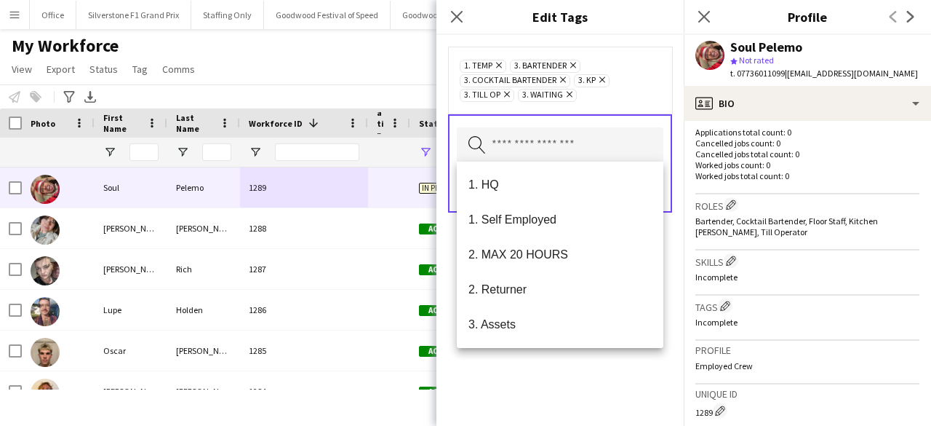
click at [528, 373] on div "1. Temp Remove 3. Bartender Remove 3. Cocktail Bartender Remove 3. KP Remove 3.…" at bounding box center [560, 230] width 247 height 391
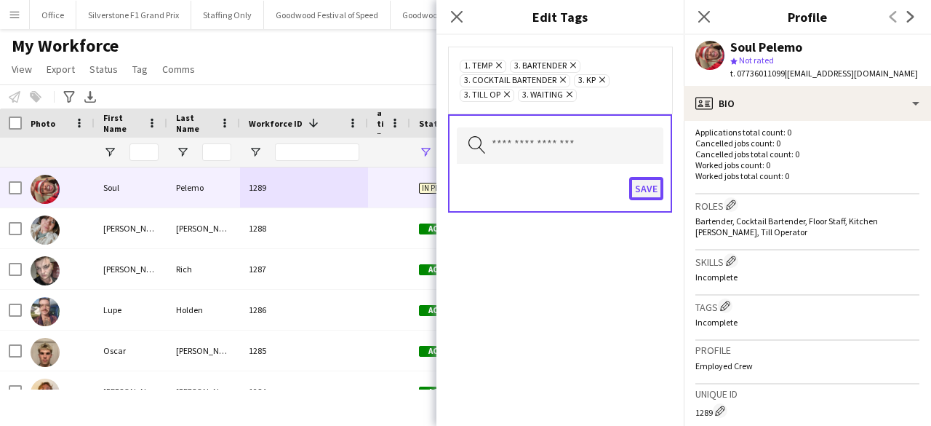
click at [644, 187] on button "Save" at bounding box center [646, 188] width 34 height 23
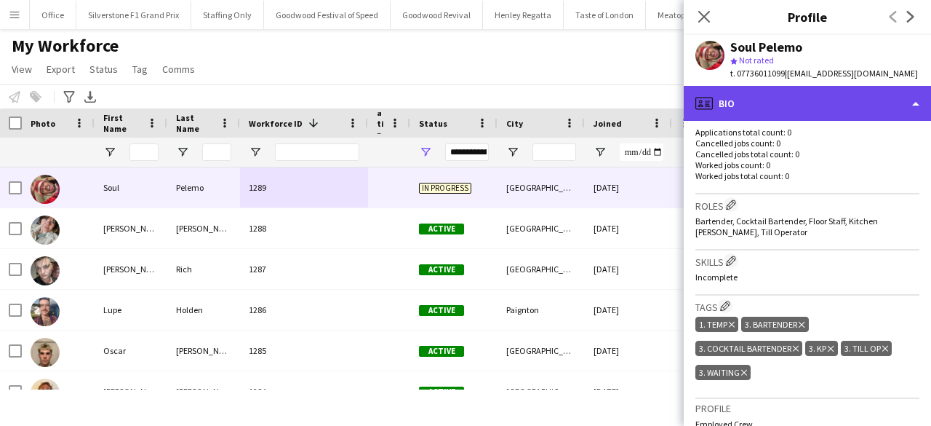
click at [763, 103] on div "profile Bio" at bounding box center [807, 103] width 247 height 35
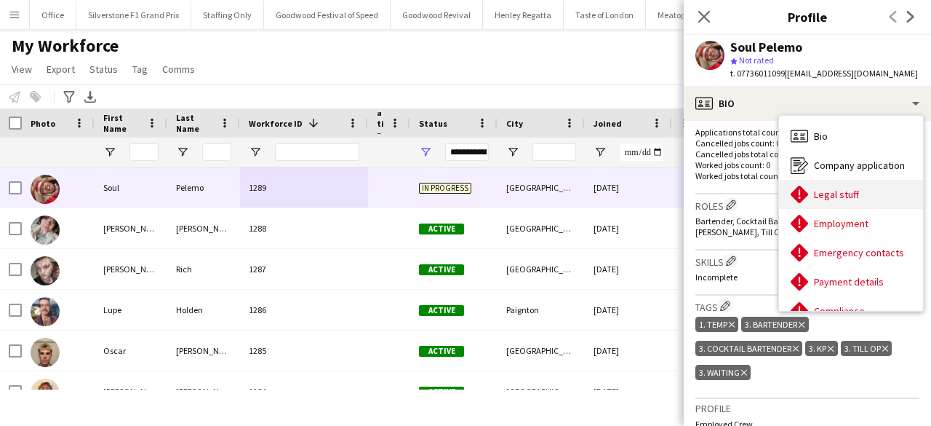
click at [828, 194] on span "Legal stuff" at bounding box center [836, 194] width 45 height 13
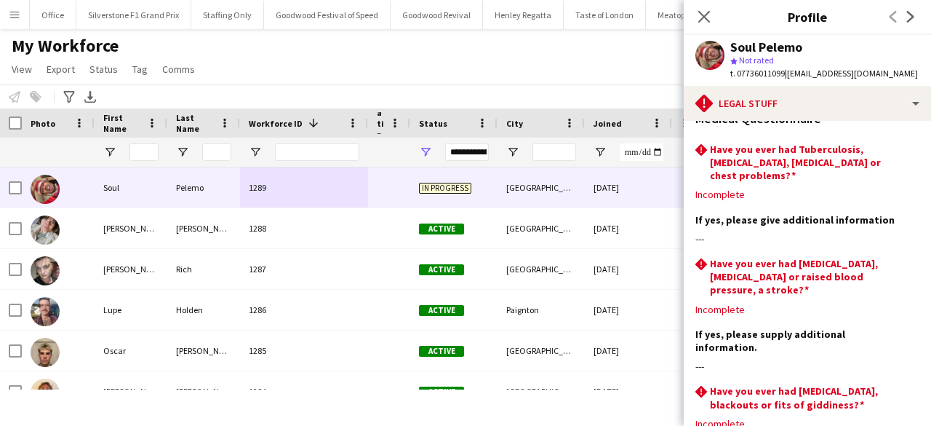
scroll to position [163, 0]
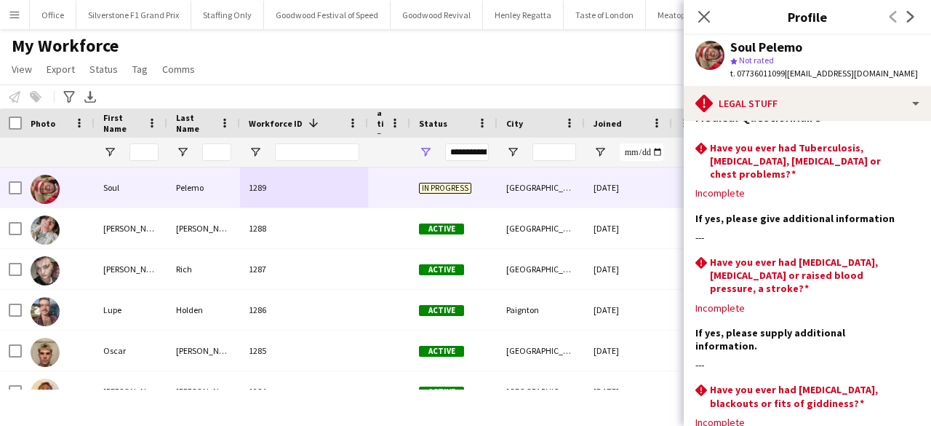
click at [552, 47] on div "My Workforce View Views Default view Glenn BD's Payroll New Starters New view U…" at bounding box center [465, 59] width 931 height 49
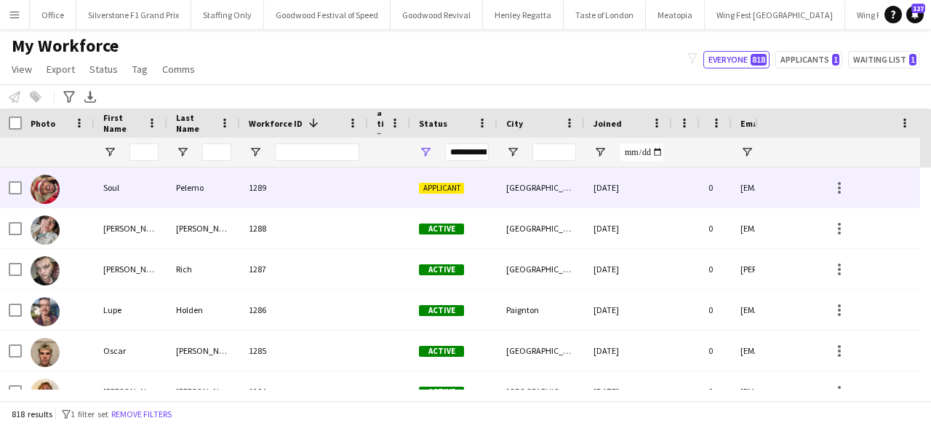
click at [448, 198] on div "Applicant" at bounding box center [453, 187] width 87 height 40
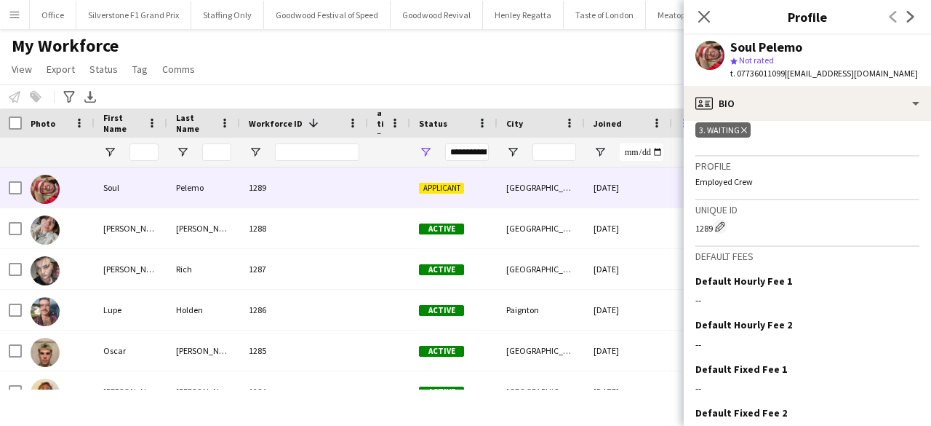
scroll to position [616, 0]
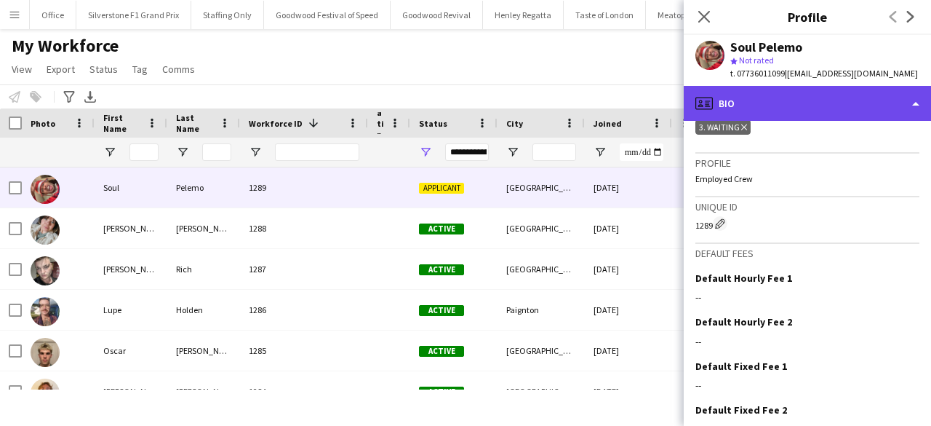
click at [781, 101] on div "profile Bio" at bounding box center [807, 103] width 247 height 35
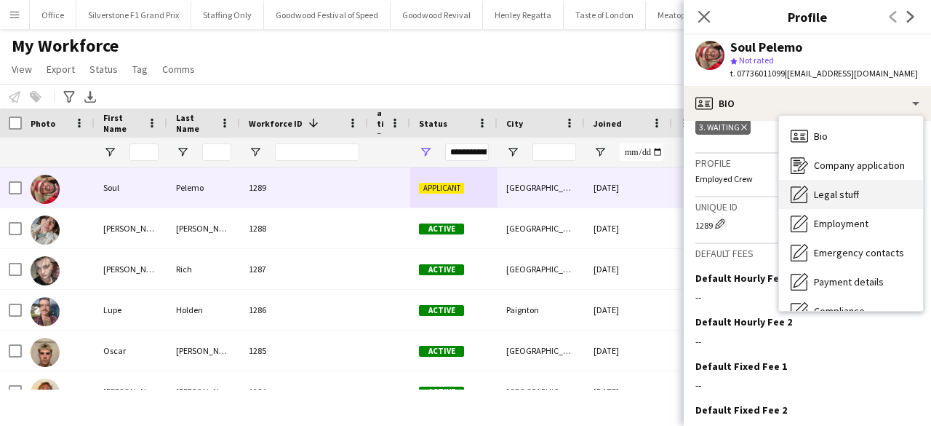
click at [837, 189] on span "Legal stuff" at bounding box center [836, 194] width 45 height 13
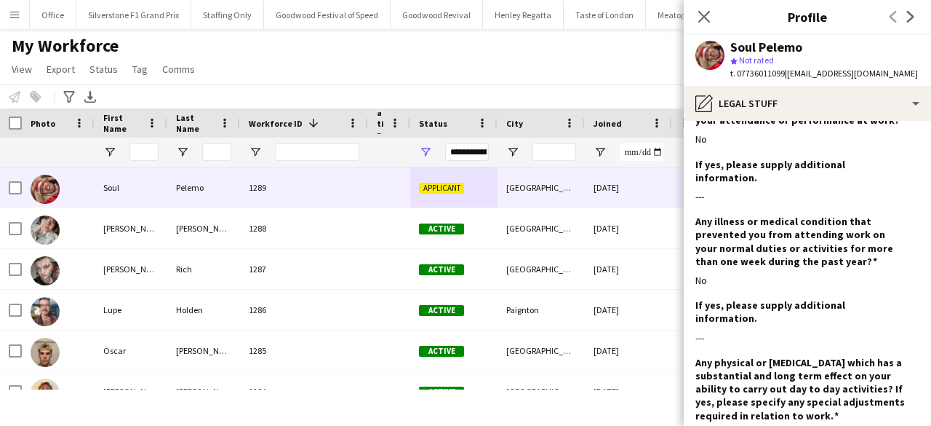
scroll to position [1970, 0]
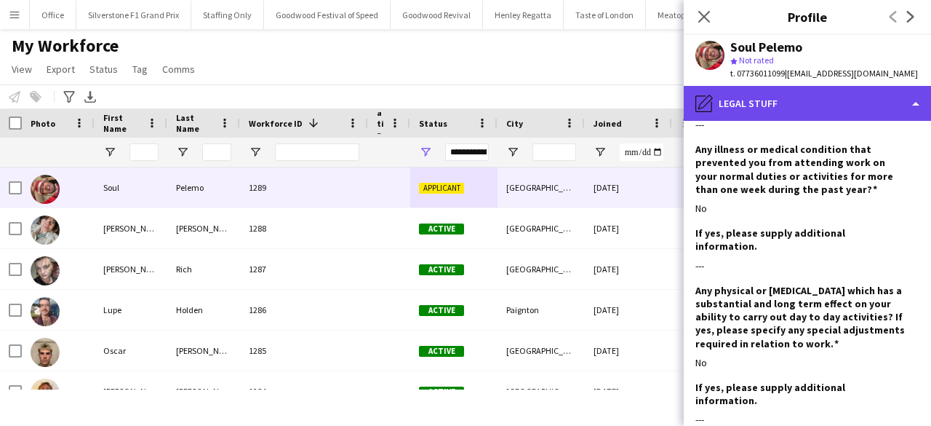
click at [795, 103] on div "pencil4 Legal stuff" at bounding box center [807, 103] width 247 height 35
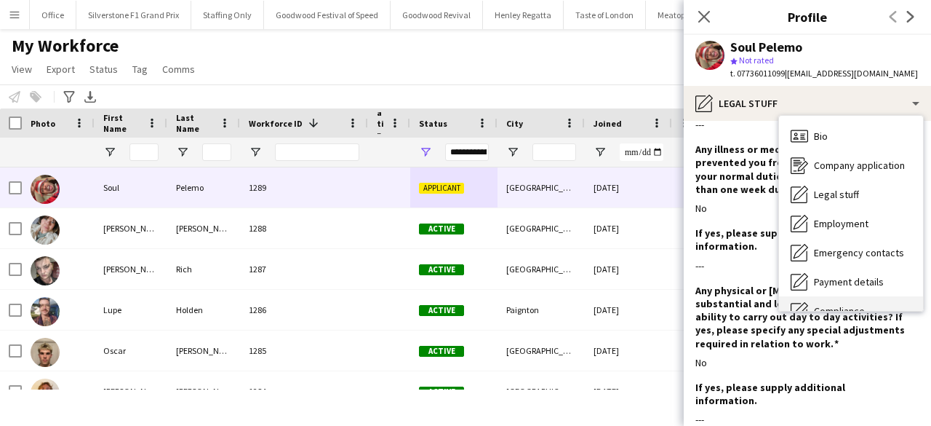
click at [849, 298] on div "Compliance Compliance" at bounding box center [851, 310] width 144 height 29
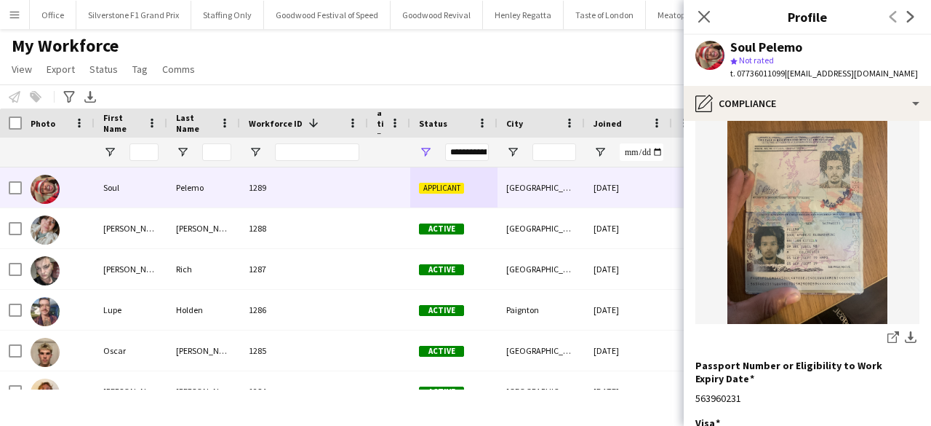
scroll to position [159, 0]
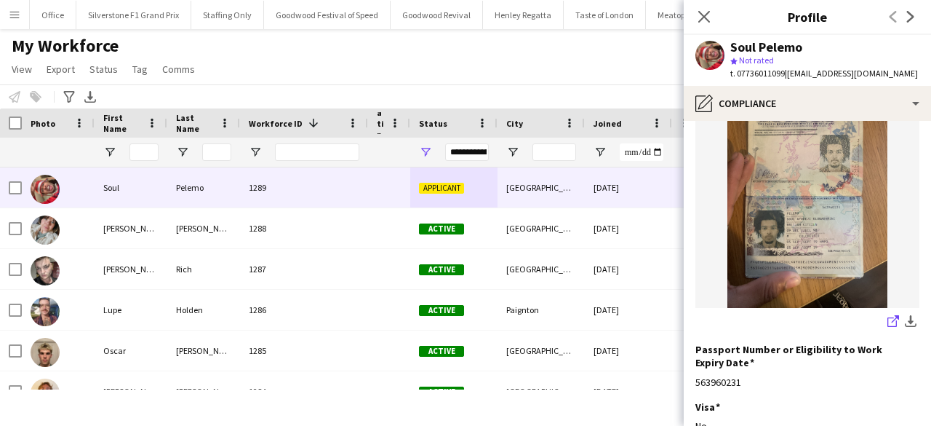
click at [888, 315] on icon "share-external-link-1" at bounding box center [894, 321] width 12 height 12
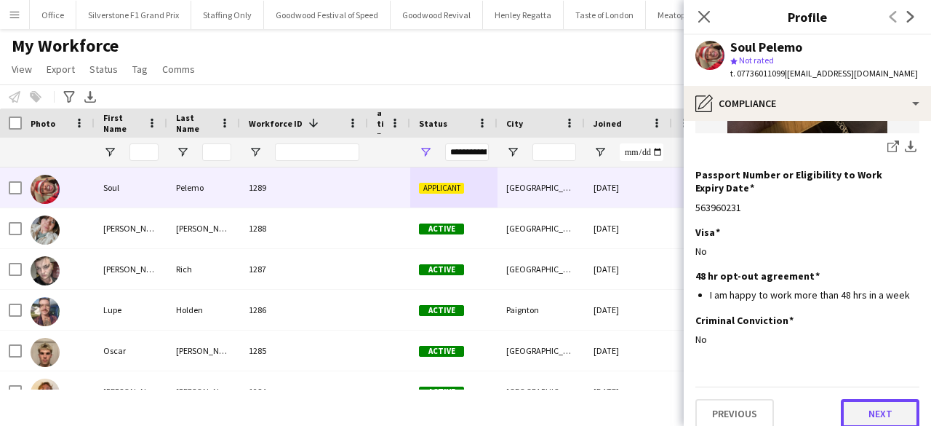
click at [864, 399] on button "Next" at bounding box center [880, 413] width 79 height 29
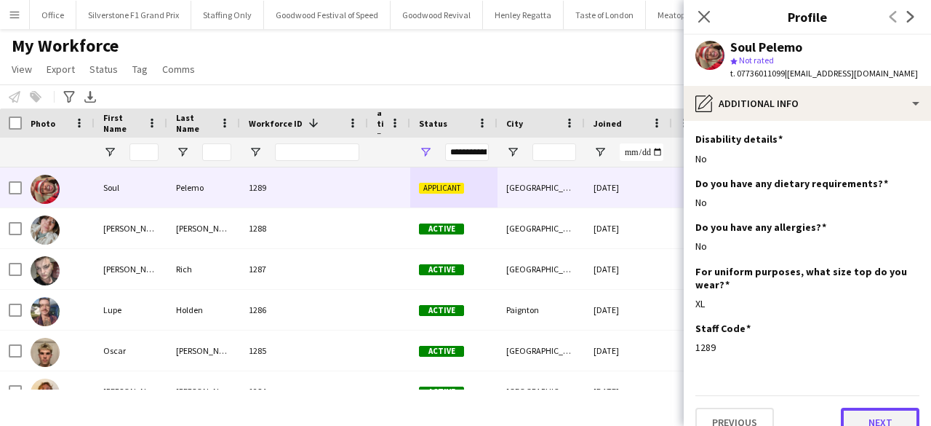
click at [854, 420] on button "Next" at bounding box center [880, 421] width 79 height 29
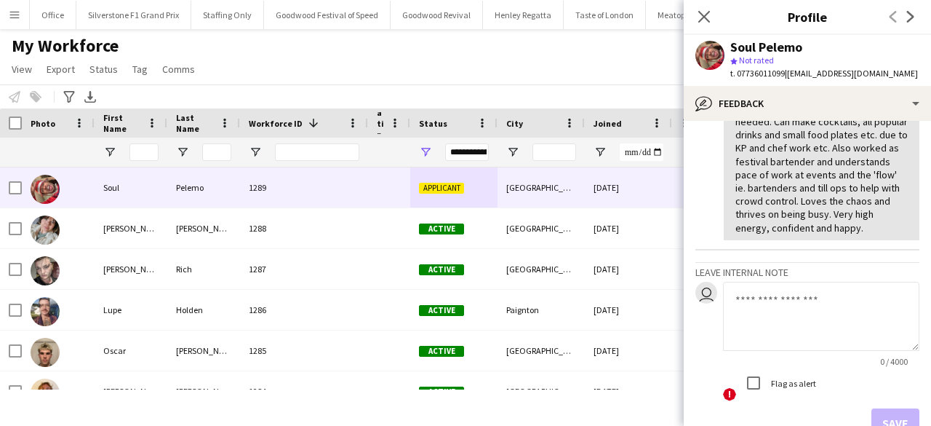
scroll to position [212, 0]
click at [794, 317] on textarea at bounding box center [821, 315] width 196 height 69
click at [753, 318] on textarea "**********" at bounding box center [821, 315] width 196 height 69
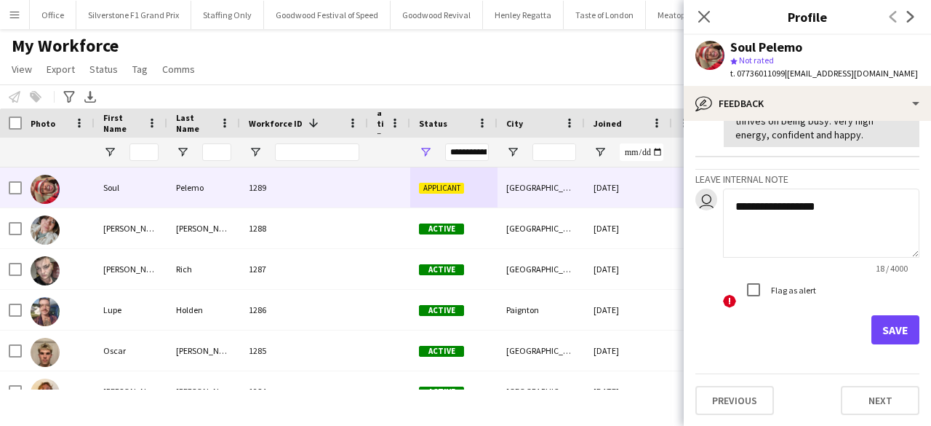
type textarea "**********"
click at [883, 330] on button "Save" at bounding box center [896, 329] width 48 height 29
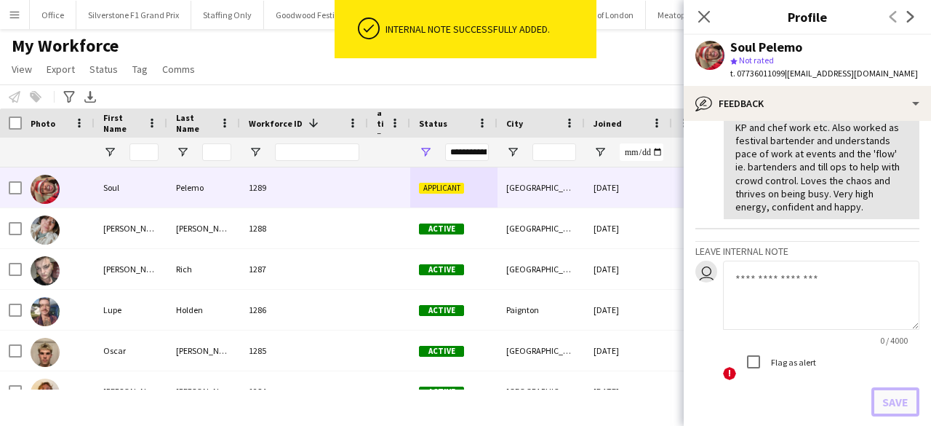
scroll to position [402, 0]
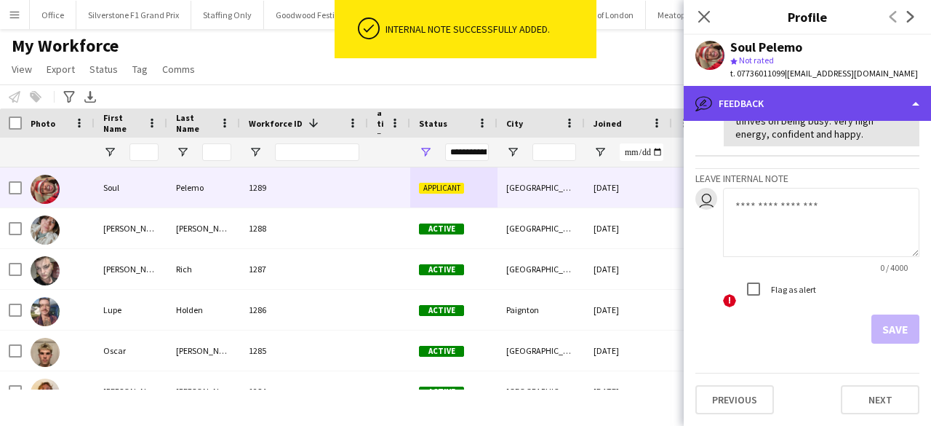
click at [775, 98] on div "bubble-pencil Feedback" at bounding box center [807, 103] width 247 height 35
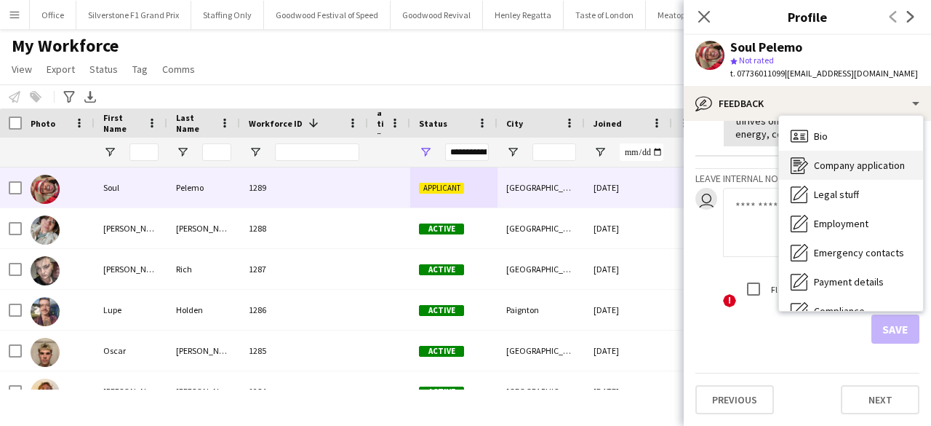
click at [821, 162] on span "Company application" at bounding box center [859, 165] width 91 height 13
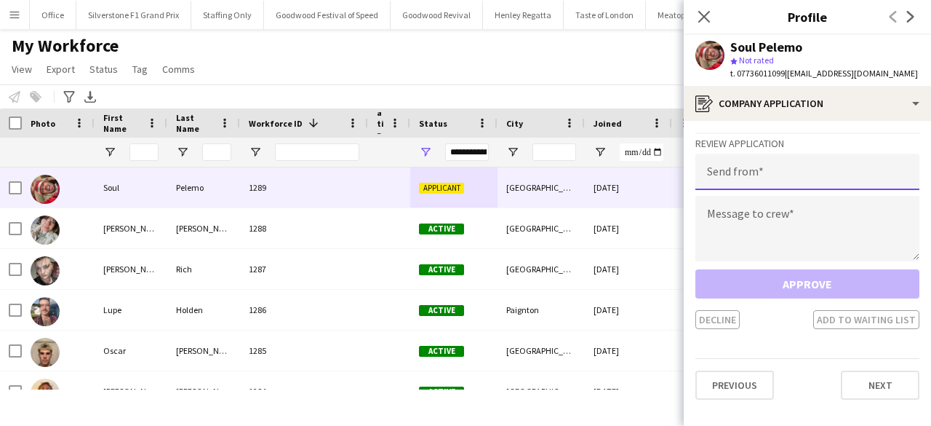
click at [748, 165] on input "email" at bounding box center [808, 172] width 224 height 36
paste input "**********"
type input "**********"
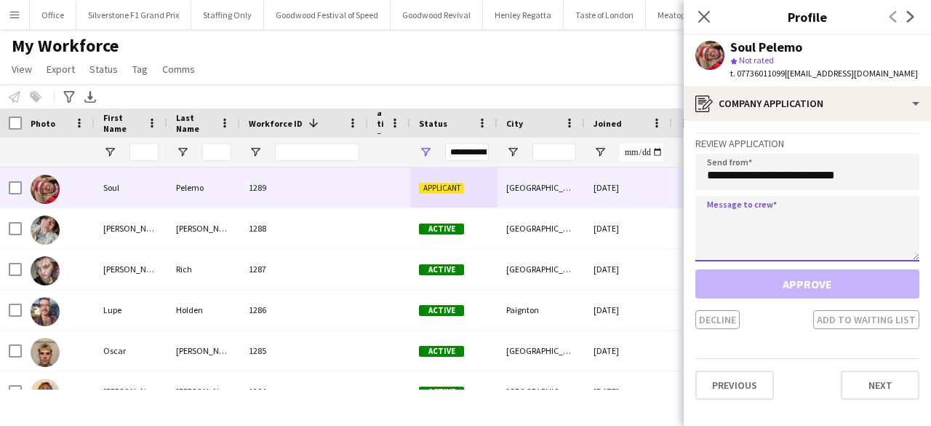
click at [722, 230] on textarea at bounding box center [808, 228] width 224 height 65
paste textarea "**********"
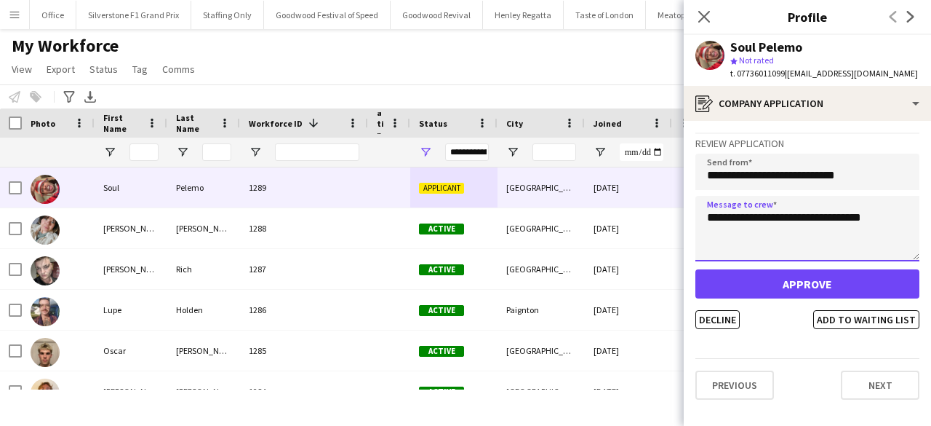
type textarea "**********"
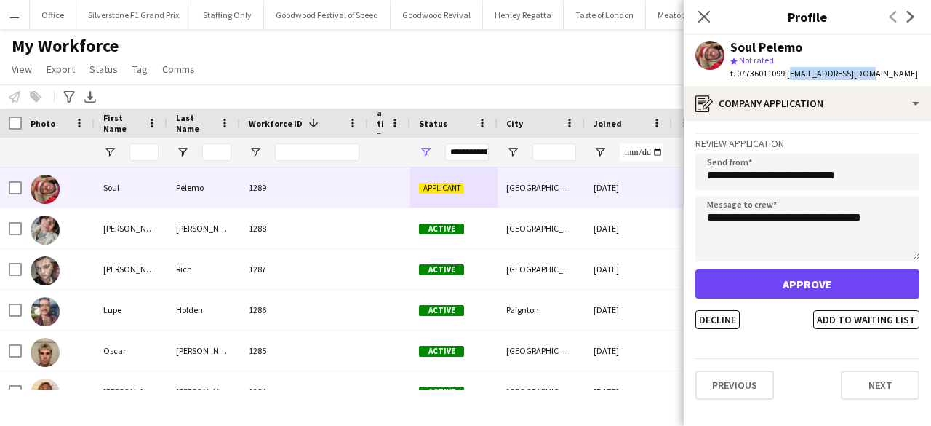
drag, startPoint x: 872, startPoint y: 73, endPoint x: 791, endPoint y: 75, distance: 80.8
click at [791, 75] on div "Soul Pelemo star Not rated t. 07736011099 | soulpelemo@aol.com" at bounding box center [807, 60] width 246 height 51
copy span "[EMAIL_ADDRESS][DOMAIN_NAME]"
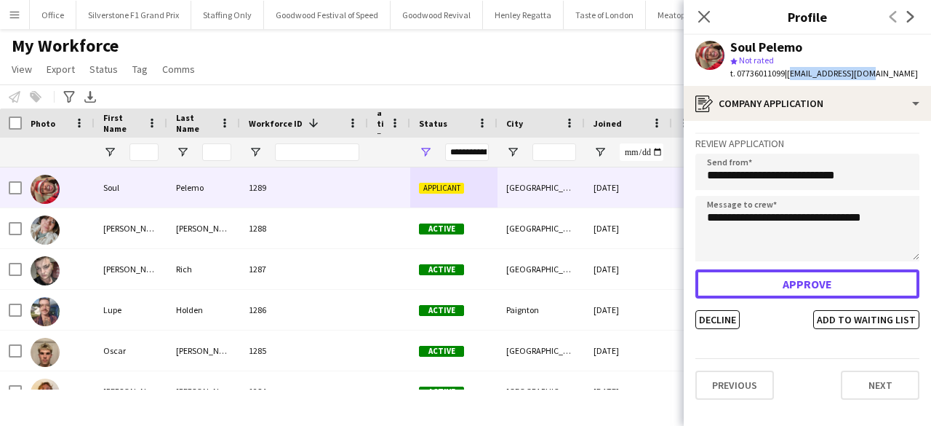
click at [805, 272] on button "Approve" at bounding box center [808, 283] width 224 height 29
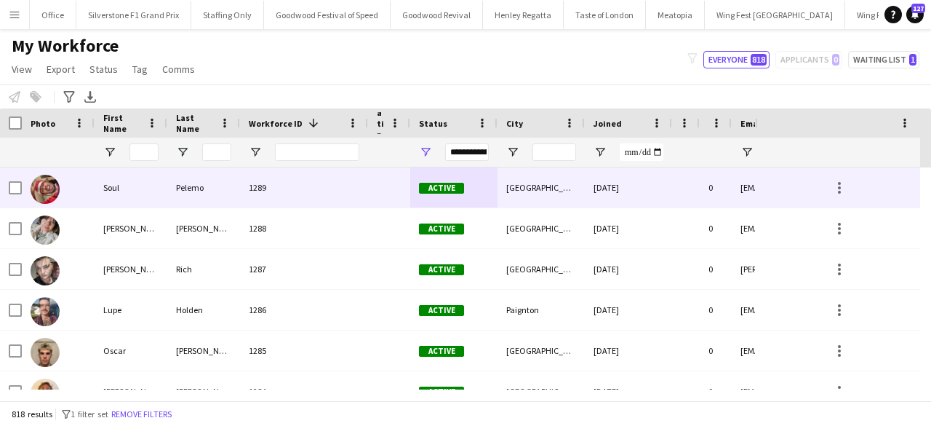
click at [265, 188] on div "1289" at bounding box center [304, 187] width 128 height 40
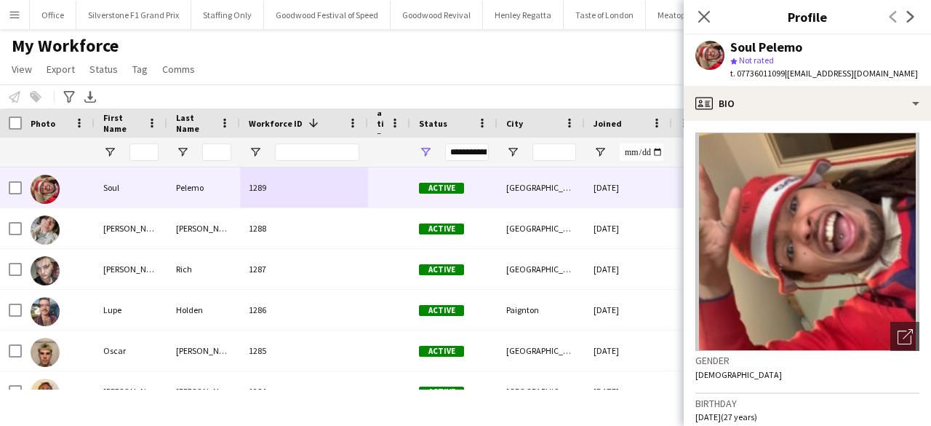
click at [768, 75] on span "t. 07736011099" at bounding box center [758, 73] width 55 height 11
copy span "07736011099"
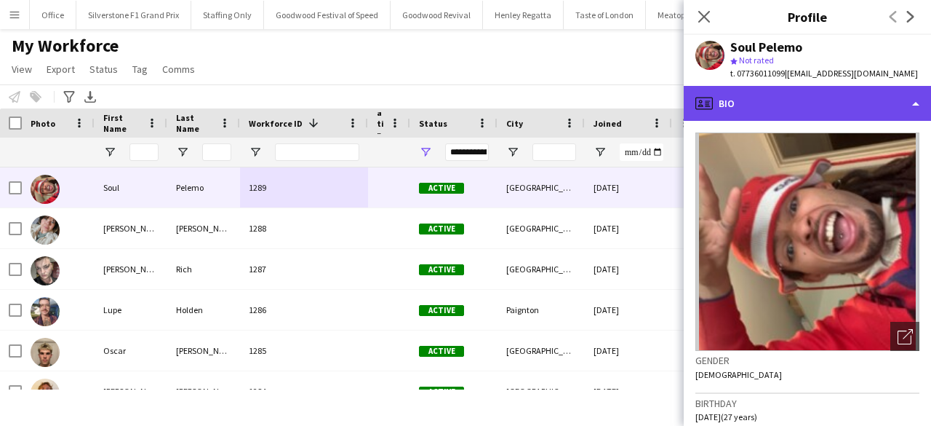
click at [754, 107] on div "profile Bio" at bounding box center [807, 103] width 247 height 35
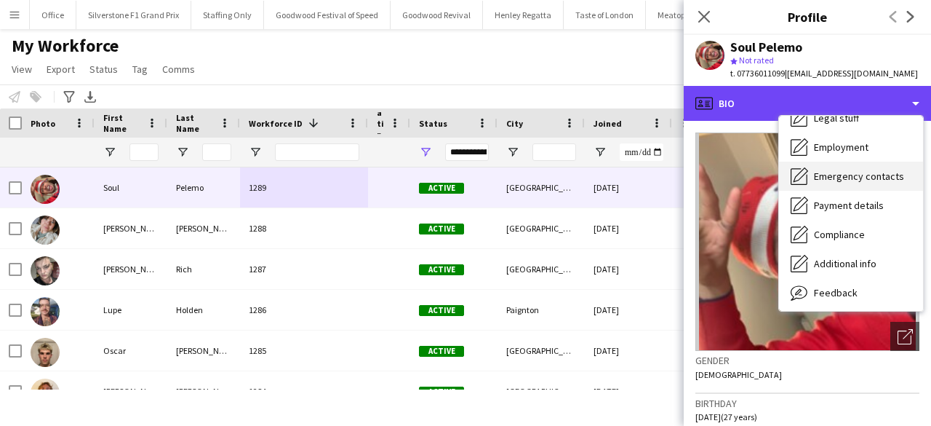
scroll to position [79, 0]
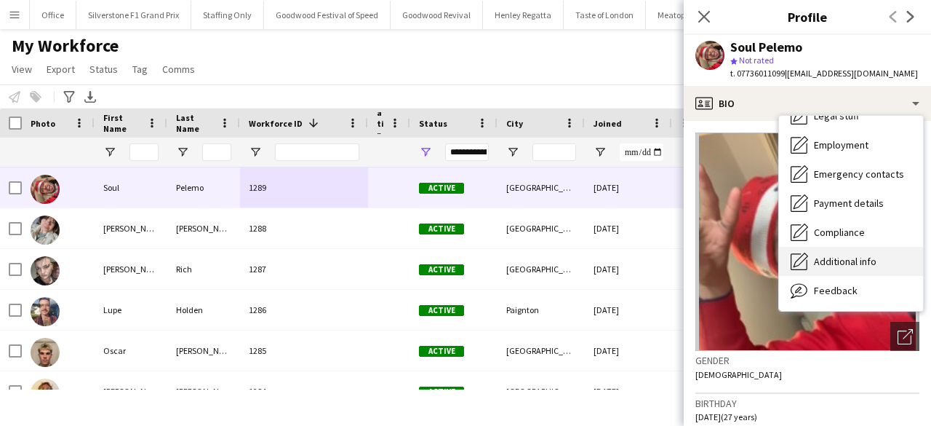
click at [856, 258] on span "Additional info" at bounding box center [845, 261] width 63 height 13
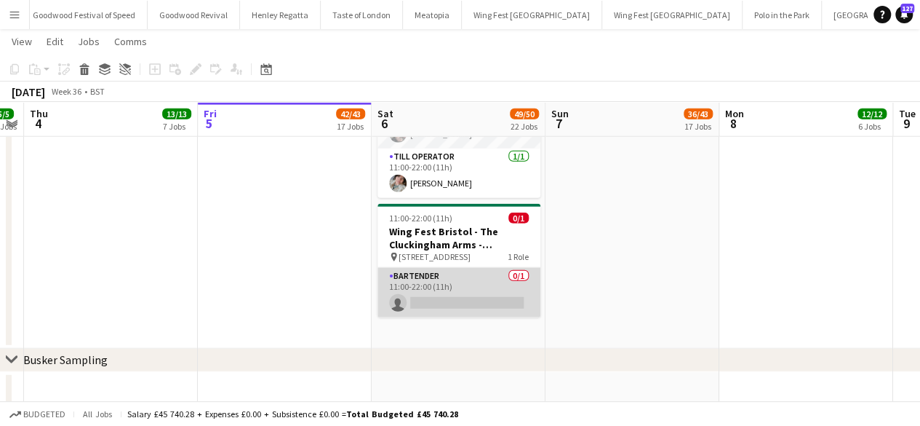
click at [448, 292] on app-card-role "Bartender 0/1 11:00-22:00 (11h) single-neutral-actions" at bounding box center [459, 292] width 163 height 49
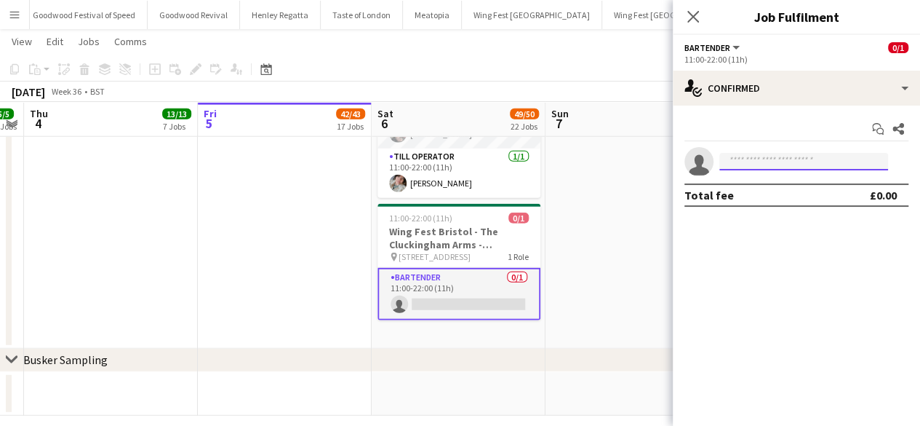
click at [755, 164] on input at bounding box center [804, 161] width 169 height 17
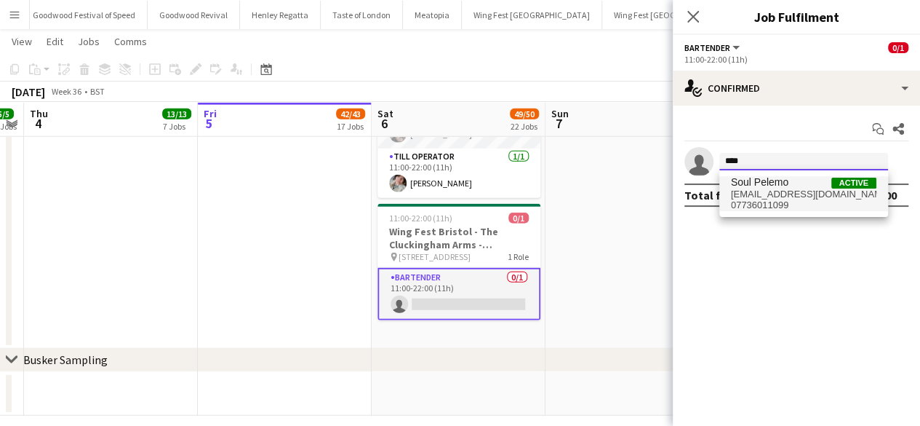
type input "****"
click at [762, 185] on span "Soul Pelemo" at bounding box center [759, 182] width 57 height 12
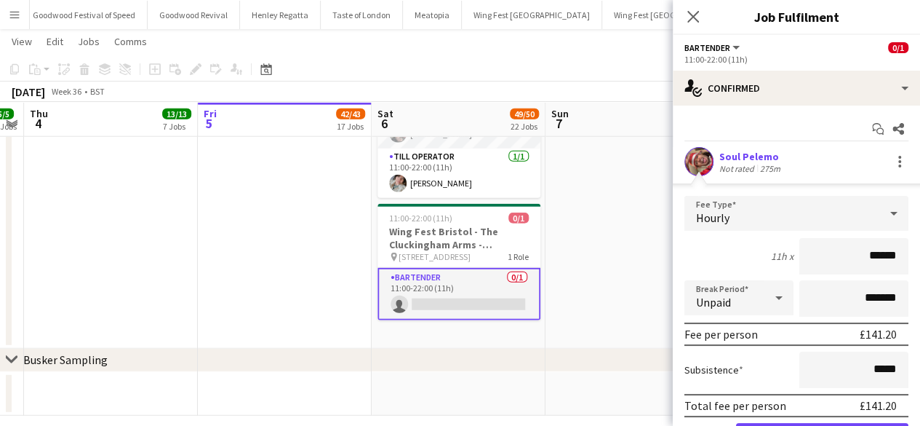
scroll to position [80, 0]
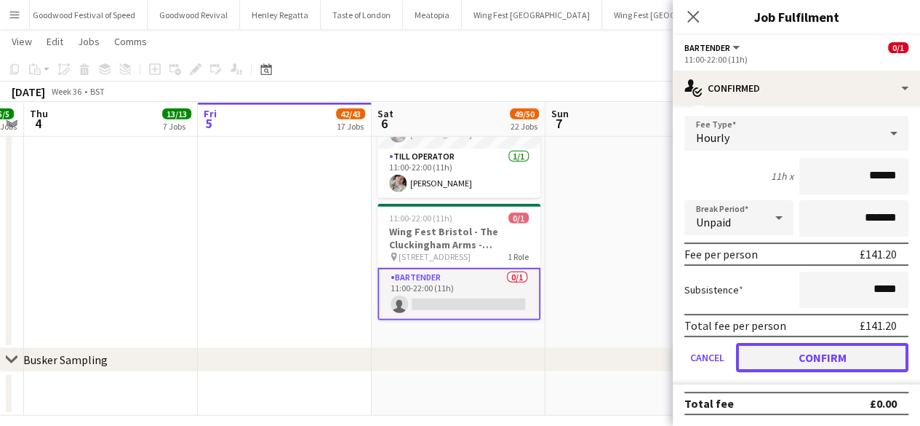
click at [755, 359] on button "Confirm" at bounding box center [822, 357] width 172 height 29
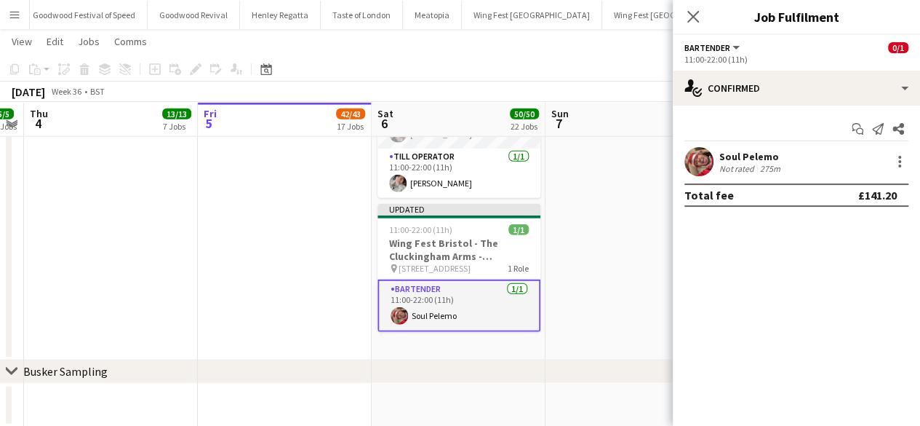
scroll to position [0, 0]
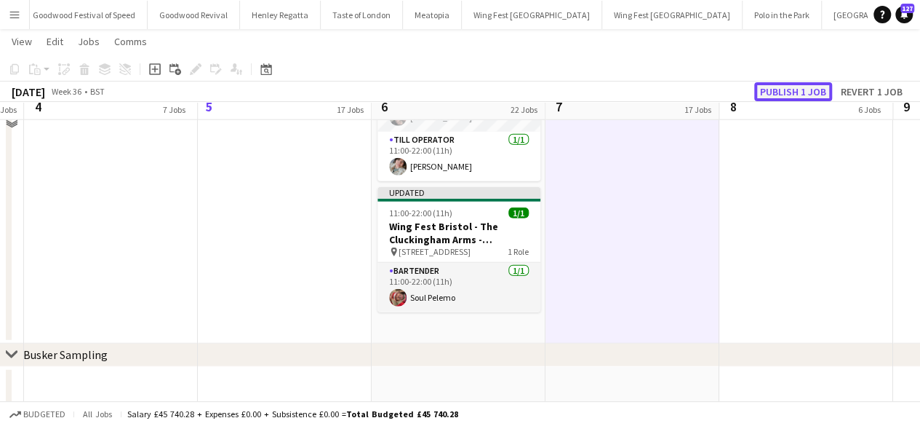
click at [776, 92] on button "Publish 1 job" at bounding box center [794, 91] width 78 height 19
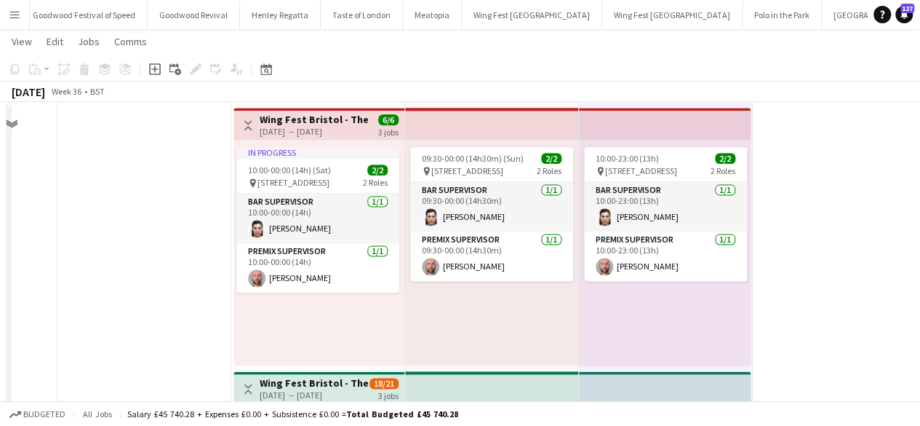
scroll to position [3553, 0]
